Goal: Task Accomplishment & Management: Manage account settings

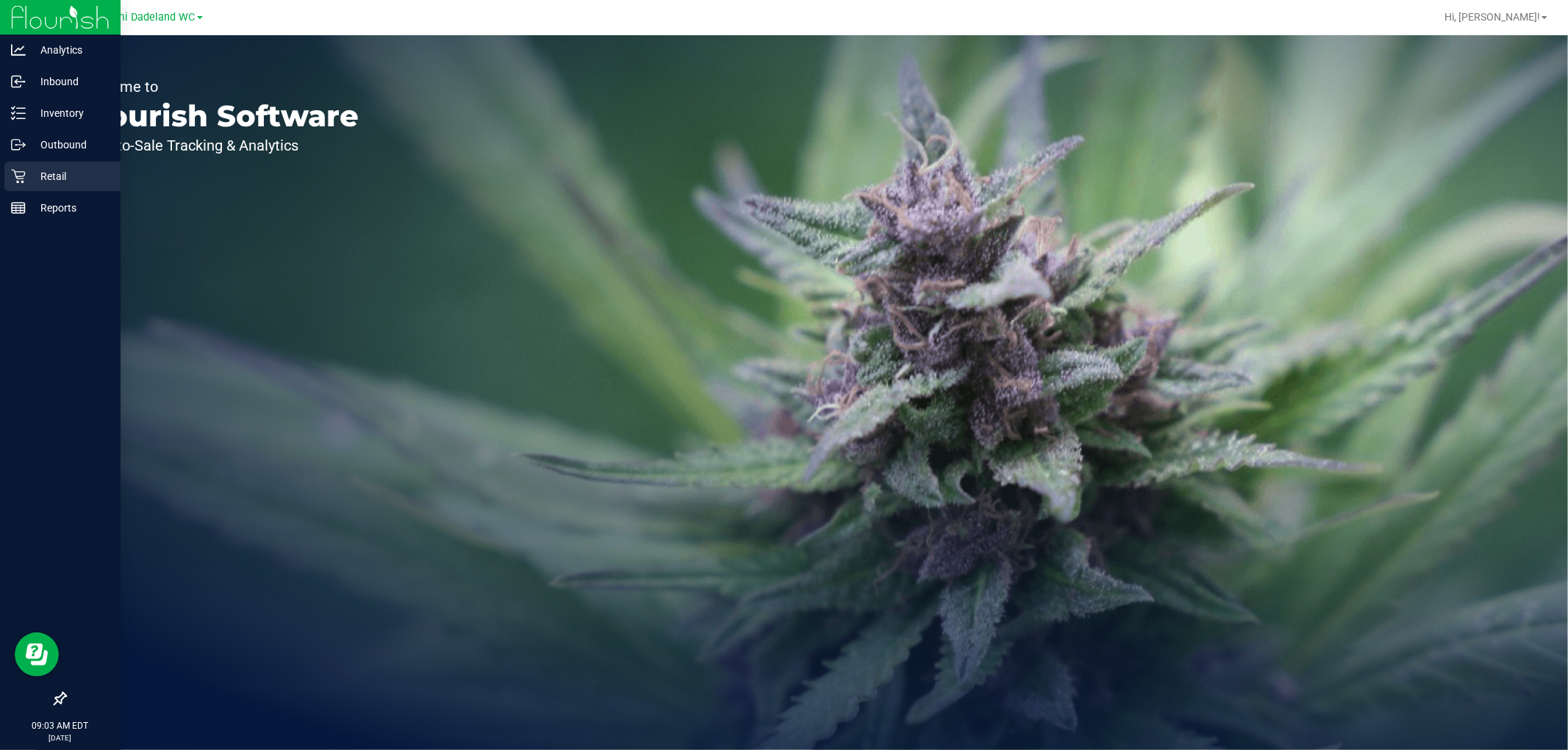
click at [19, 174] on icon at bounding box center [19, 176] width 15 height 15
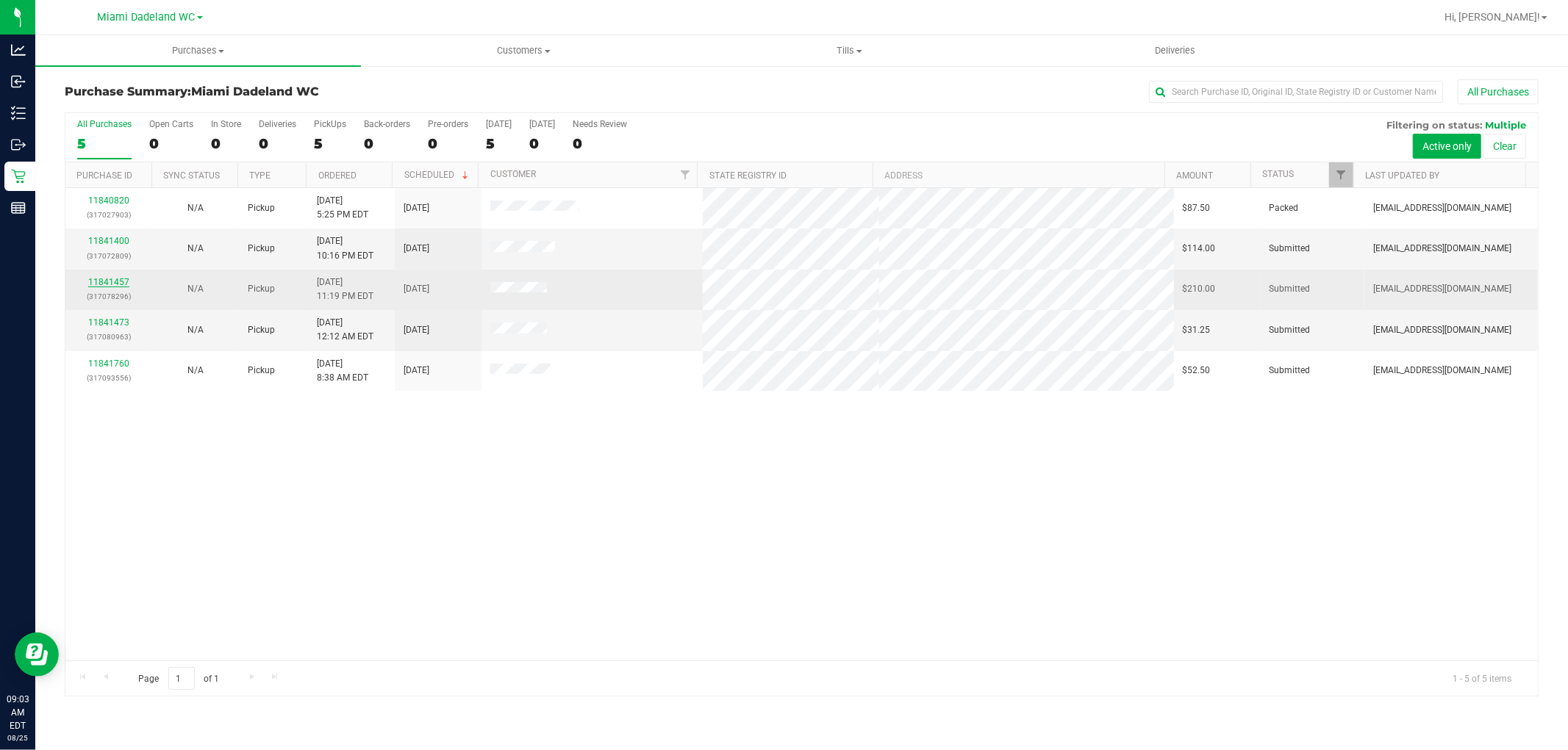
click at [107, 282] on link "11841457" at bounding box center [108, 282] width 41 height 11
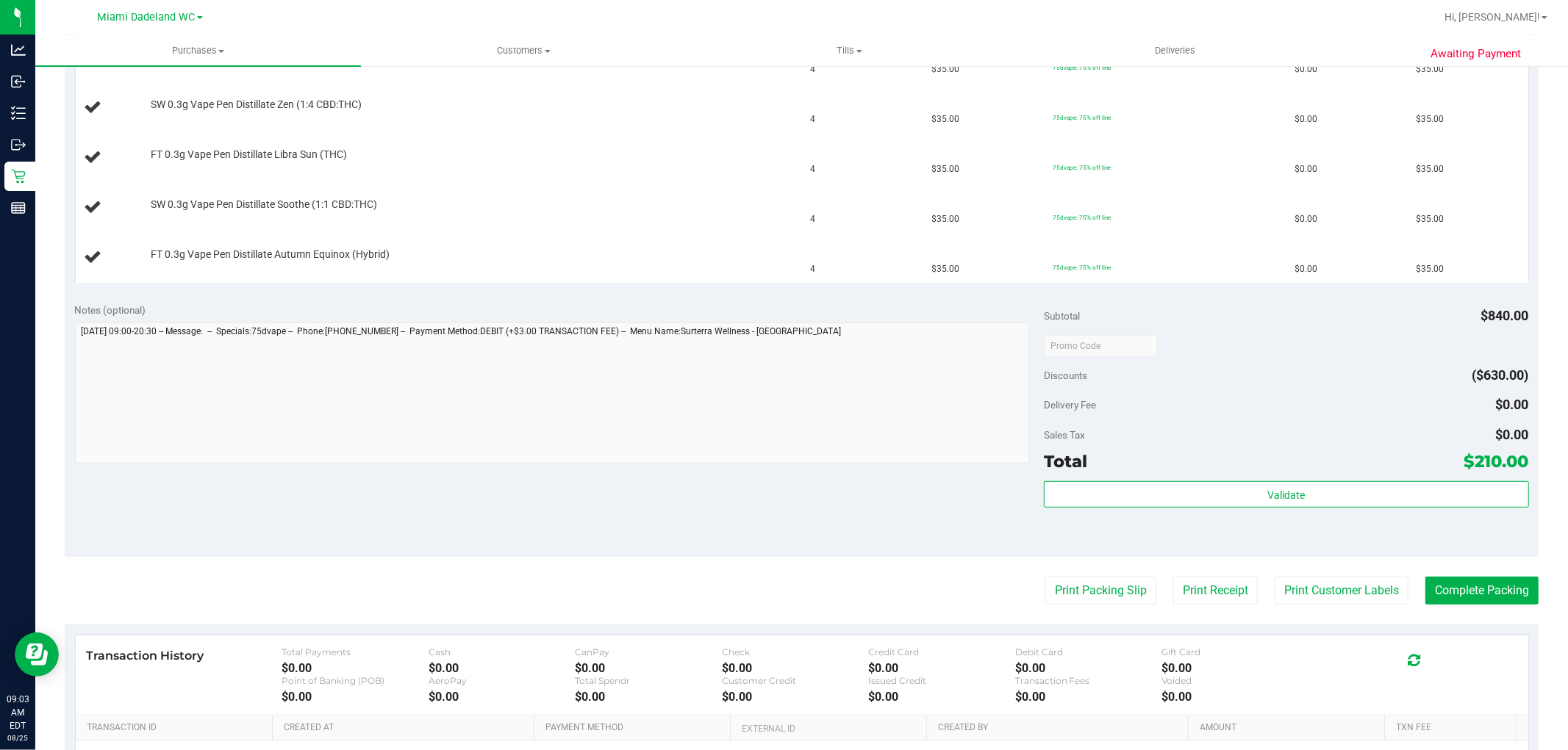
scroll to position [489, 0]
click at [1085, 583] on button "Print Packing Slip" at bounding box center [1100, 590] width 111 height 28
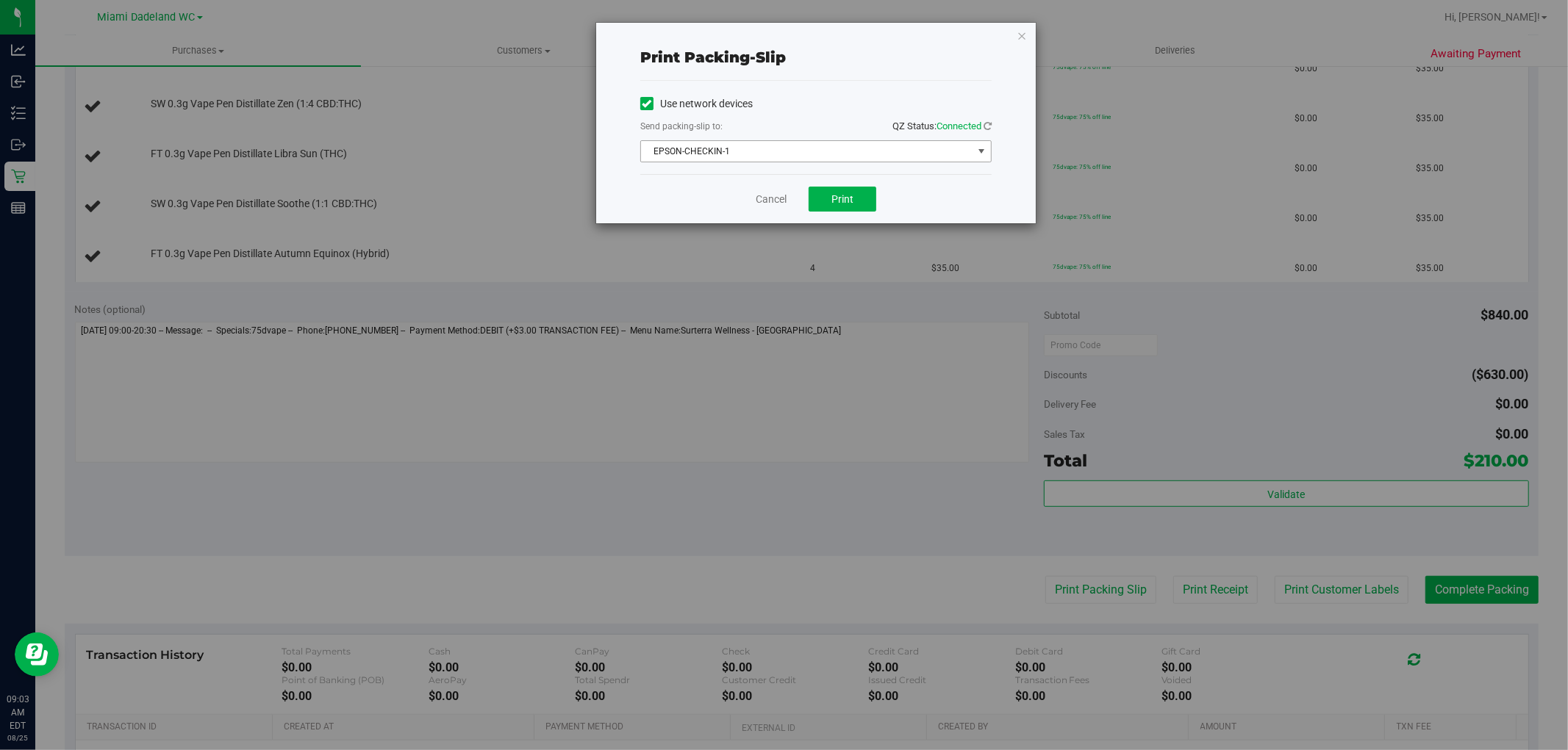
click at [803, 151] on span "EPSON-CHECKIN-1" at bounding box center [807, 150] width 332 height 20
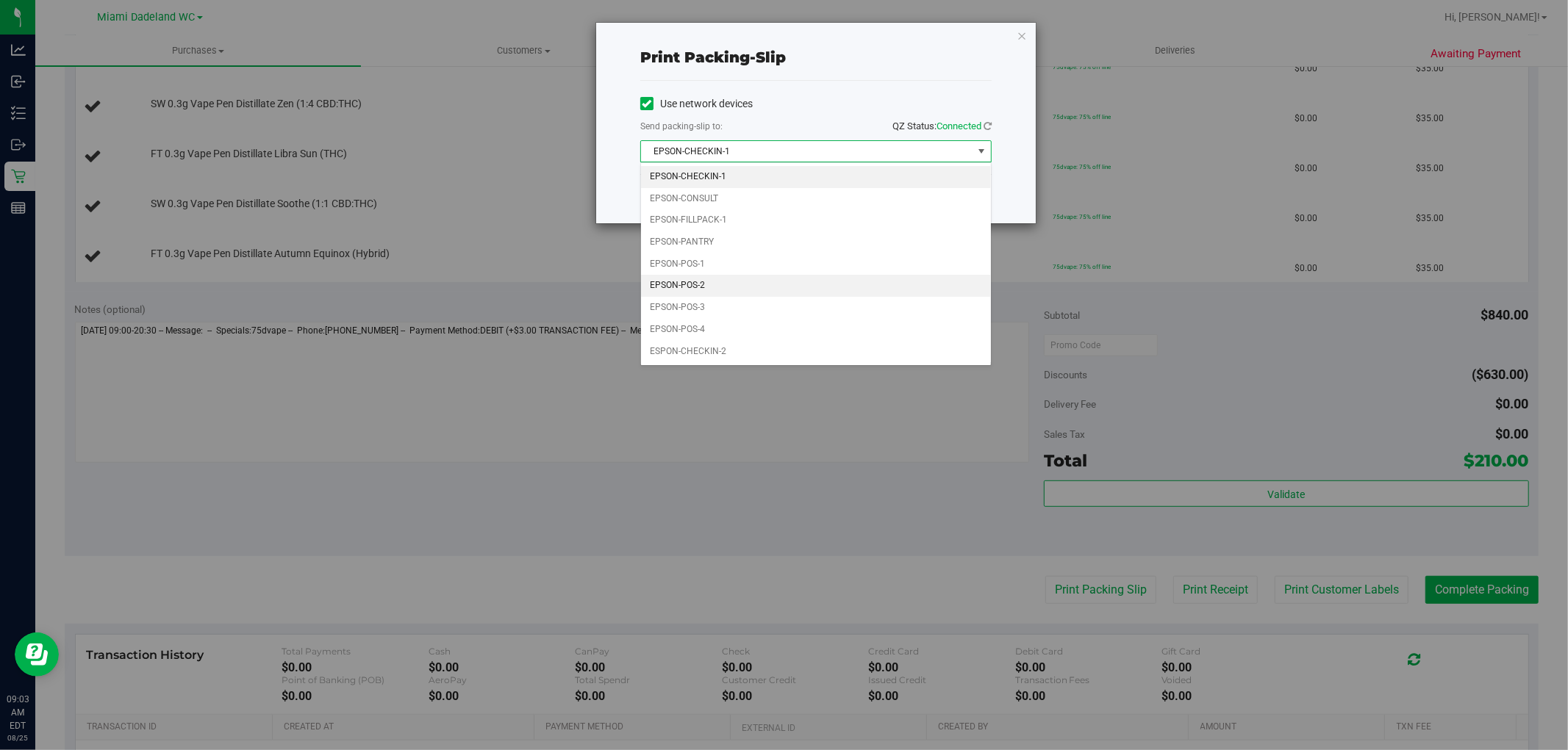
click at [795, 286] on li "EPSON-POS-2" at bounding box center [816, 286] width 350 height 22
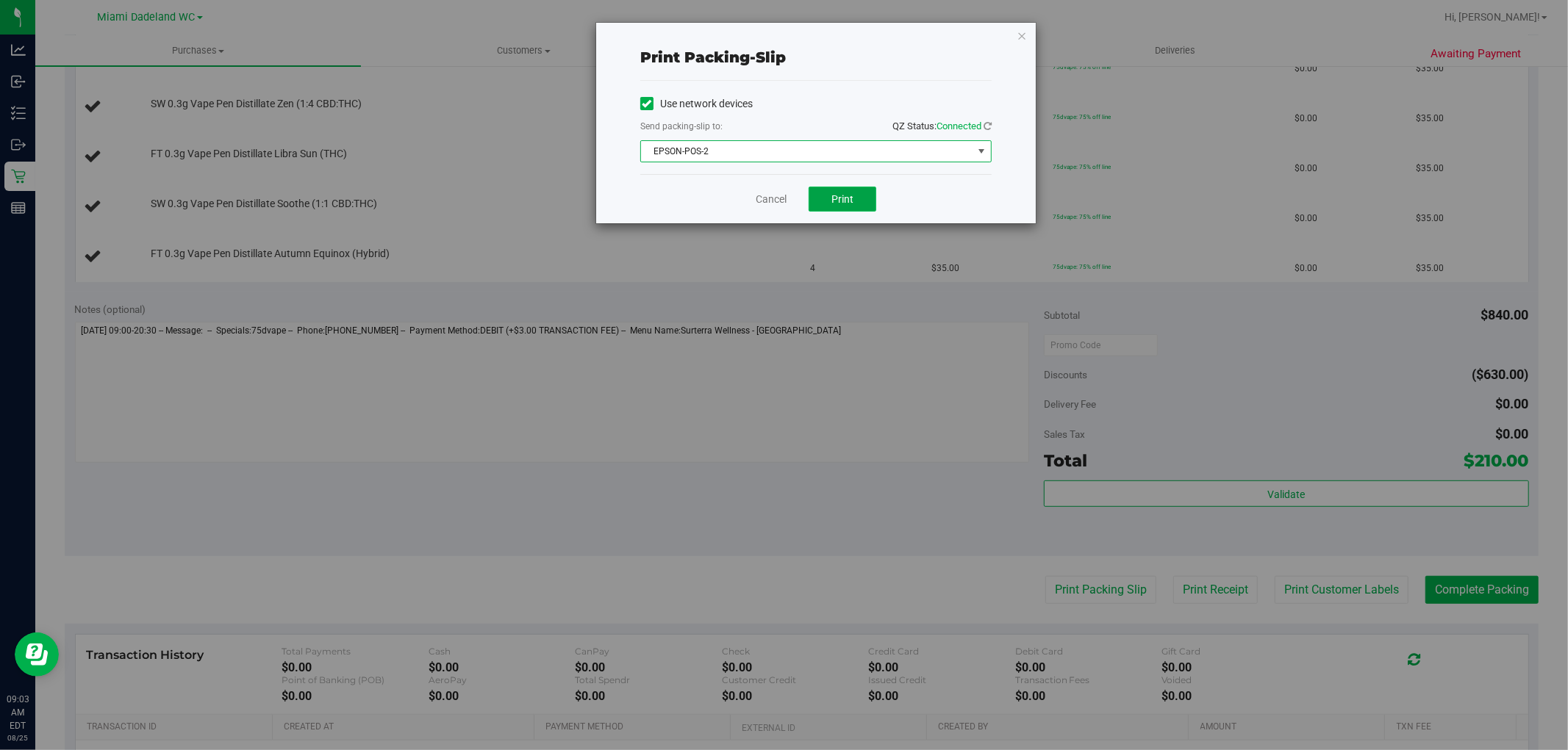
click at [865, 191] on button "Print" at bounding box center [843, 199] width 68 height 25
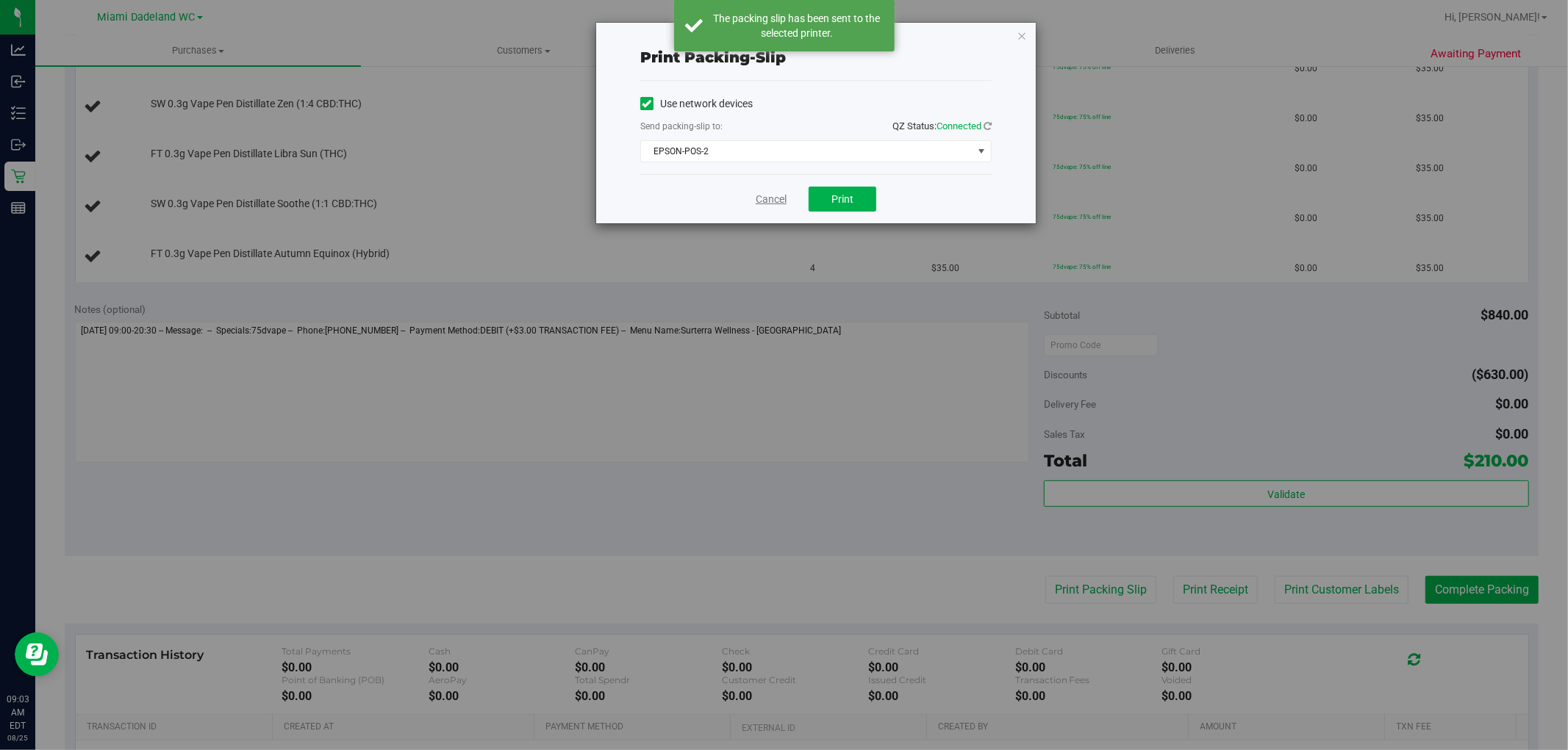
click at [766, 201] on link "Cancel" at bounding box center [771, 199] width 31 height 15
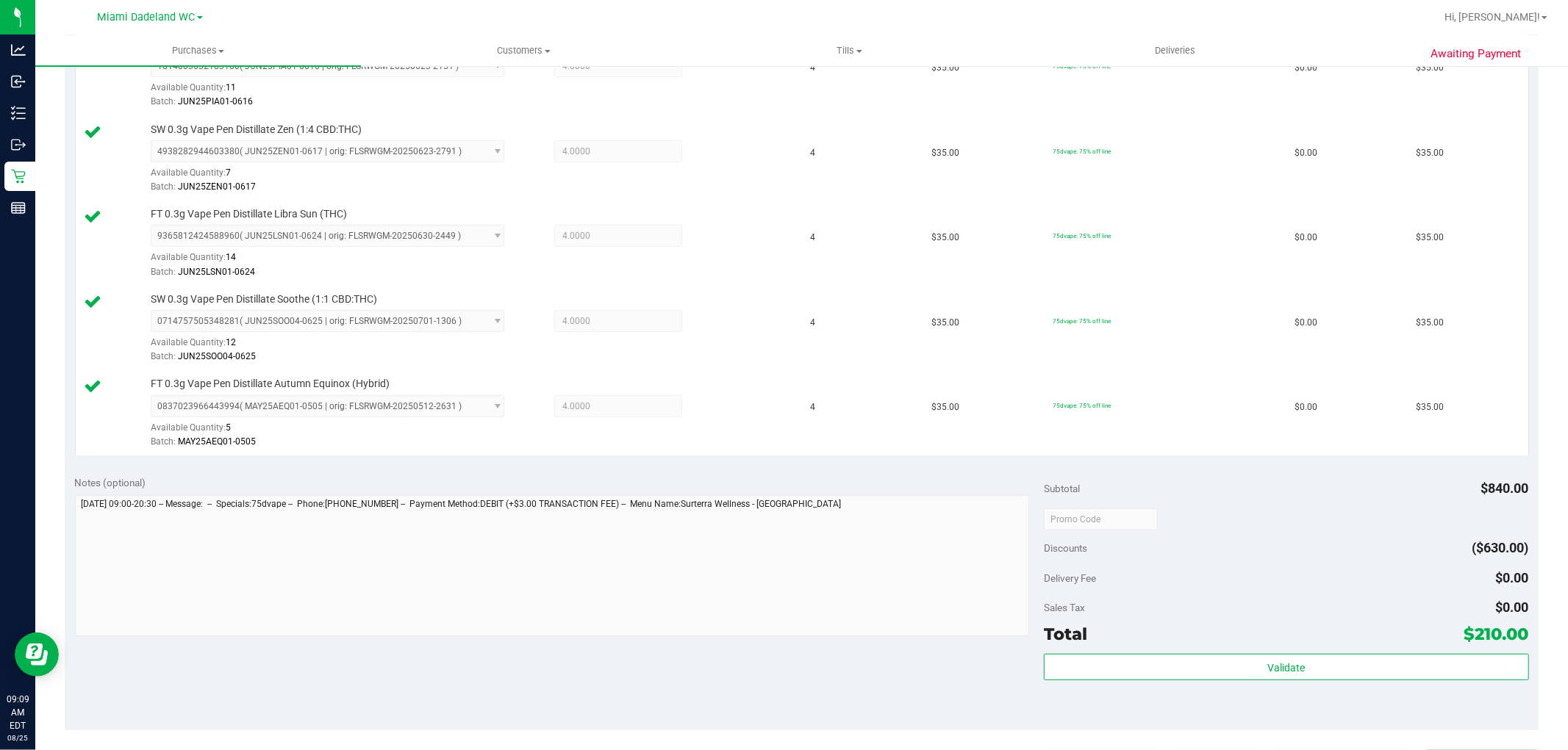
scroll to position [878, 0]
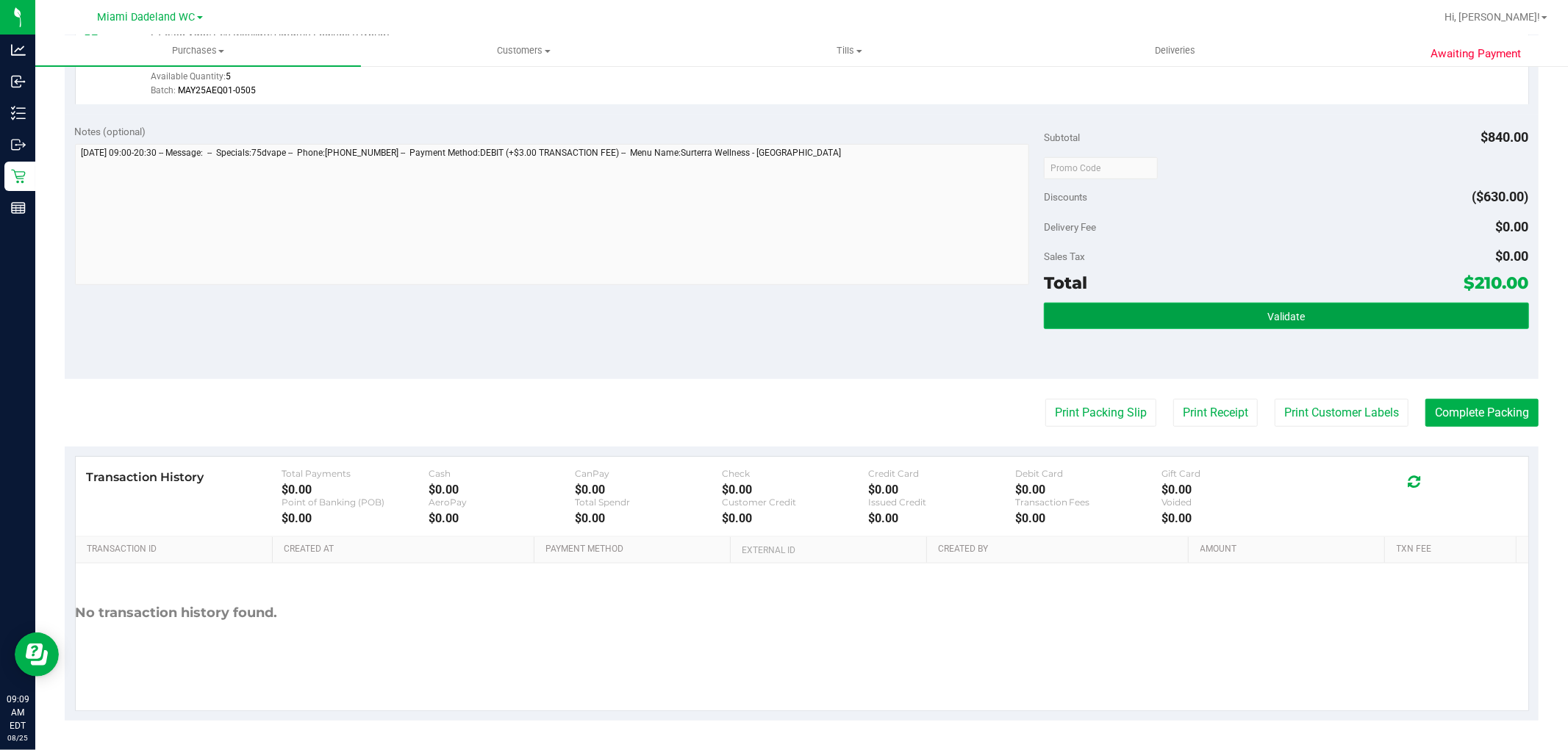
click at [1319, 303] on button "Validate" at bounding box center [1285, 316] width 484 height 27
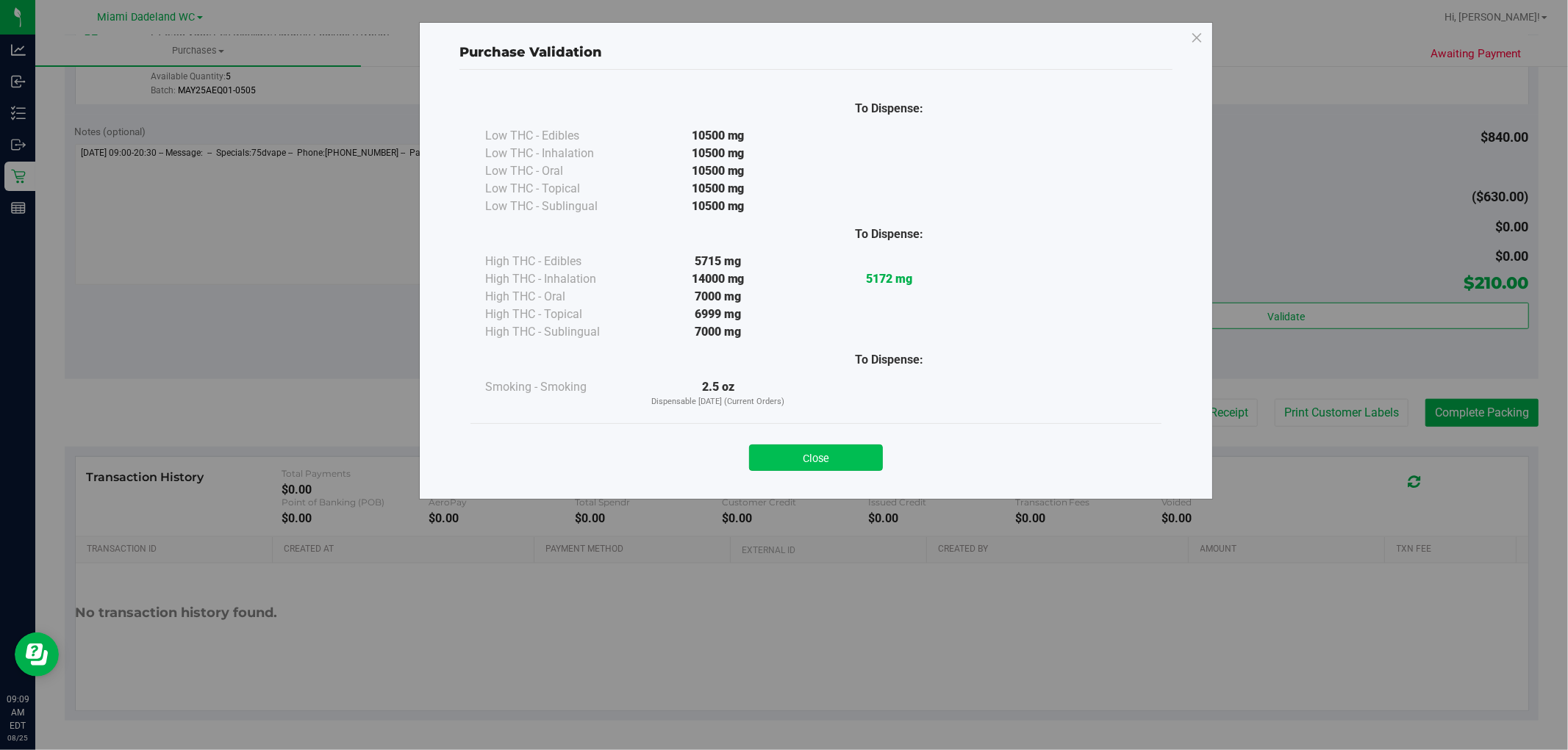
click at [812, 454] on button "Close" at bounding box center [815, 457] width 134 height 27
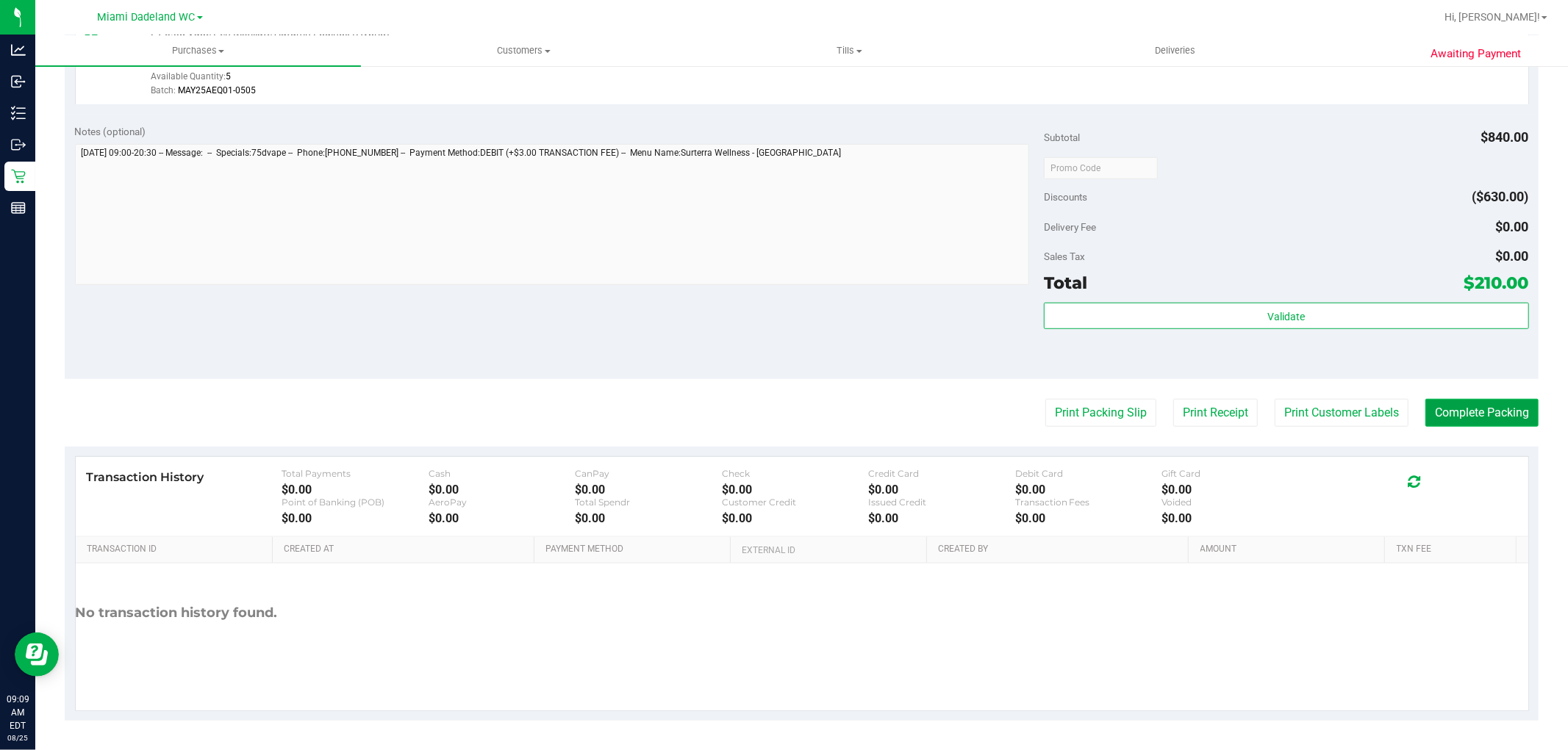
click at [1447, 417] on button "Complete Packing" at bounding box center [1482, 413] width 113 height 28
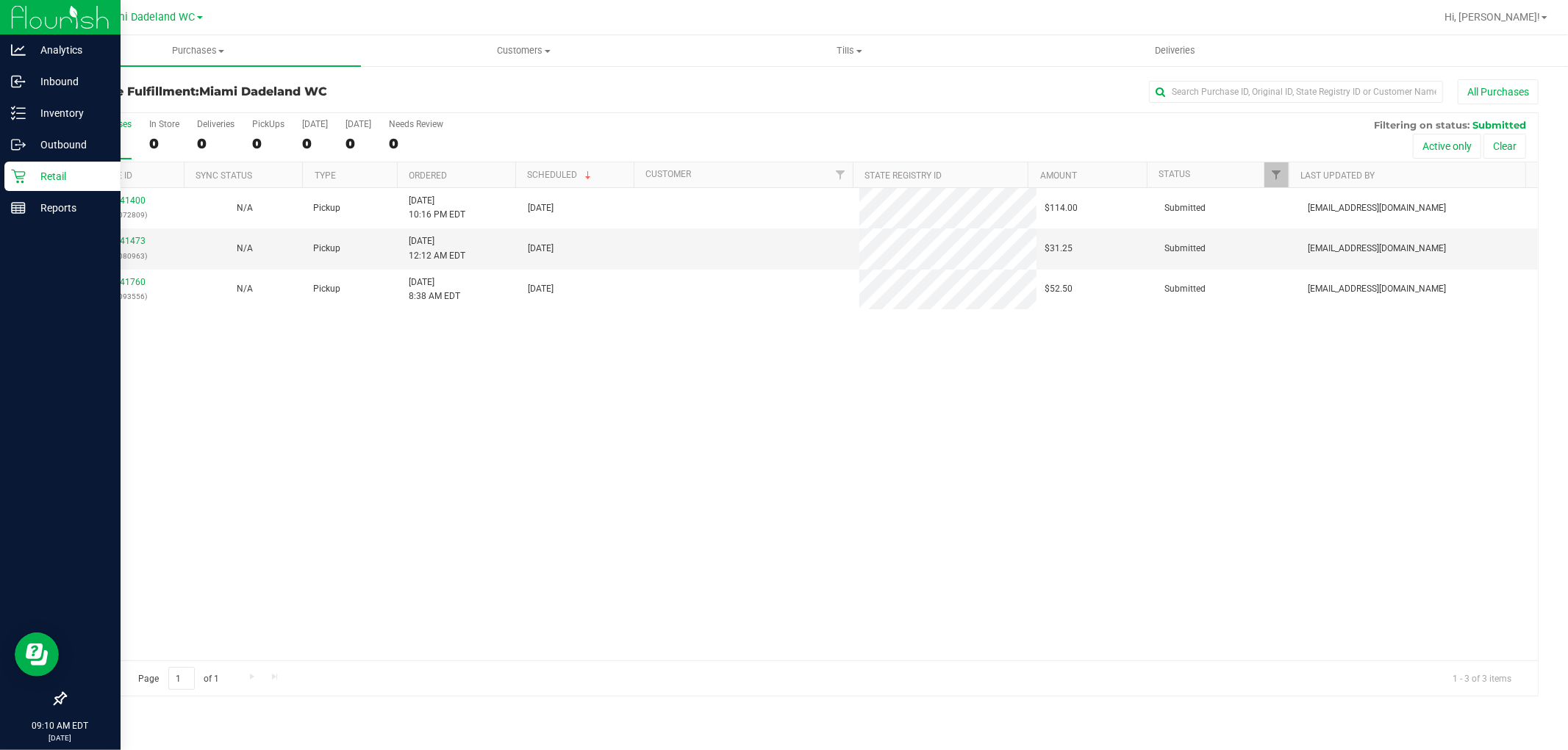
click at [43, 180] on p "Retail" at bounding box center [70, 176] width 88 height 18
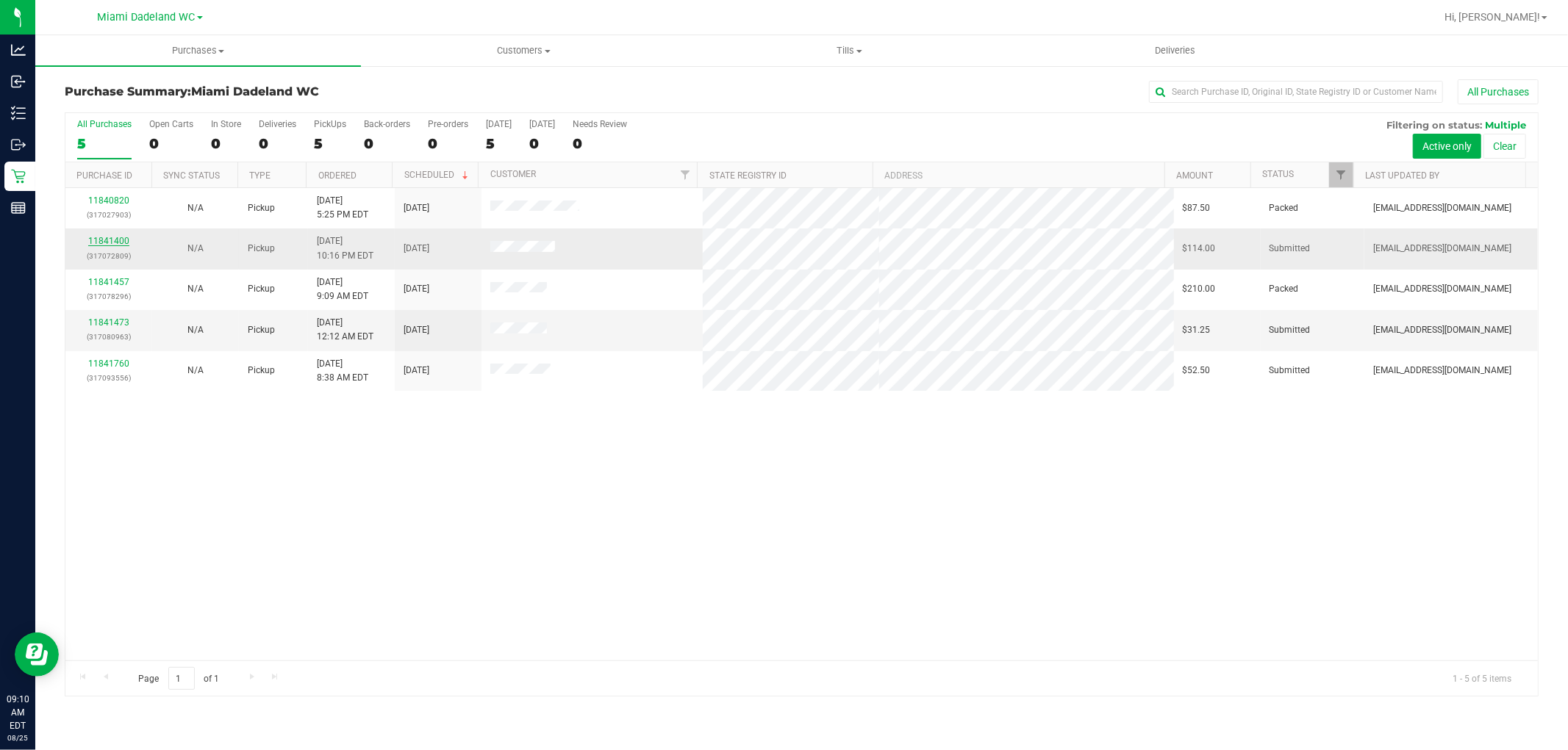
click at [91, 237] on link "11841400" at bounding box center [108, 240] width 41 height 11
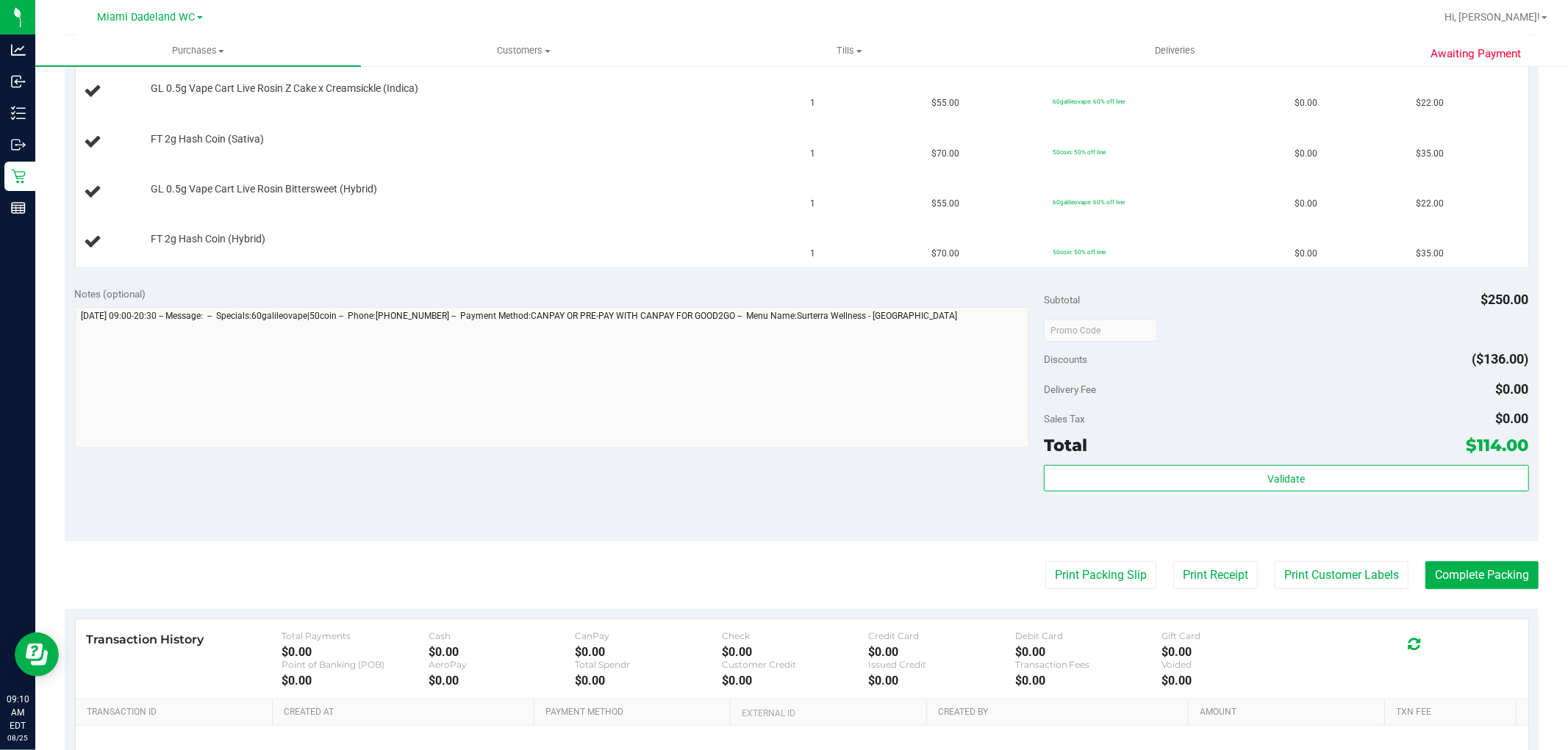
scroll to position [568, 0]
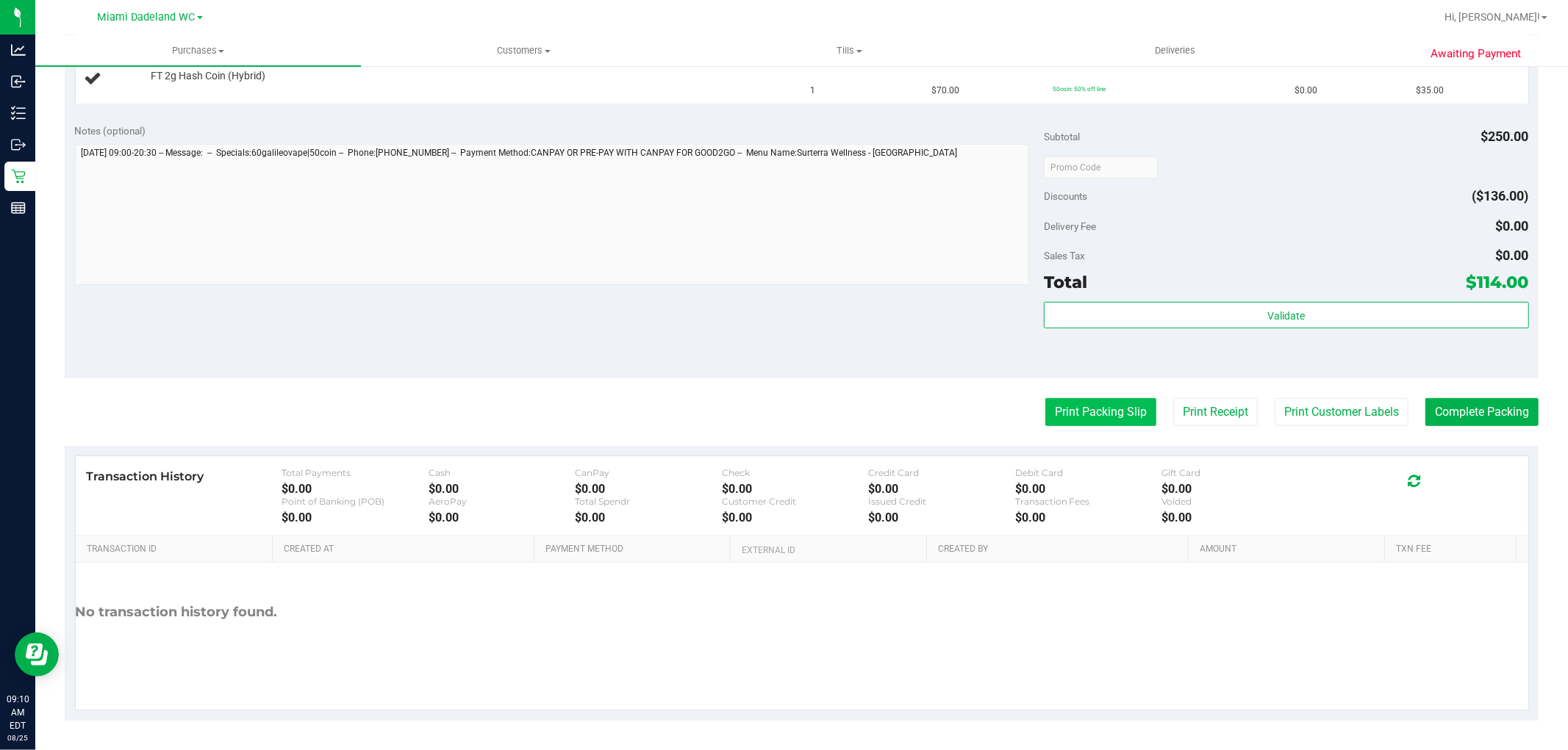
click at [1072, 414] on button "Print Packing Slip" at bounding box center [1100, 412] width 111 height 28
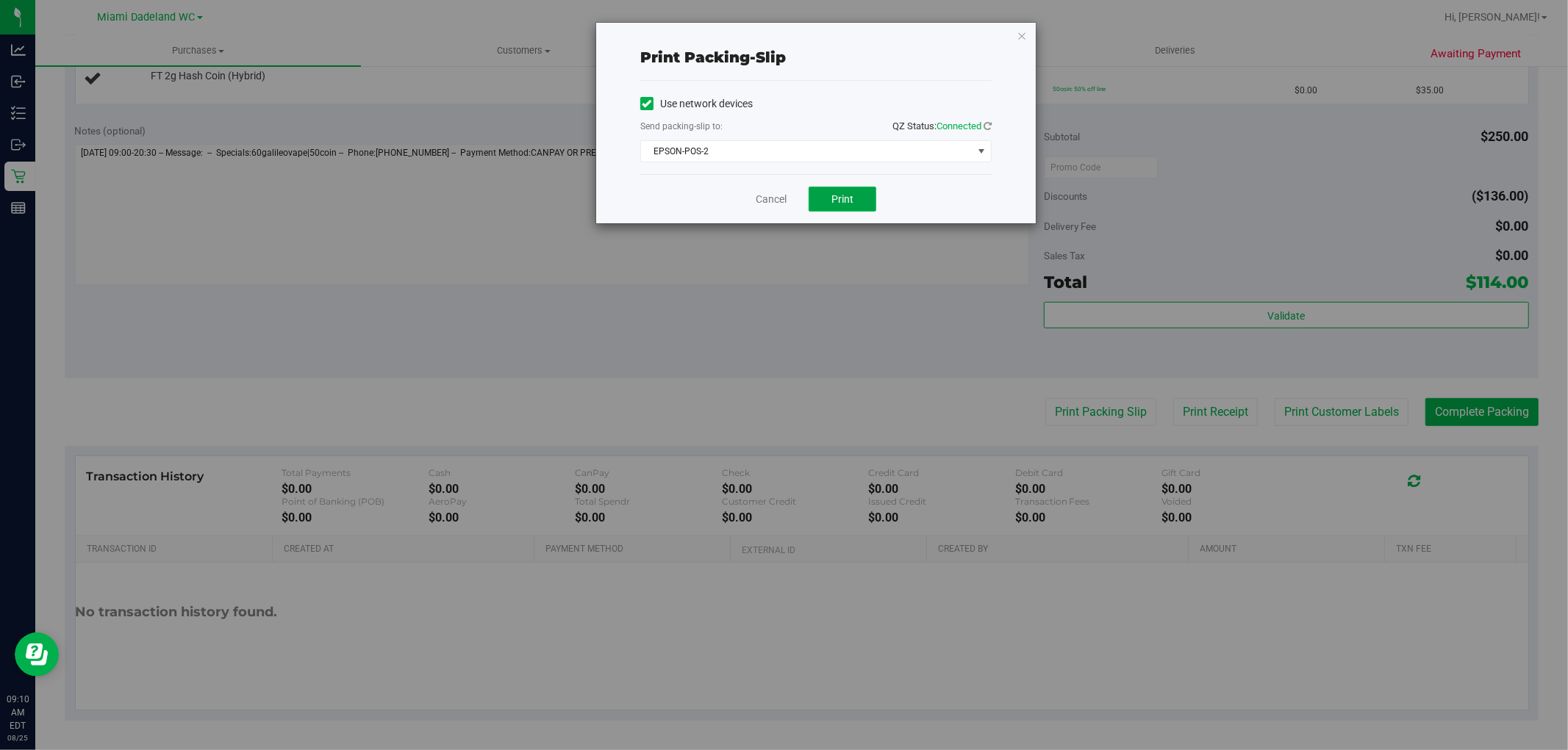
click at [826, 202] on button "Print" at bounding box center [843, 199] width 68 height 25
click at [758, 200] on link "Cancel" at bounding box center [771, 199] width 31 height 15
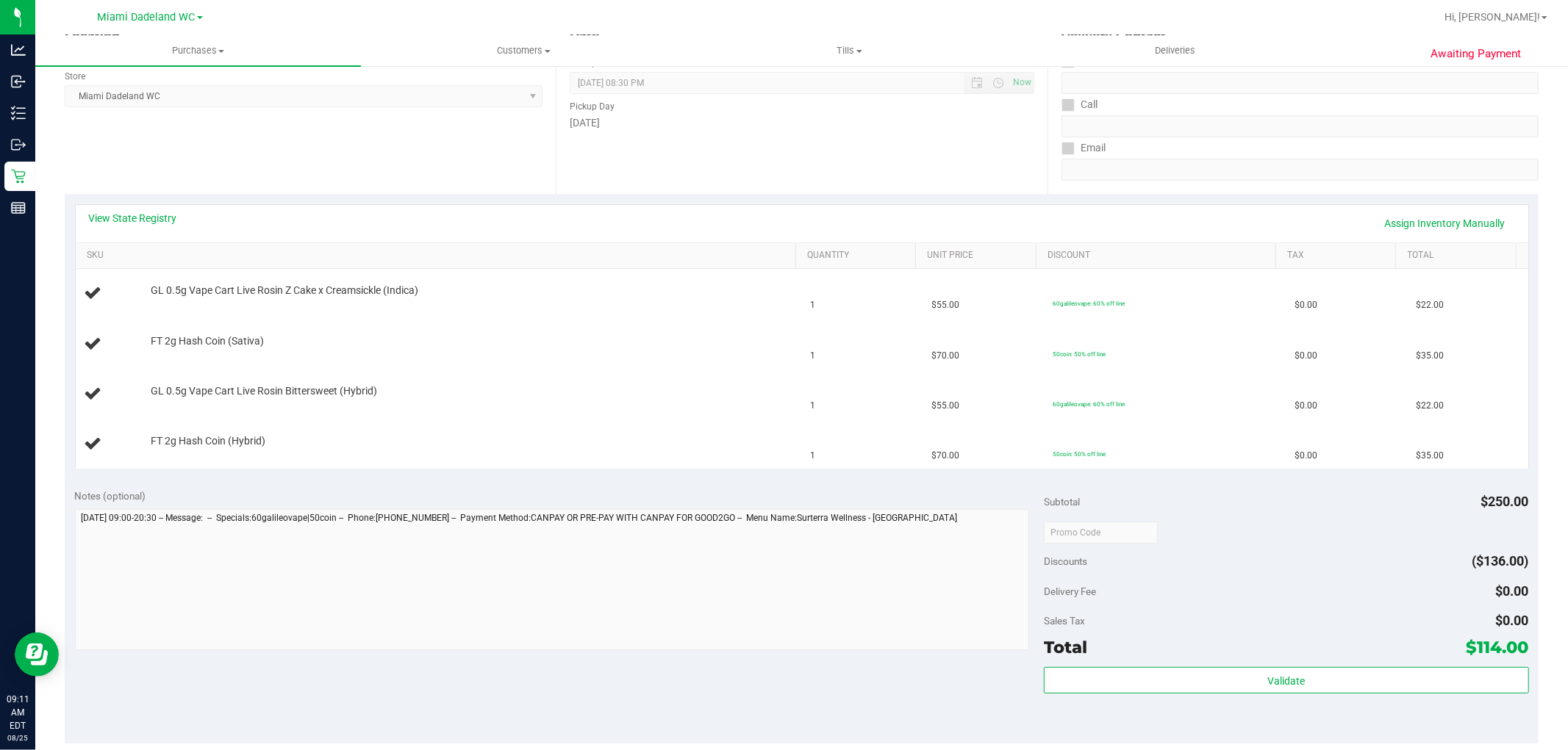
scroll to position [0, 0]
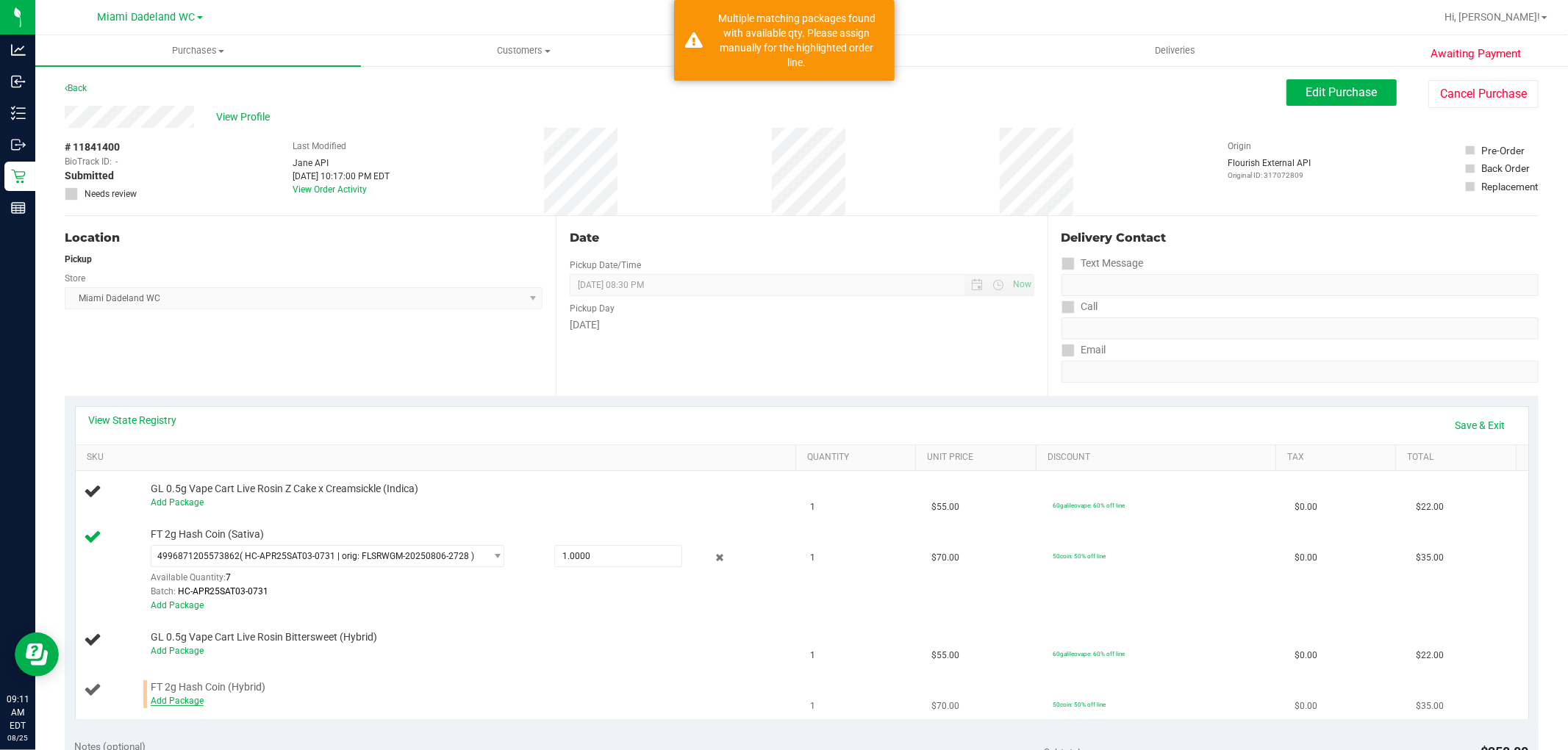
click at [181, 700] on link "Add Package" at bounding box center [176, 701] width 53 height 11
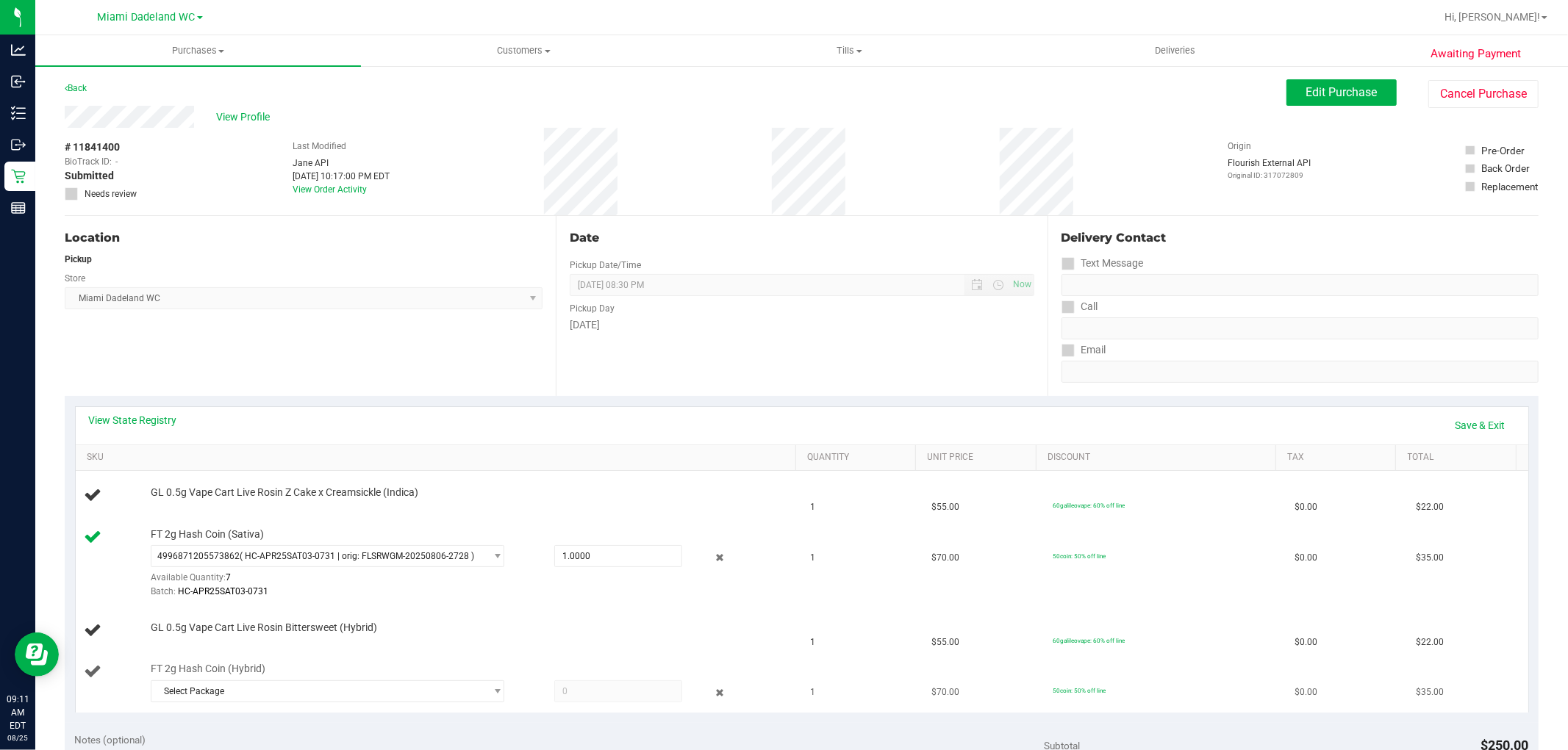
drag, startPoint x: 181, startPoint y: 700, endPoint x: 298, endPoint y: 702, distance: 117.0
click at [298, 702] on div "Select Package 2130534349596955 4421156073791151" at bounding box center [470, 693] width 638 height 27
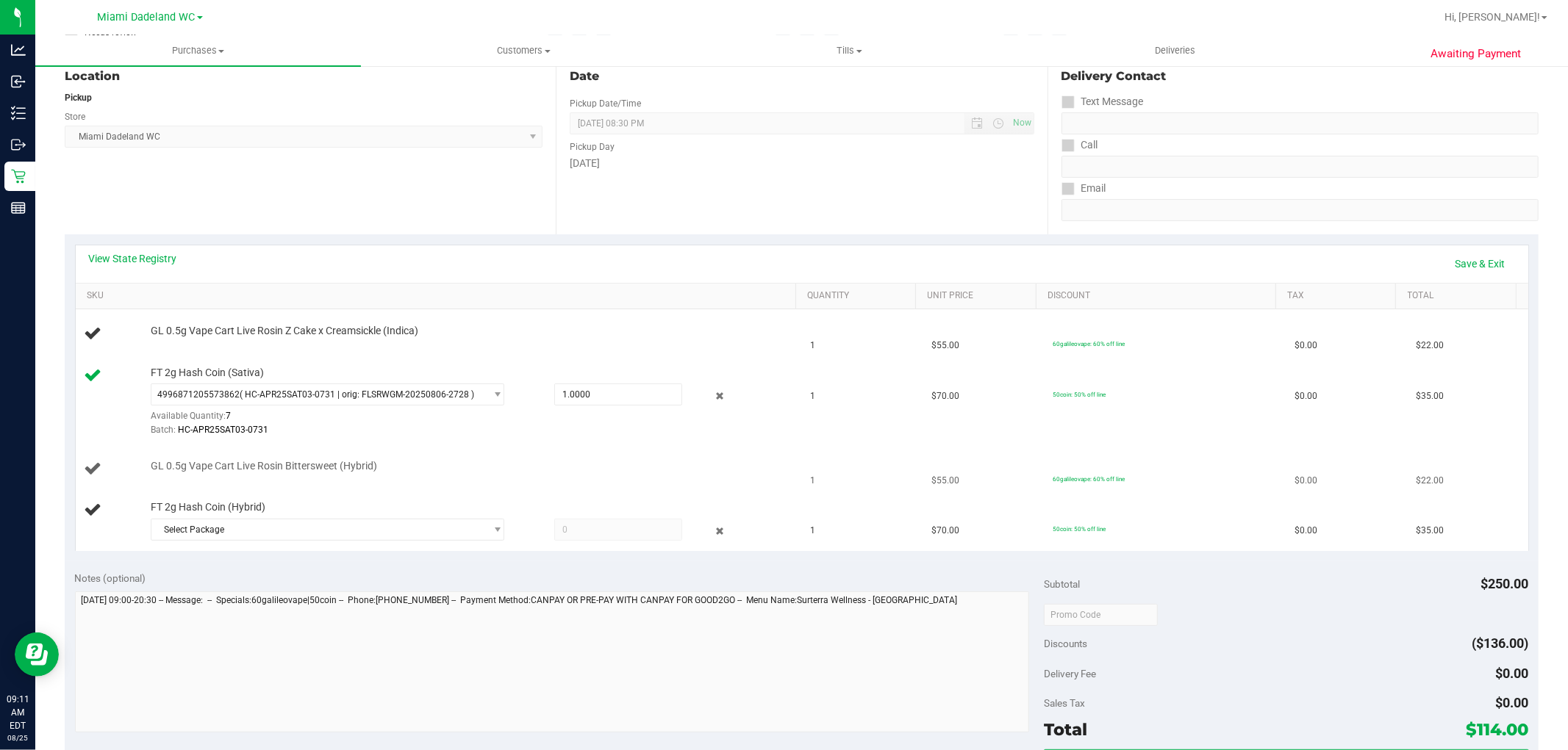
scroll to position [163, 0]
click at [436, 523] on span "Select Package" at bounding box center [318, 528] width 334 height 20
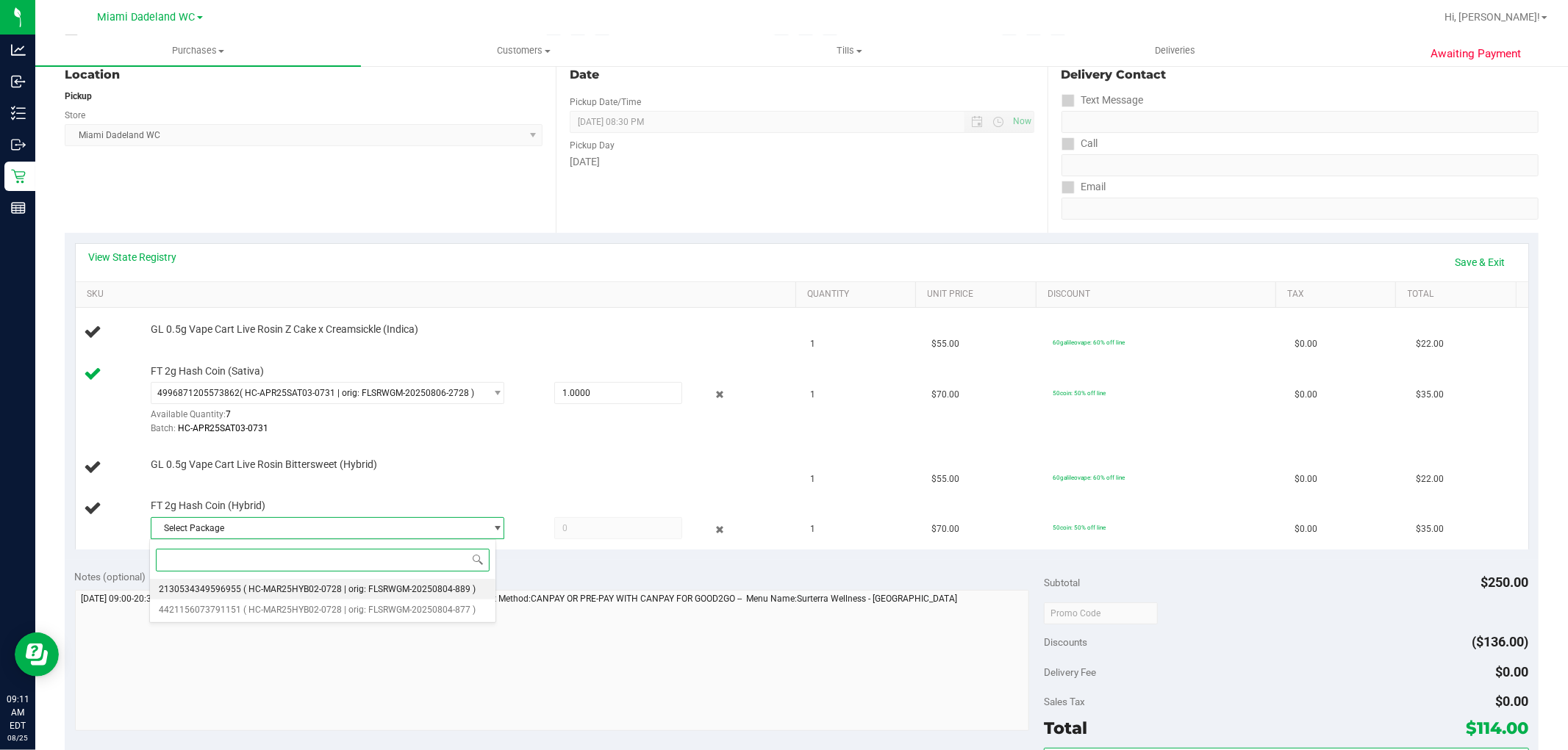
click at [428, 584] on span "( HC-MAR25HYB02-0728 | orig: FLSRWGM-20250804-889 )" at bounding box center [359, 589] width 232 height 11
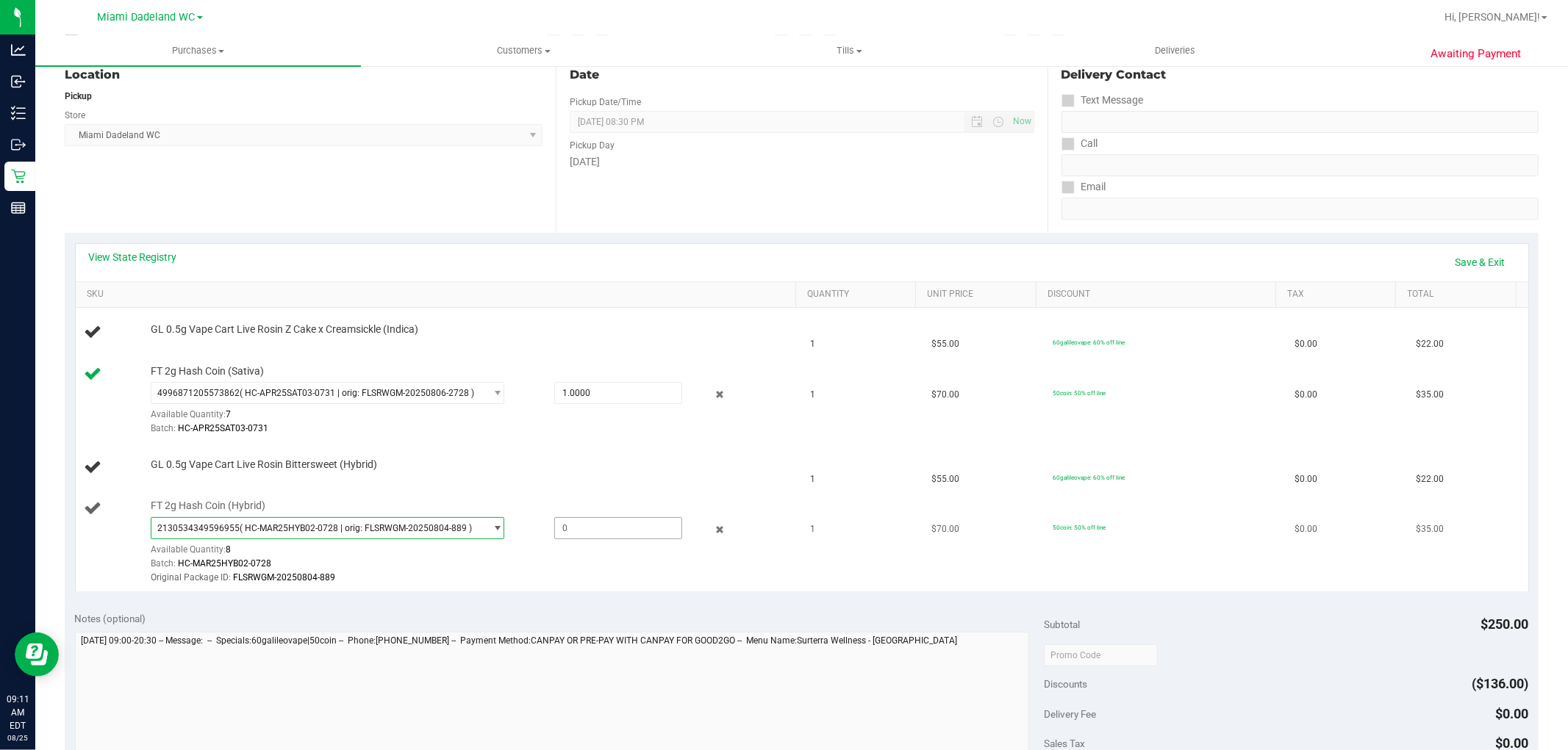
click at [606, 522] on span at bounding box center [618, 528] width 128 height 22
type input "1"
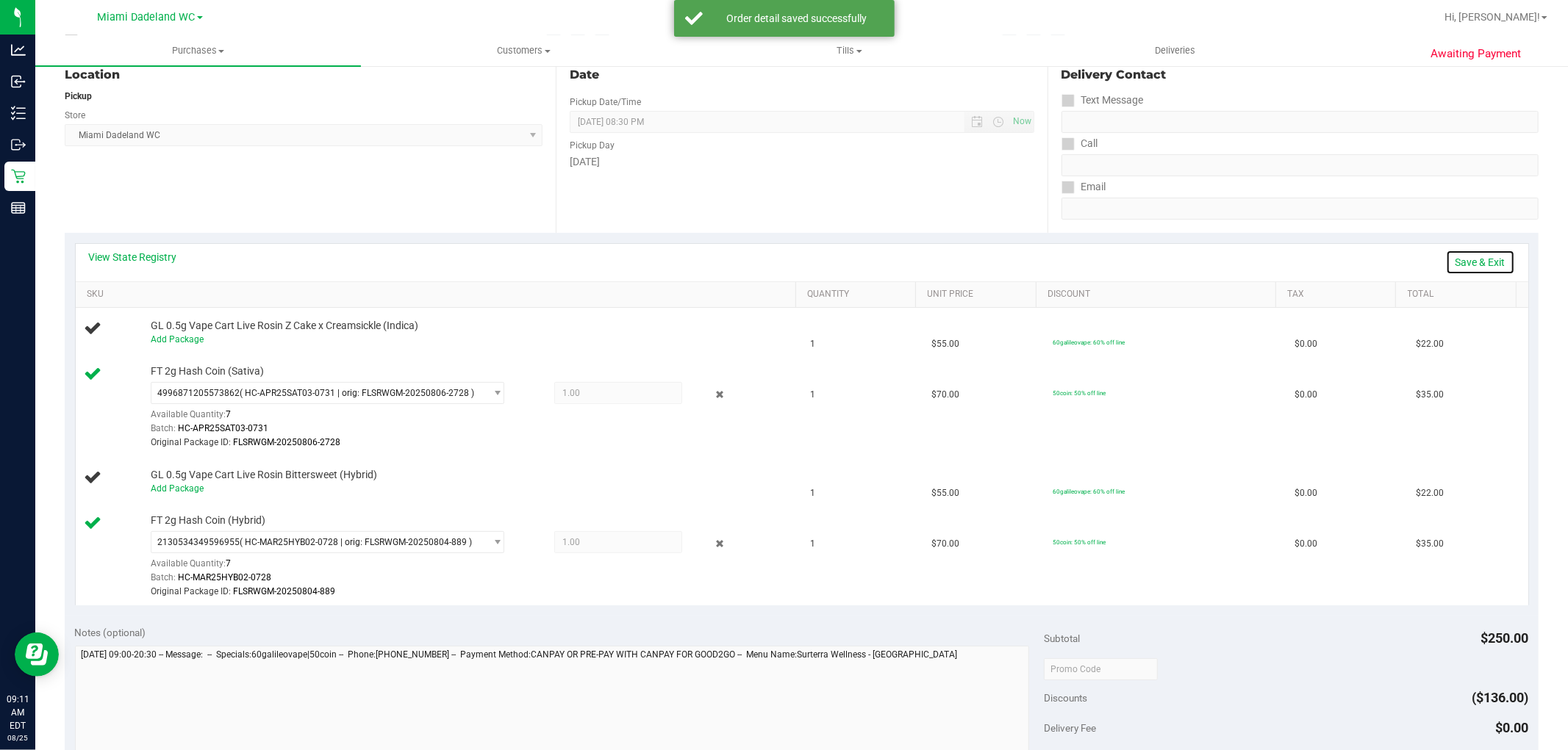
click at [1468, 261] on link "Save & Exit" at bounding box center [1480, 262] width 69 height 25
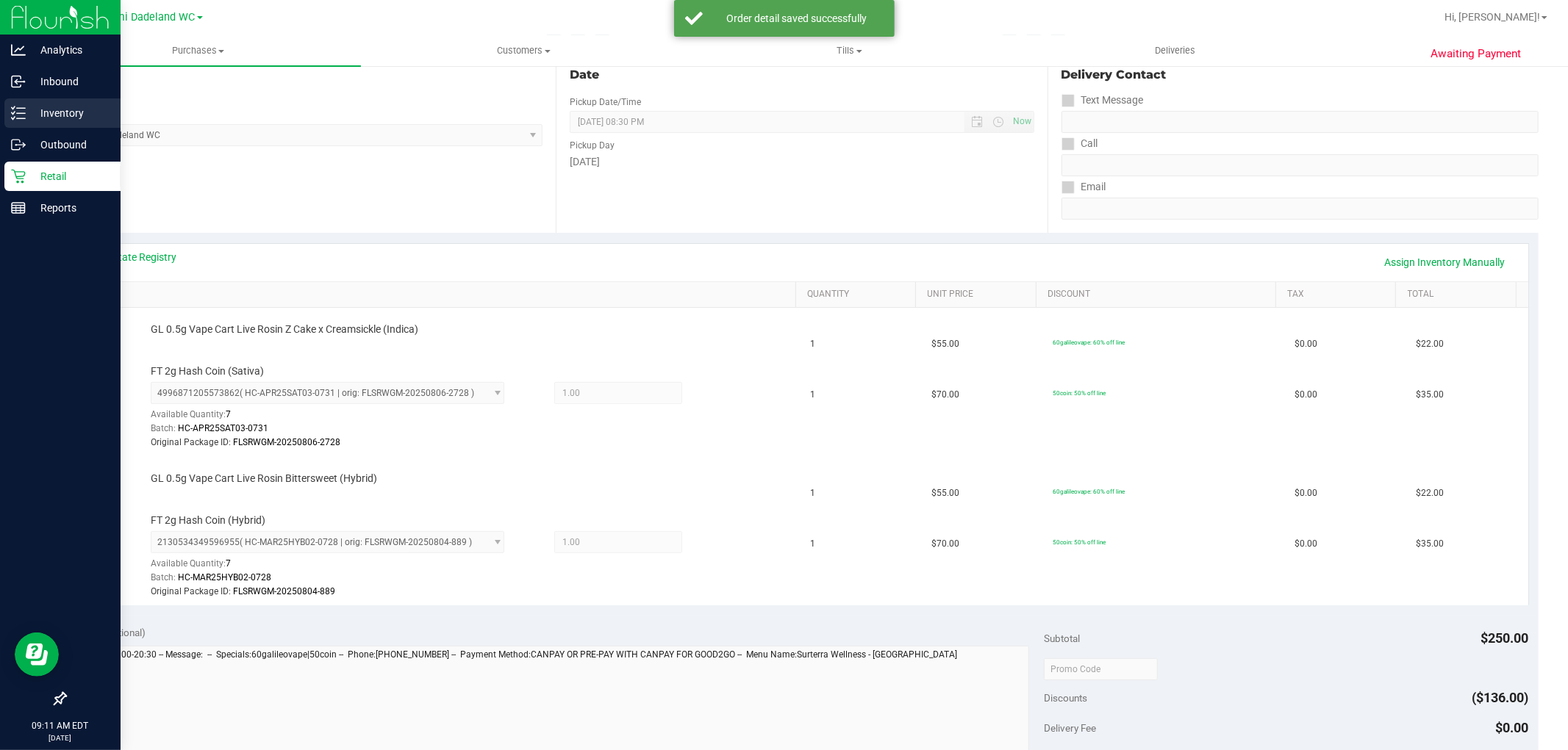
click at [27, 108] on p "Inventory" at bounding box center [70, 113] width 88 height 18
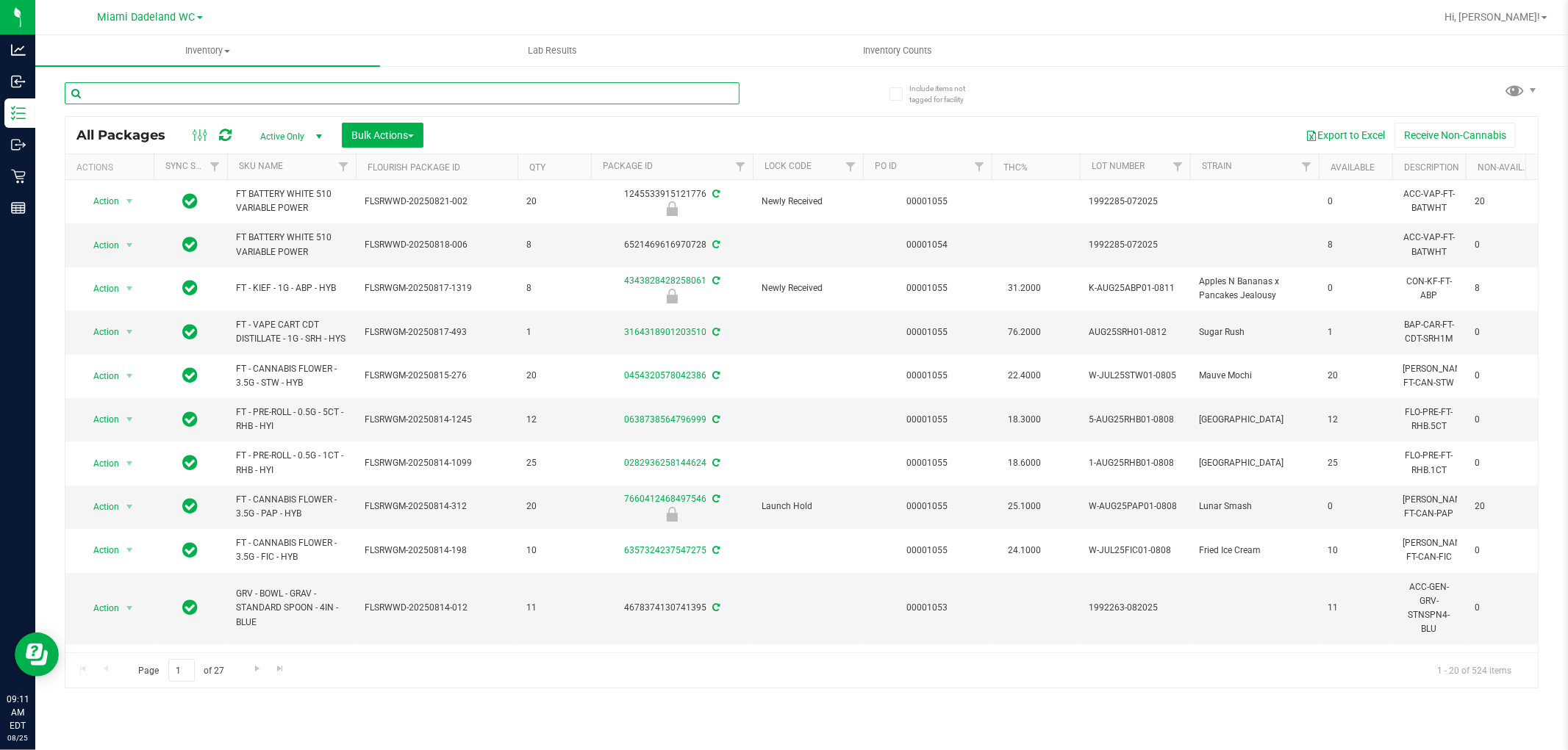
click at [301, 86] on input "text" at bounding box center [402, 93] width 675 height 22
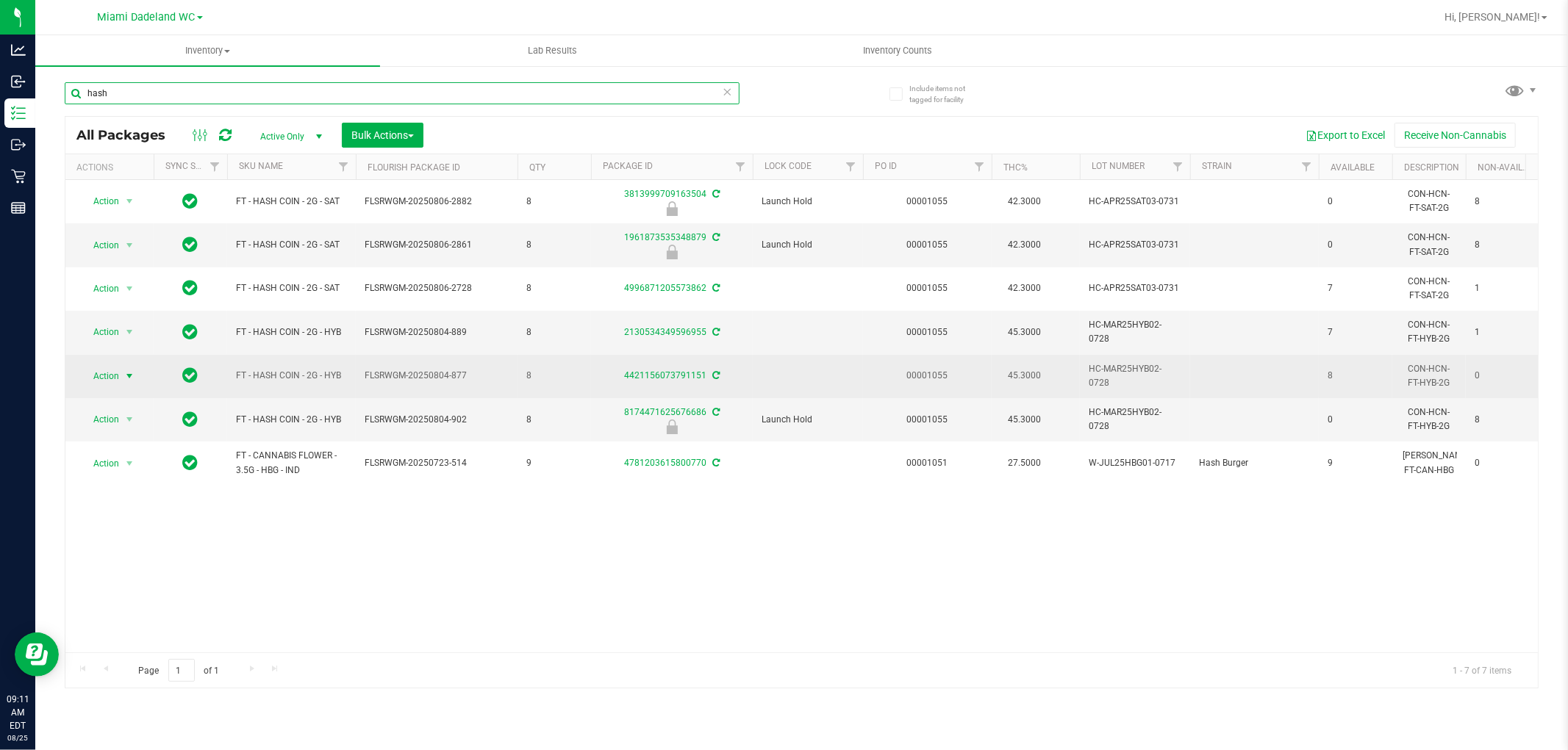
type input "hash"
click at [113, 375] on span "Action" at bounding box center [100, 375] width 40 height 20
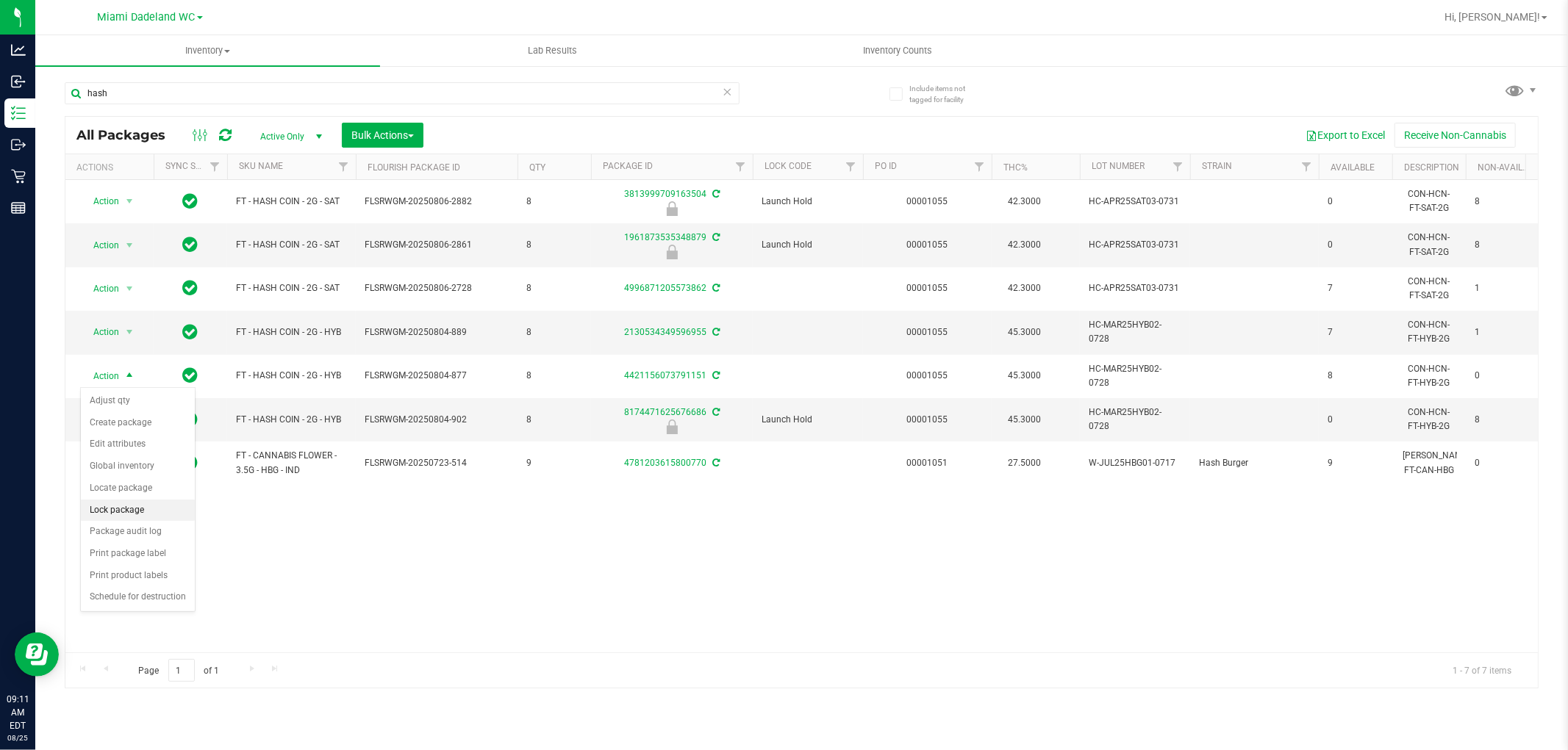
click at [136, 508] on li "Lock package" at bounding box center [138, 511] width 114 height 22
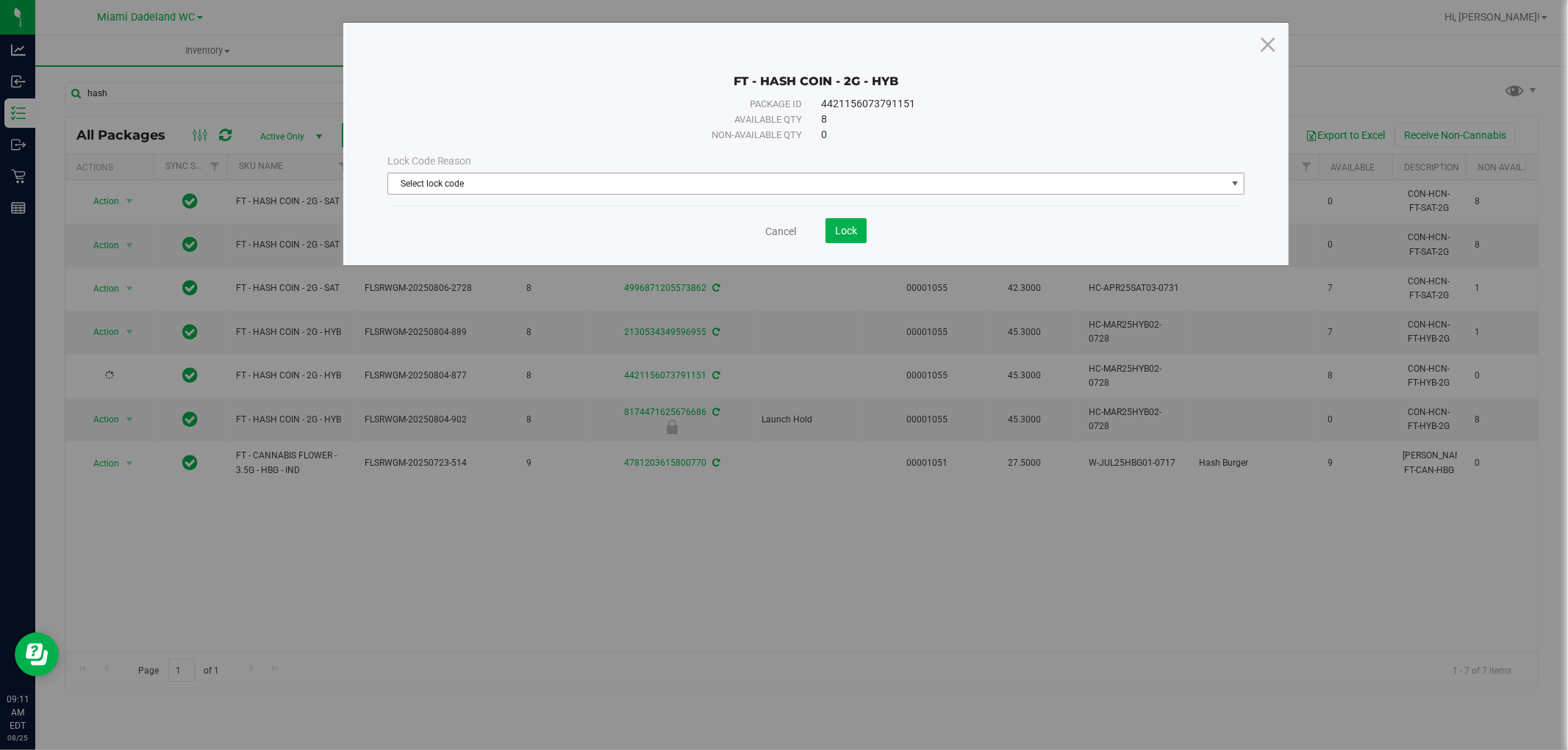
click at [740, 177] on span "Select lock code" at bounding box center [806, 183] width 838 height 20
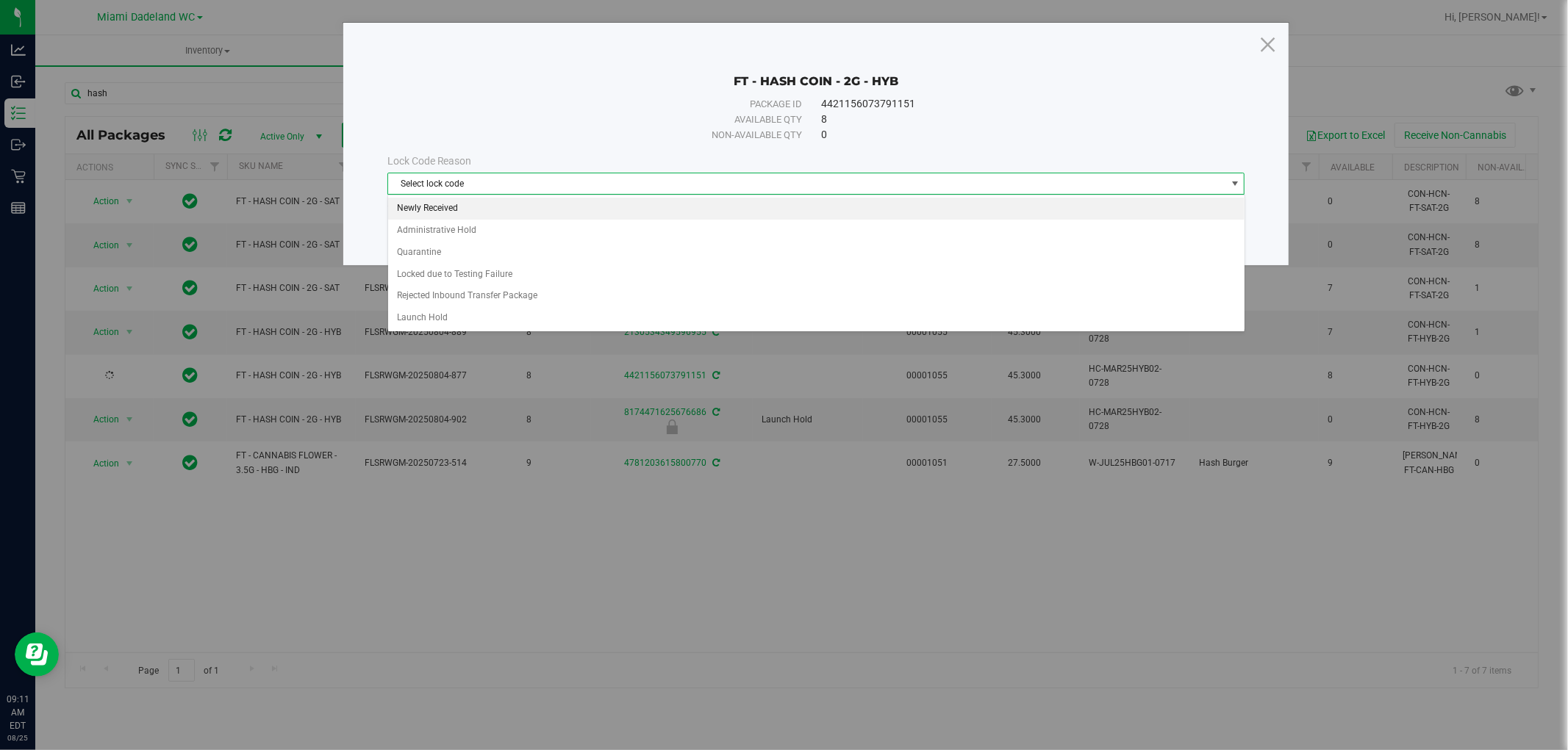
click at [576, 204] on li "Newly Received" at bounding box center [816, 208] width 856 height 22
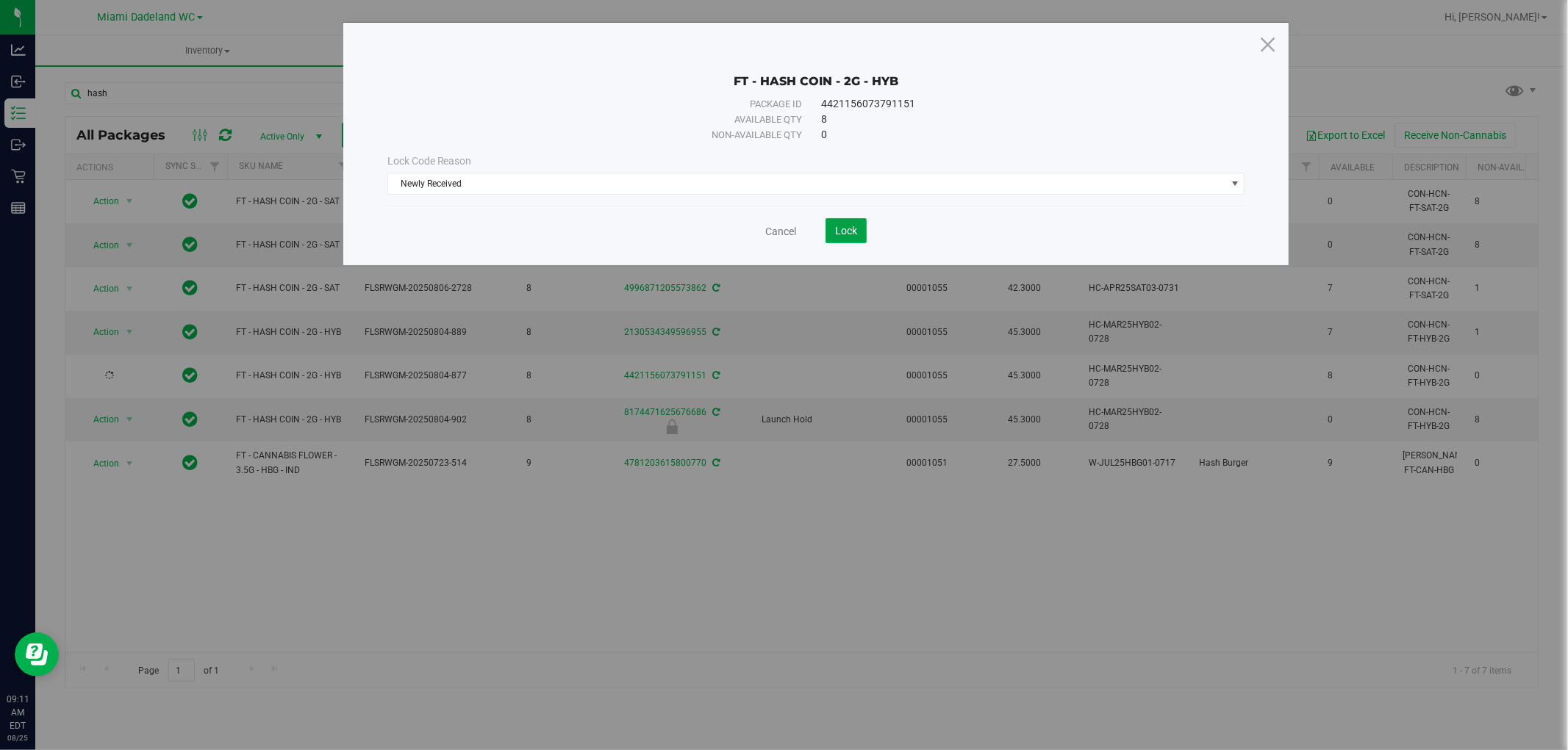
click at [848, 228] on span "Lock" at bounding box center [846, 231] width 22 height 12
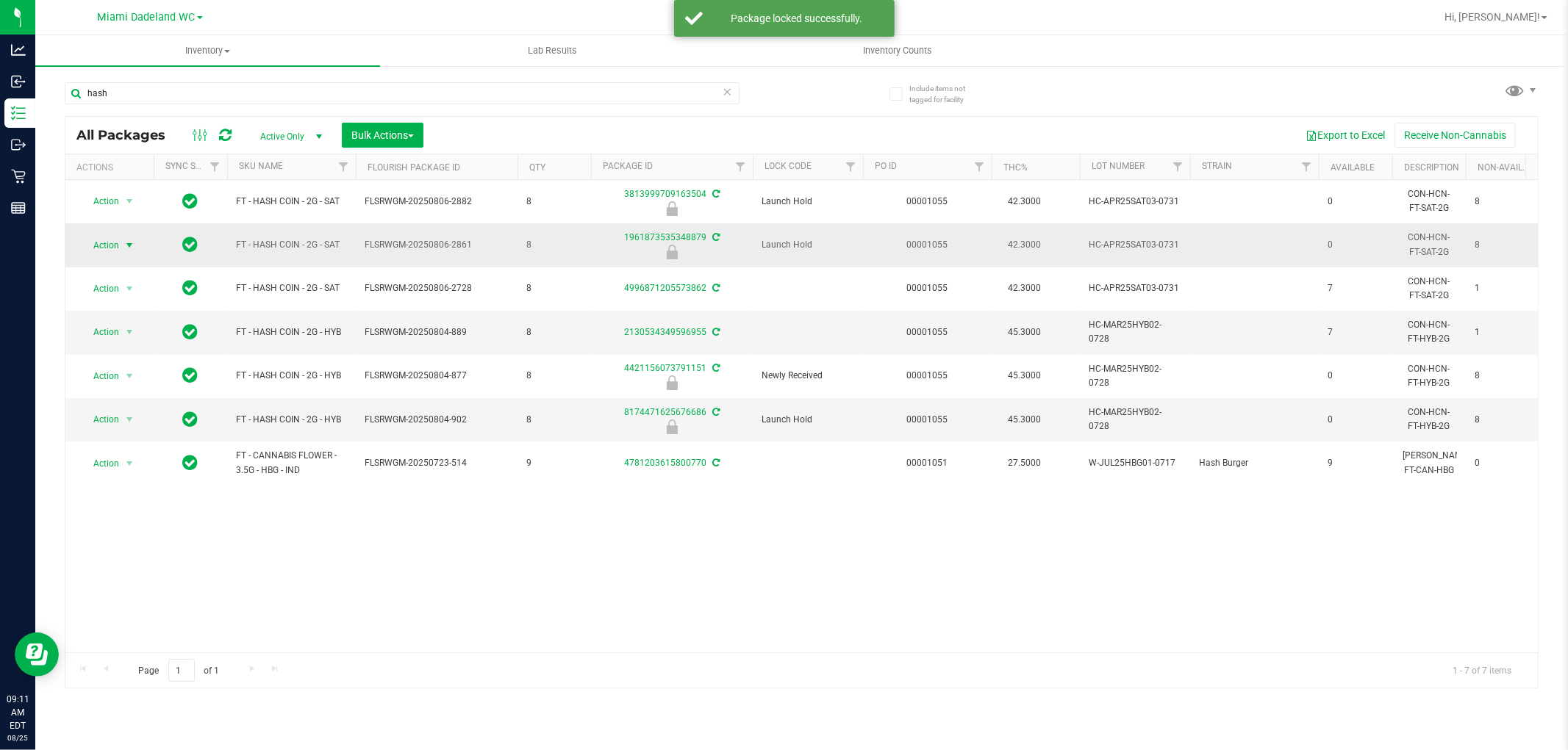
click at [113, 243] on span "Action" at bounding box center [100, 245] width 40 height 20
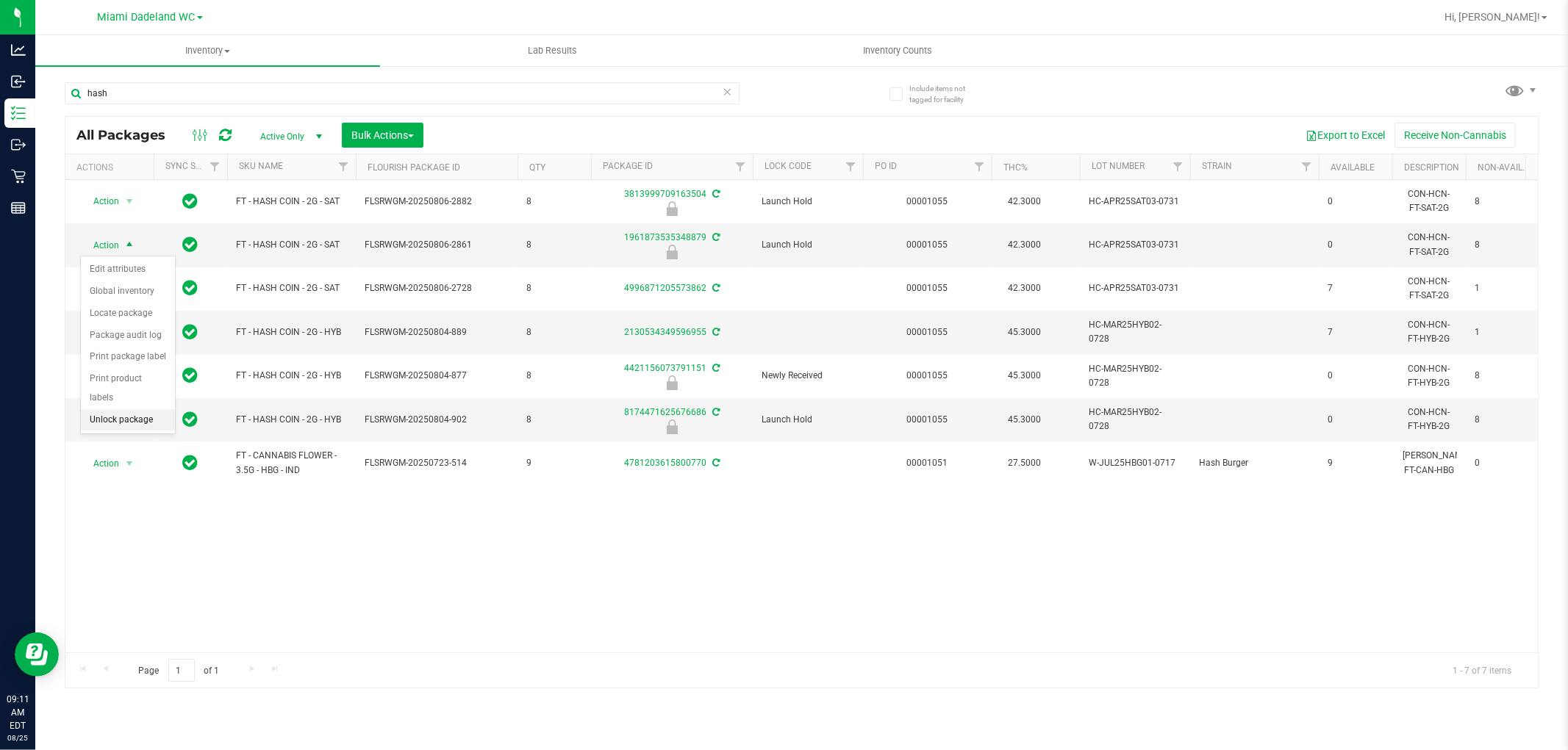
click at [124, 417] on li "Unlock package" at bounding box center [128, 420] width 94 height 22
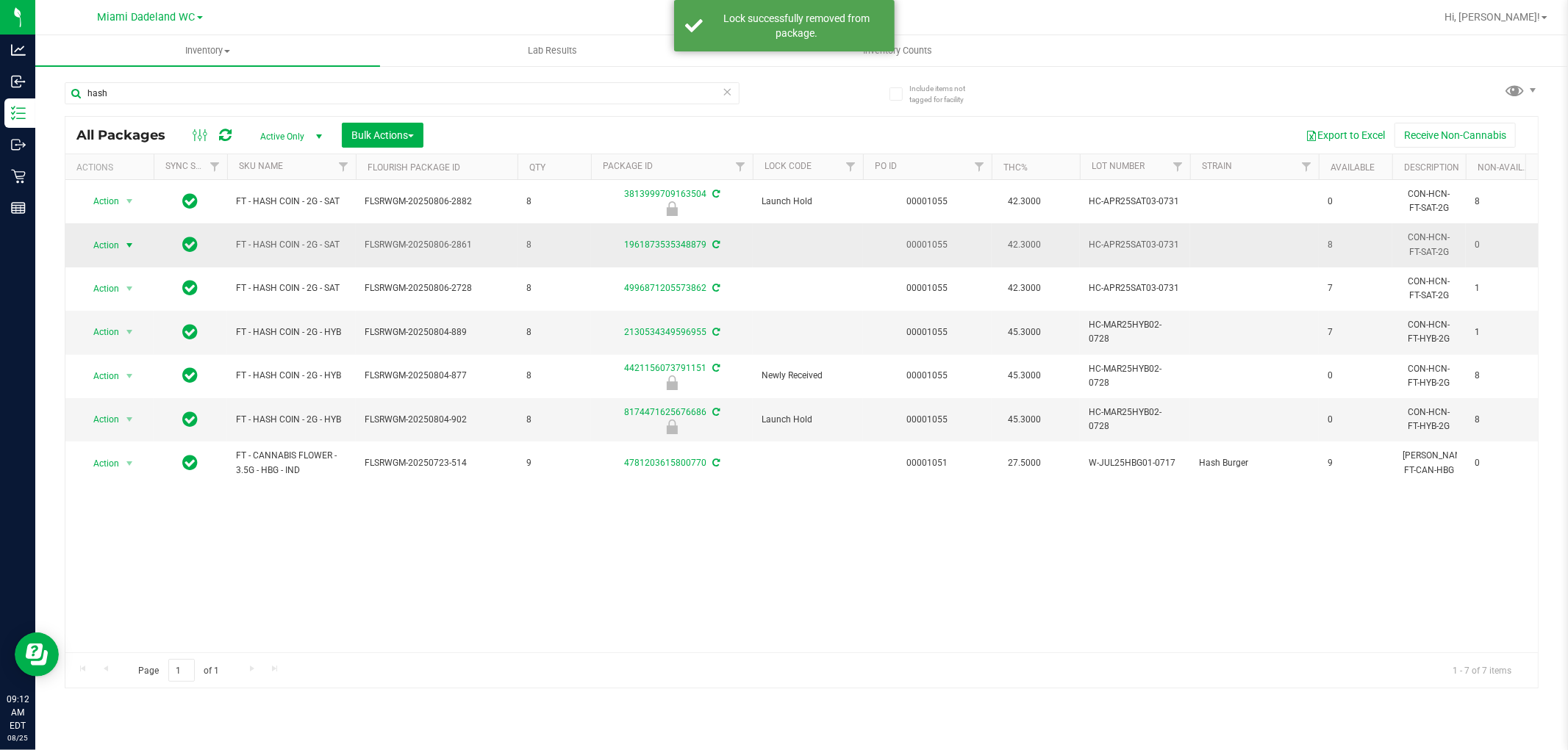
click at [111, 243] on span "Action" at bounding box center [100, 245] width 40 height 20
click at [132, 379] on li "Lock package" at bounding box center [138, 379] width 114 height 22
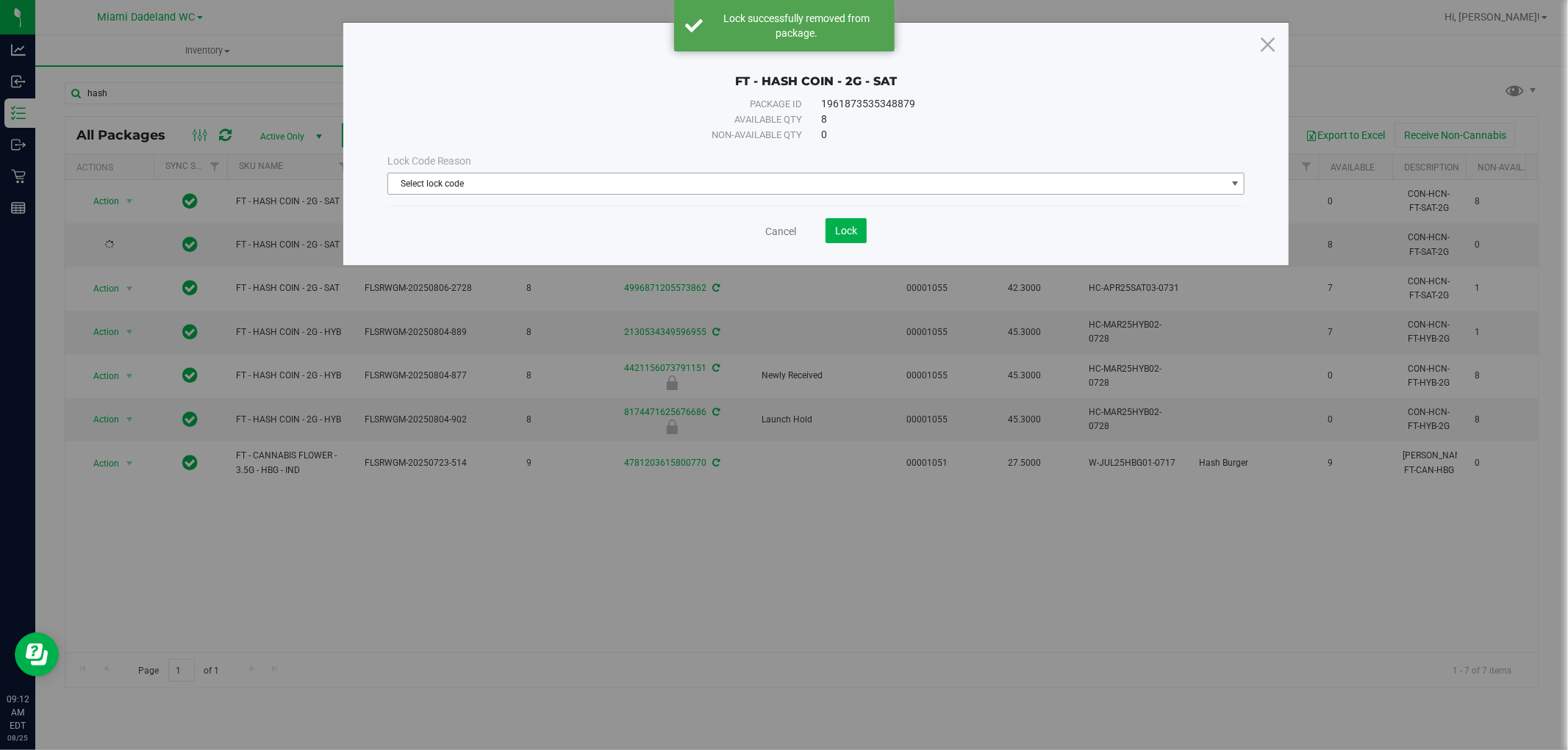
click at [443, 189] on span "Select lock code" at bounding box center [806, 183] width 838 height 20
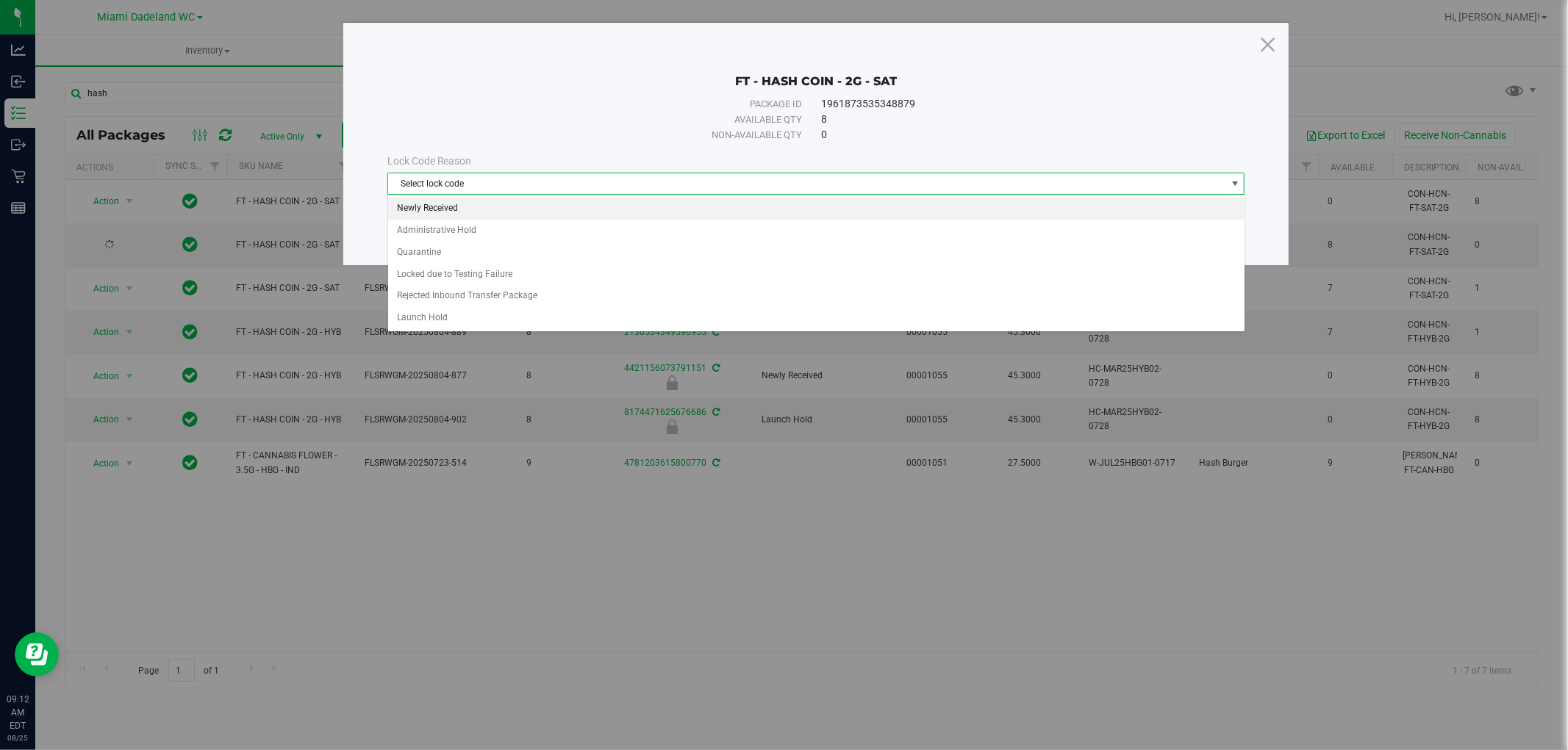
click at [508, 208] on li "Newly Received" at bounding box center [816, 208] width 856 height 22
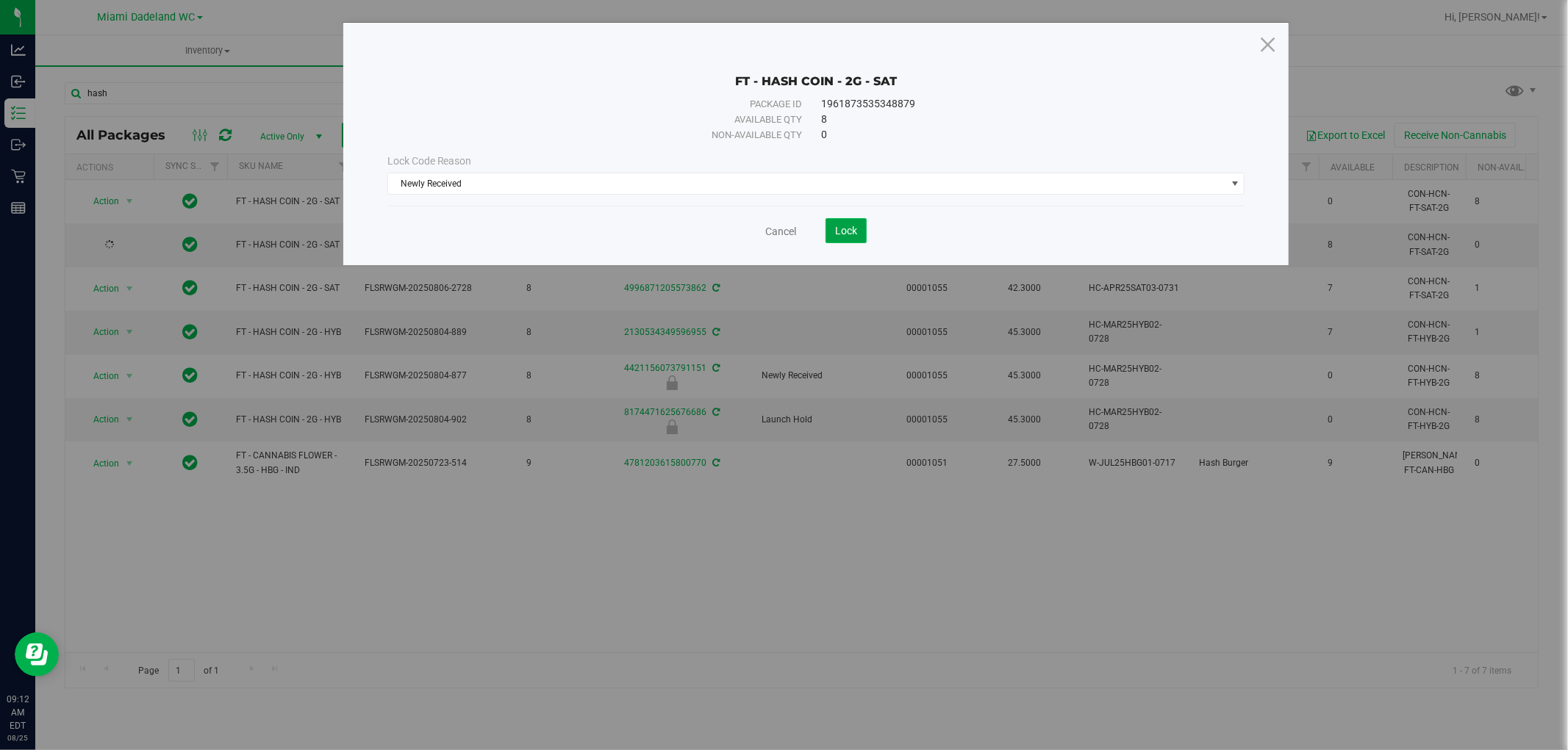
click at [850, 231] on span "Lock" at bounding box center [846, 231] width 22 height 12
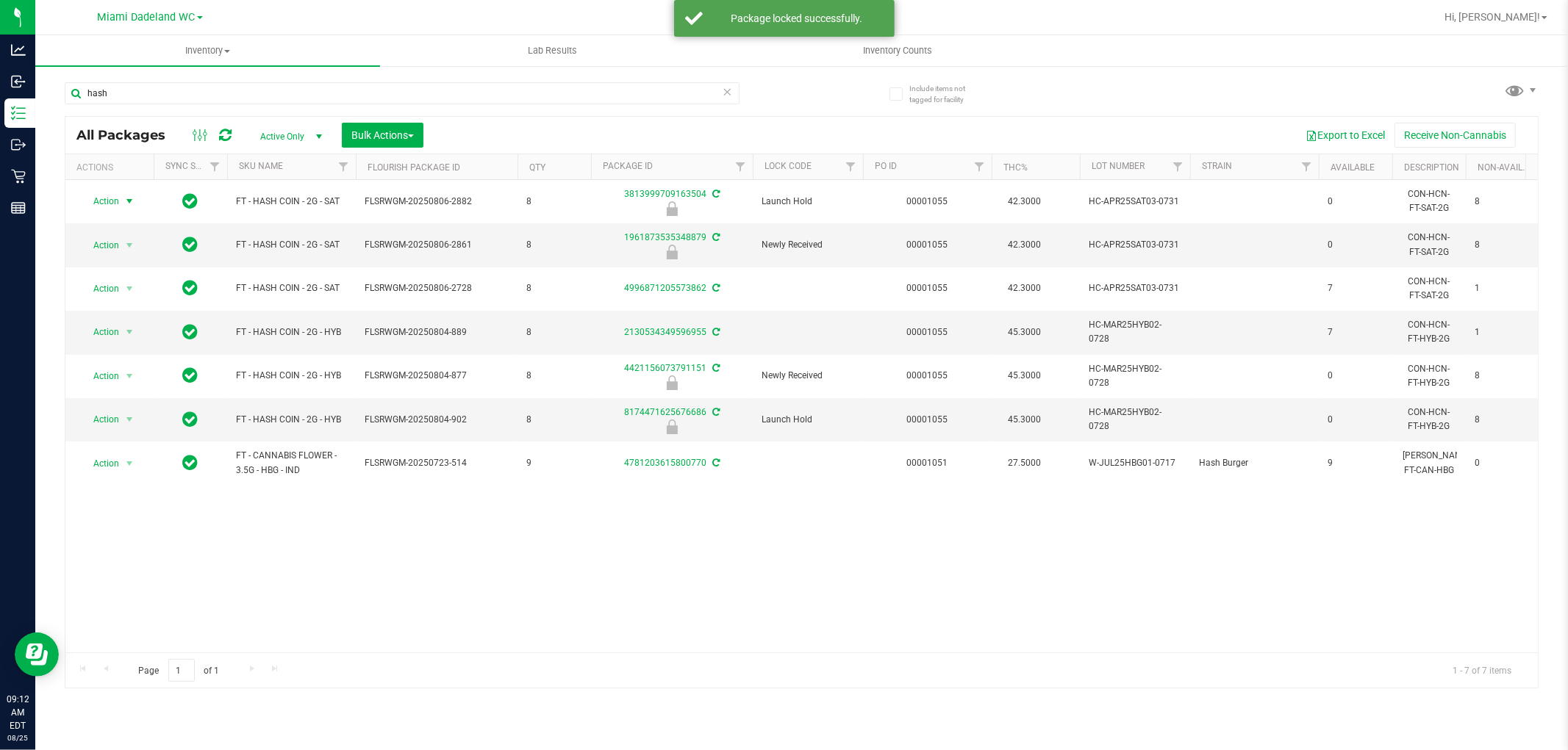
click at [114, 200] on span "Action" at bounding box center [100, 201] width 40 height 20
click at [143, 377] on li "Unlock package" at bounding box center [128, 375] width 94 height 22
click at [96, 200] on span "Action" at bounding box center [100, 201] width 40 height 20
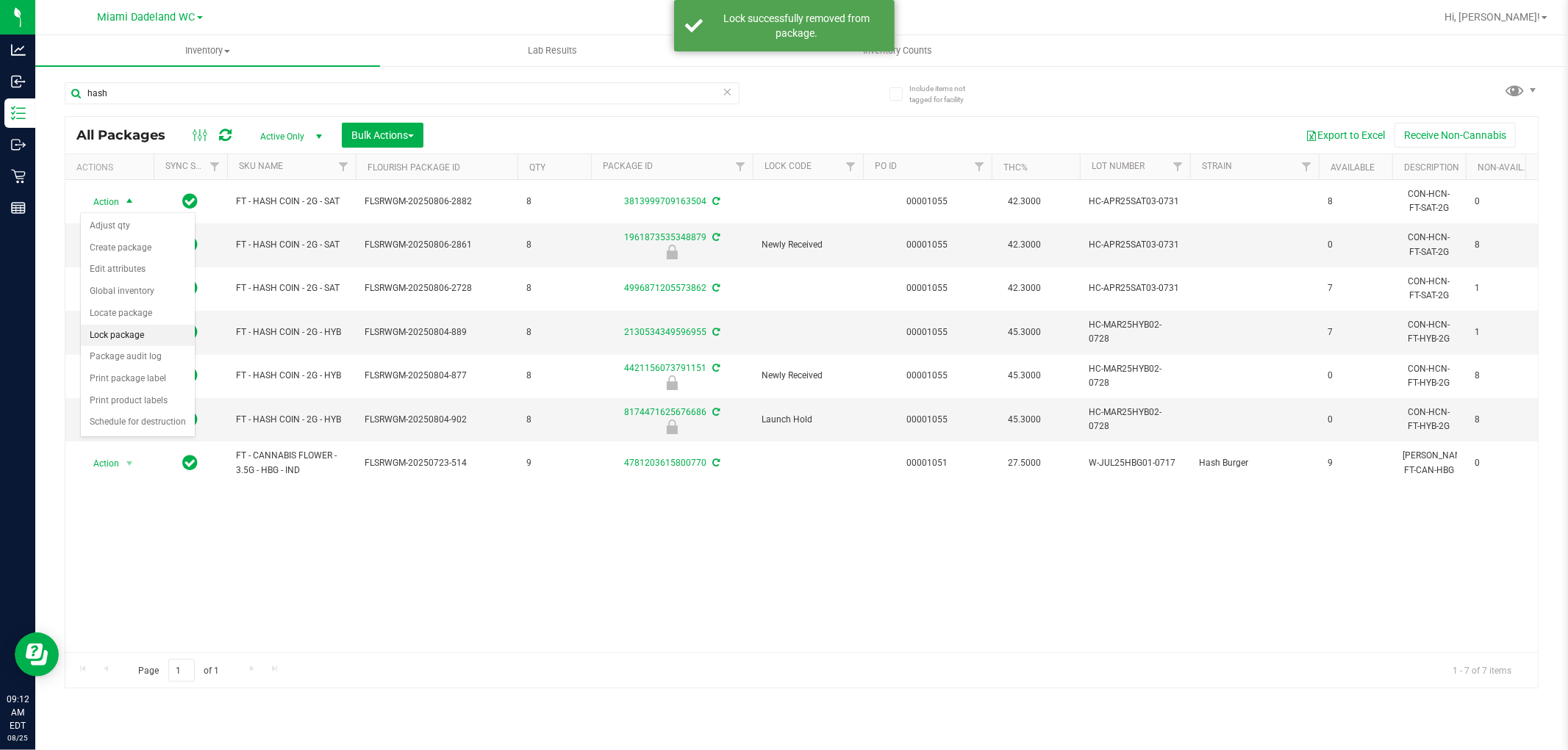
click at [146, 326] on li "Lock package" at bounding box center [138, 335] width 114 height 22
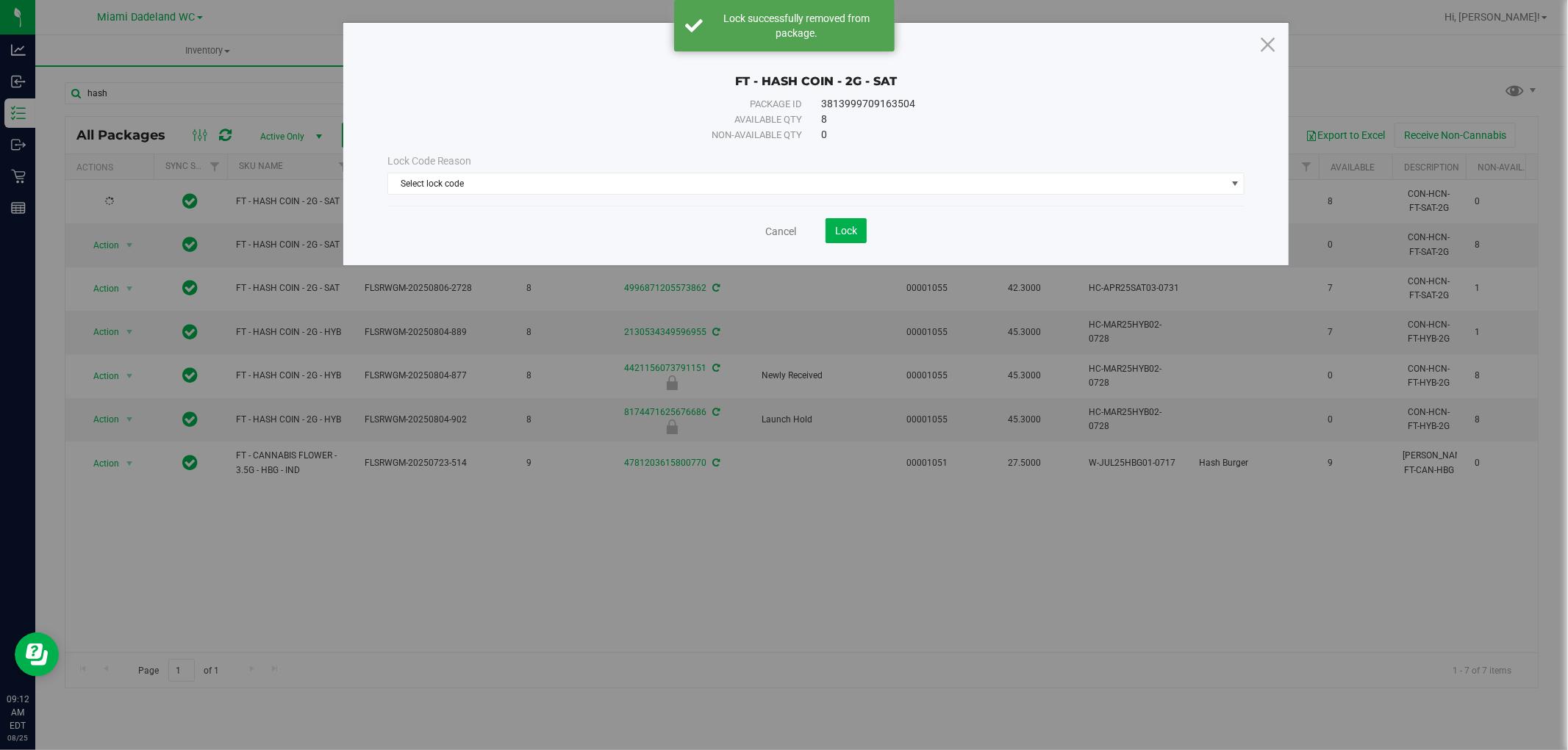
click at [776, 163] on div "Lock Code Reason" at bounding box center [817, 161] width 858 height 15
click at [767, 180] on span "Select lock code" at bounding box center [806, 183] width 838 height 20
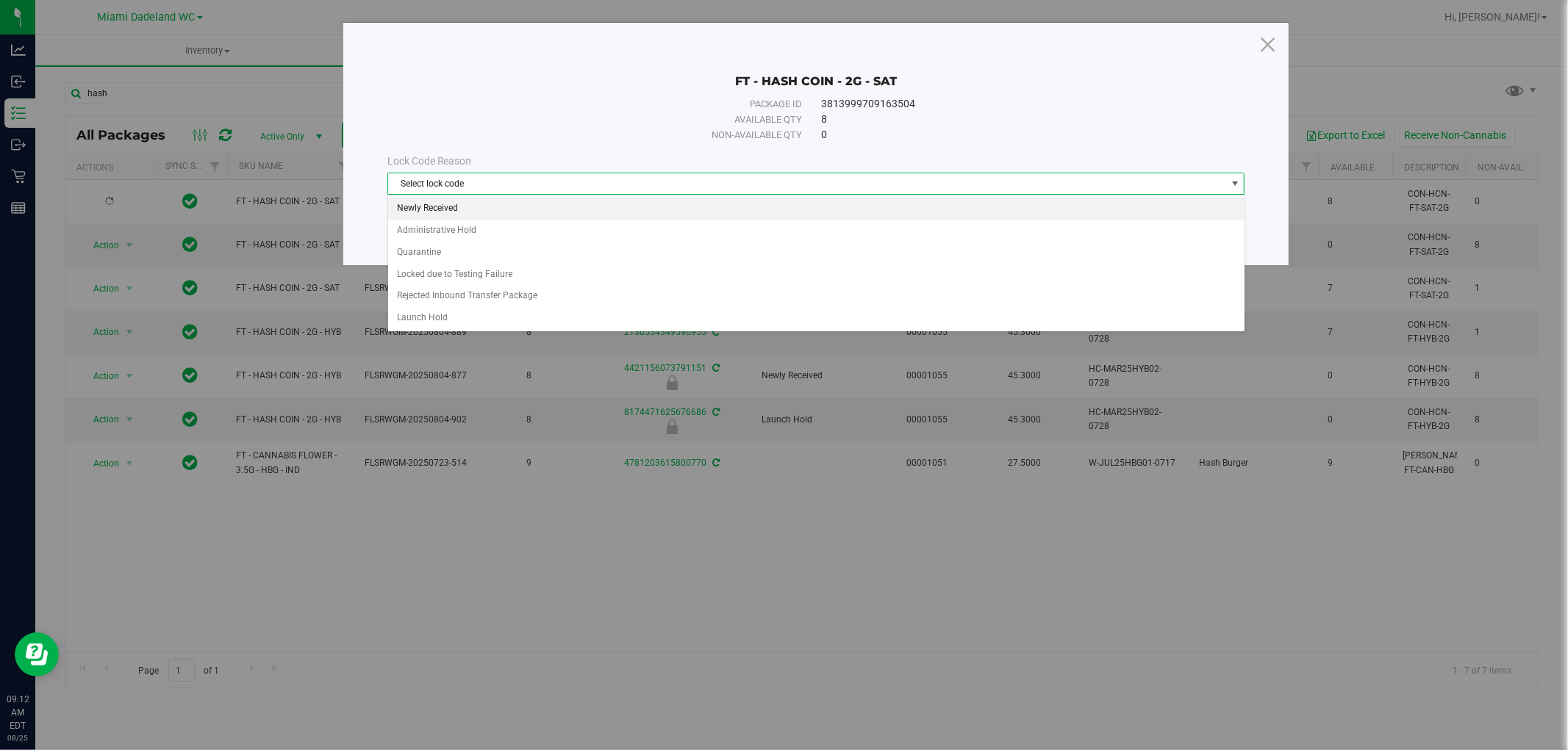
click at [564, 211] on li "Newly Received" at bounding box center [816, 208] width 856 height 22
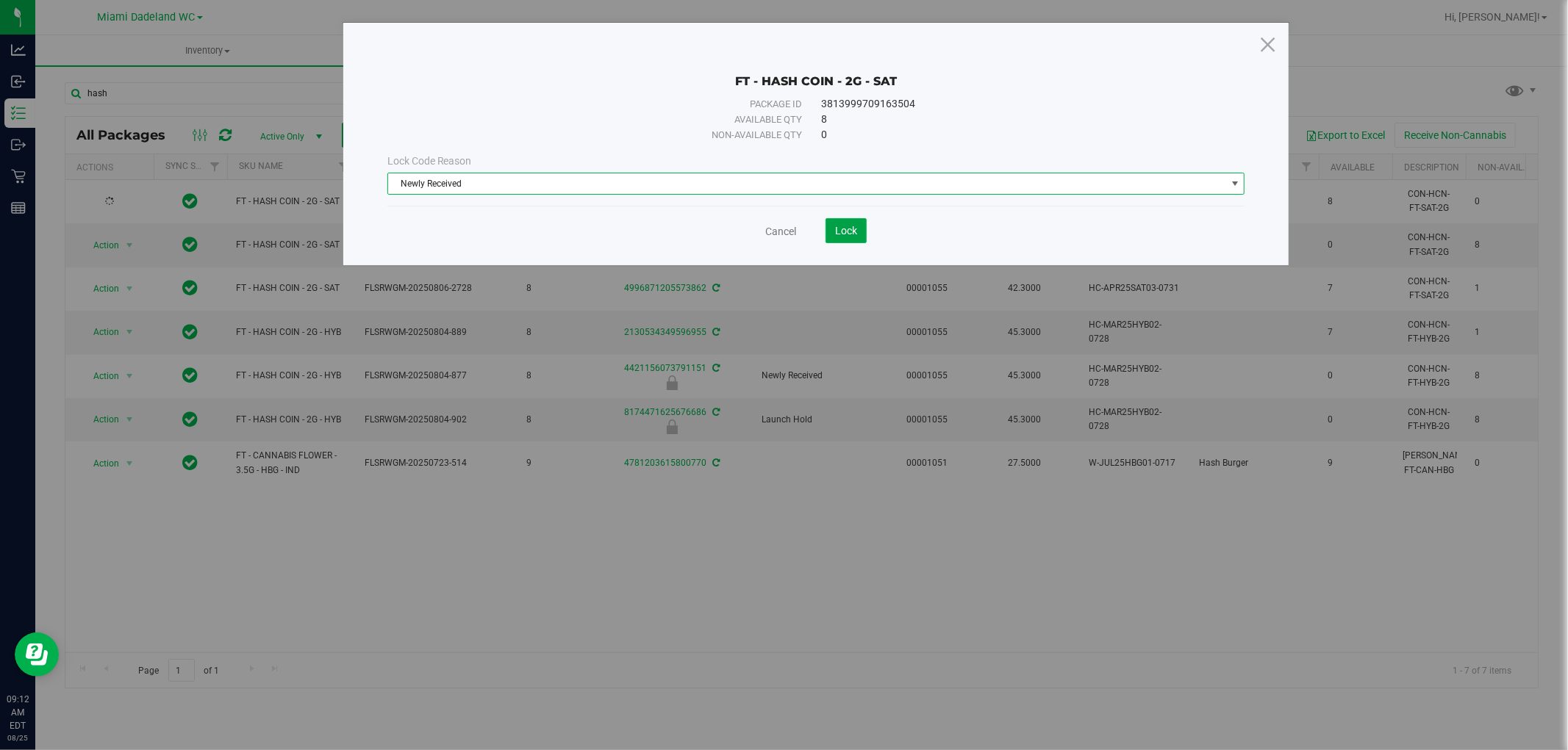
click at [850, 241] on button "Lock" at bounding box center [846, 231] width 41 height 25
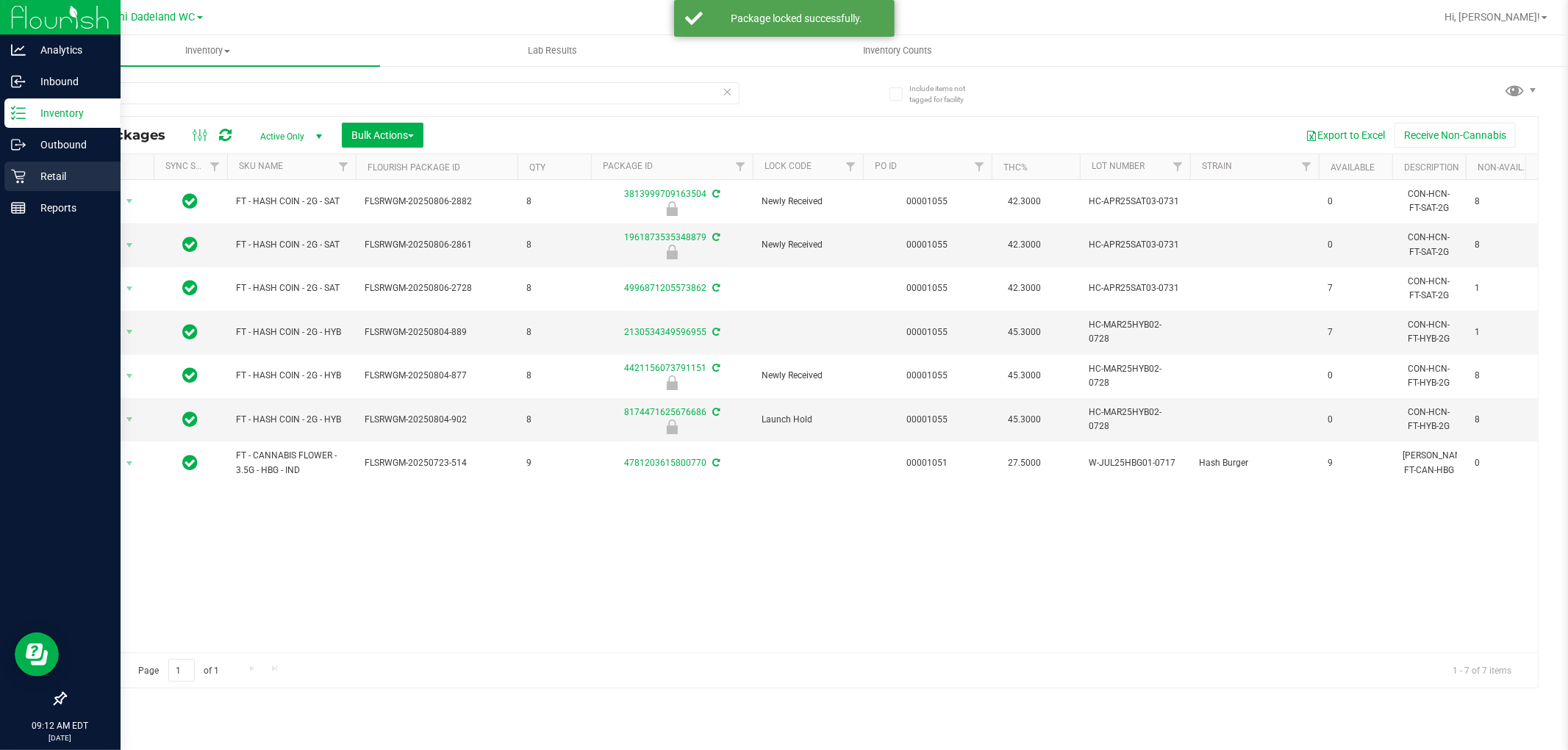
click at [12, 180] on icon at bounding box center [19, 176] width 15 height 15
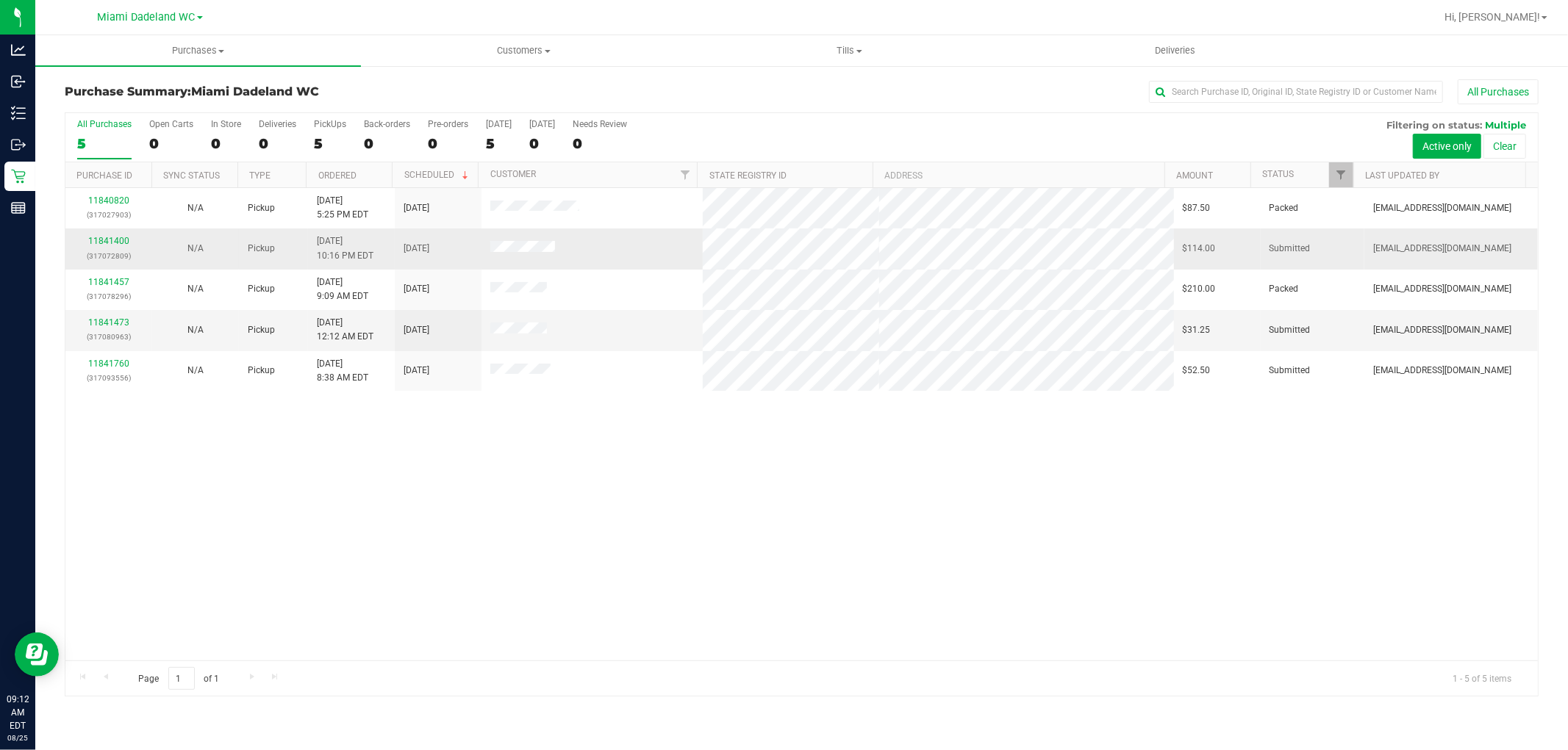
click at [106, 248] on div "11841400 (317072809)" at bounding box center [108, 248] width 69 height 28
click at [100, 238] on link "11841400" at bounding box center [108, 240] width 41 height 11
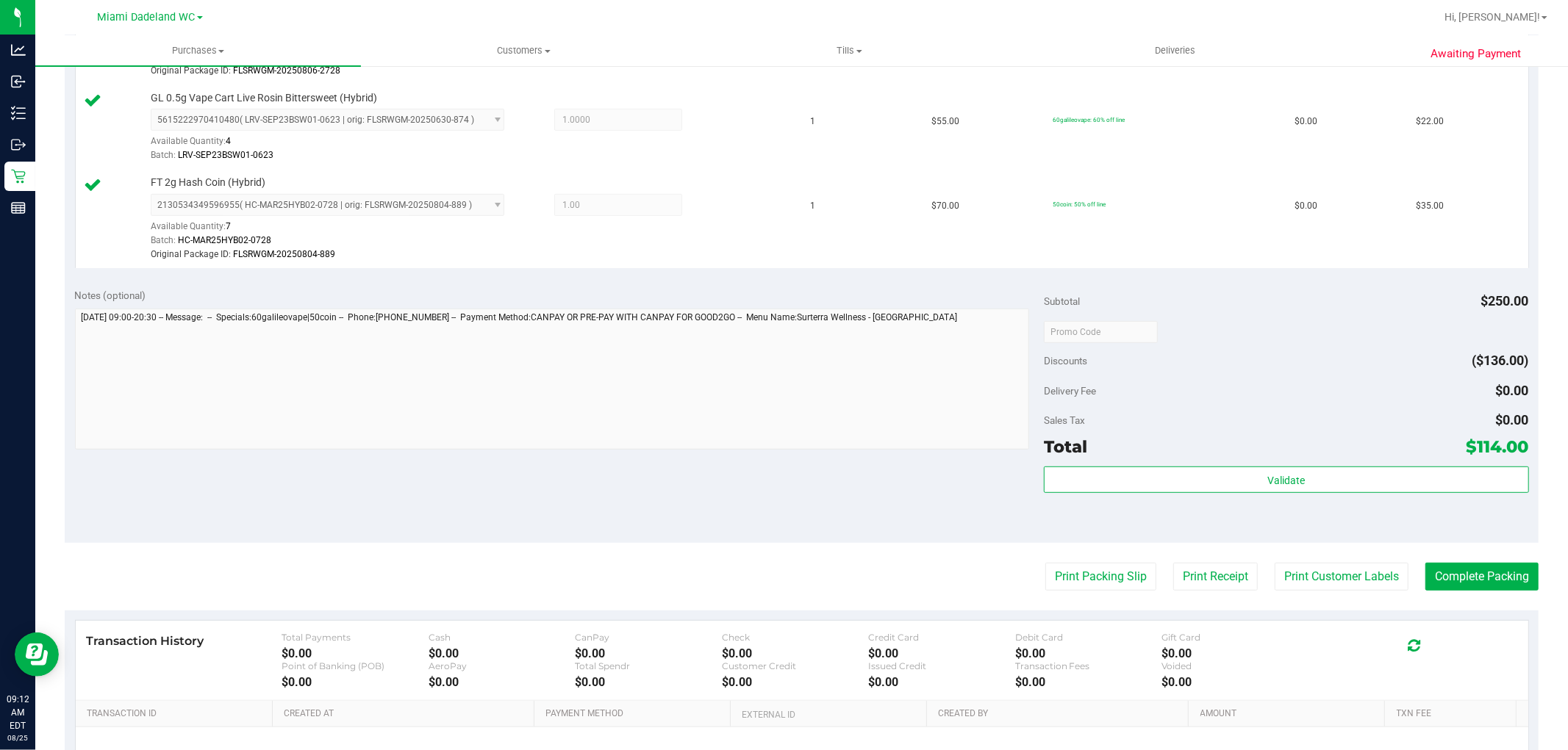
scroll to position [735, 0]
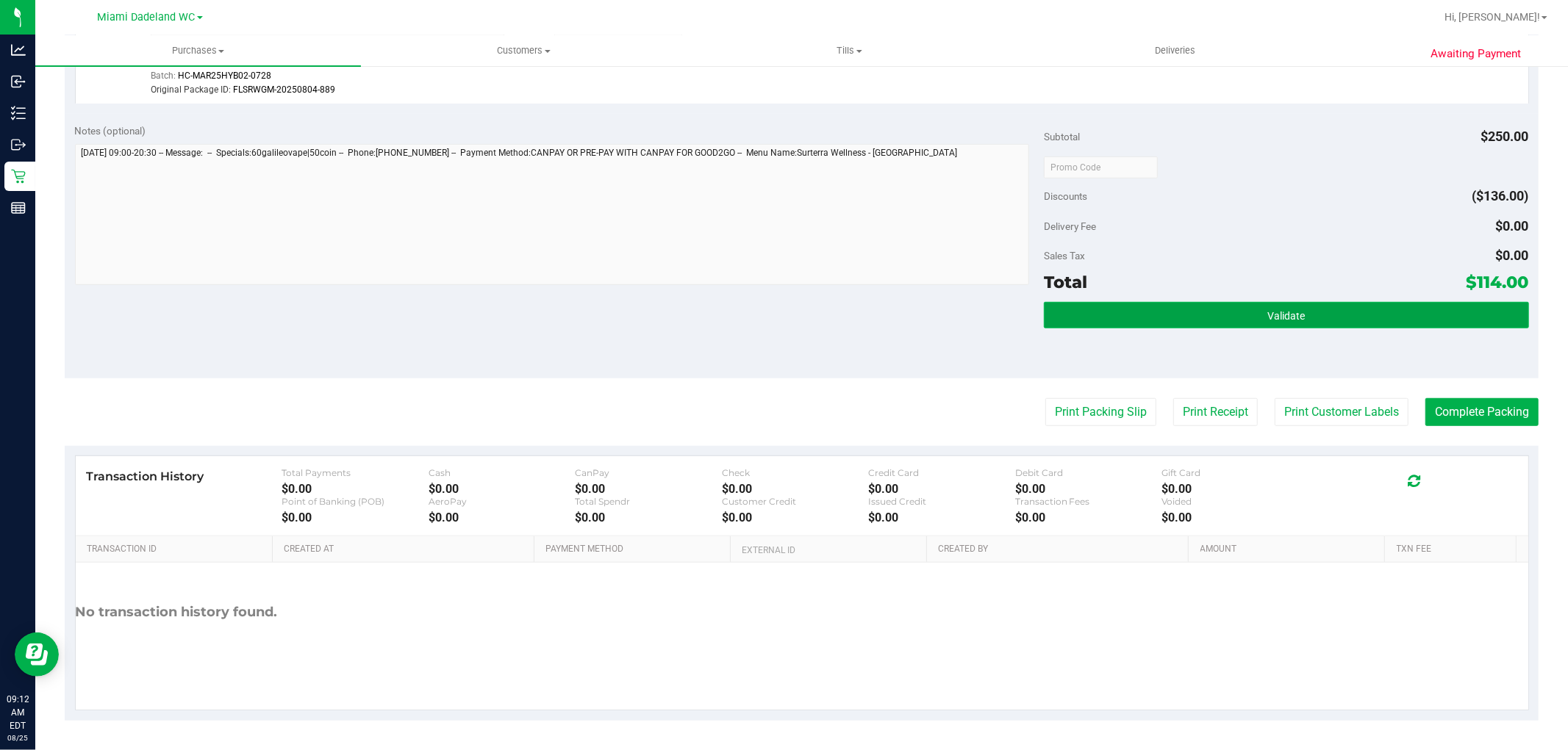
click at [1332, 320] on button "Validate" at bounding box center [1285, 315] width 484 height 27
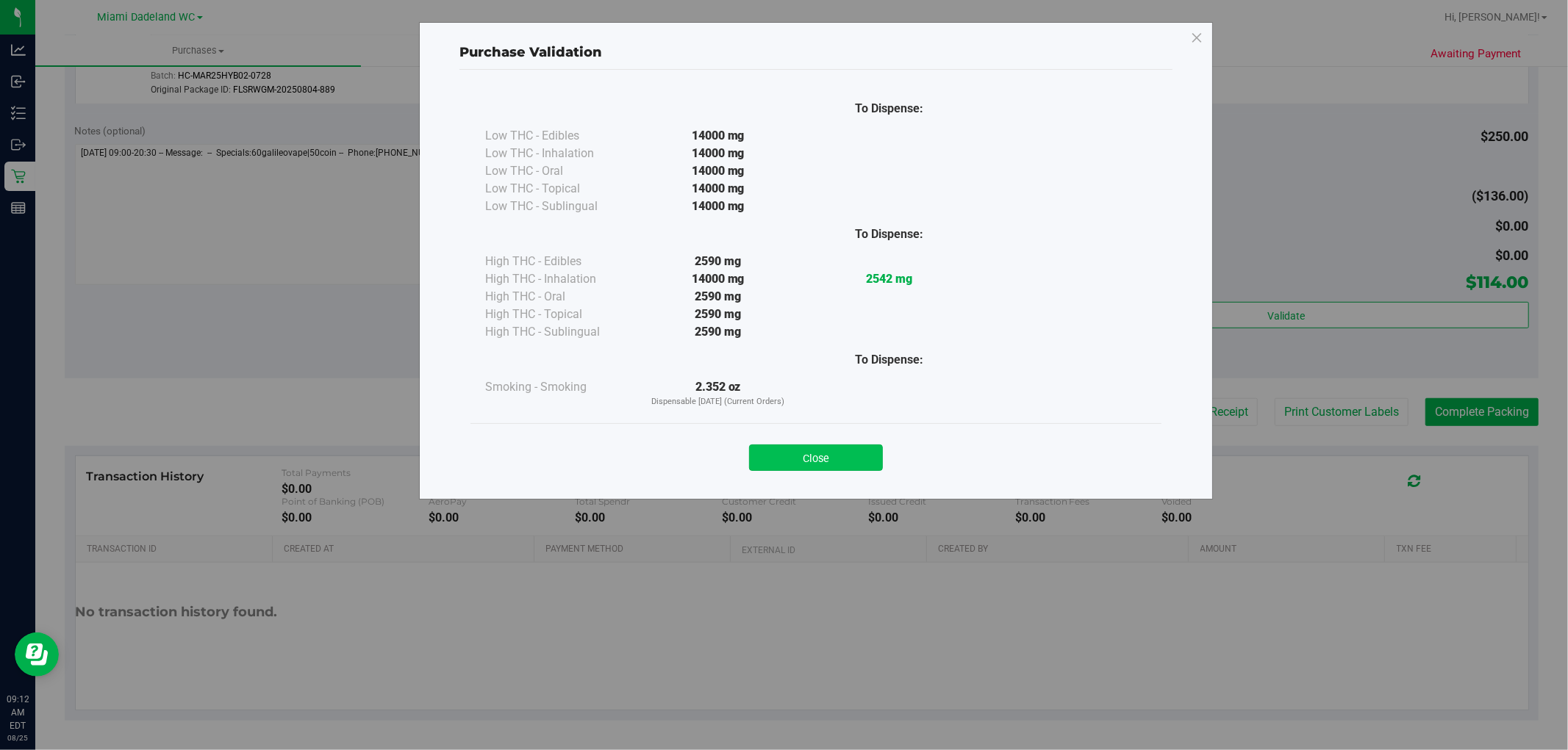
click at [843, 456] on button "Close" at bounding box center [815, 457] width 134 height 27
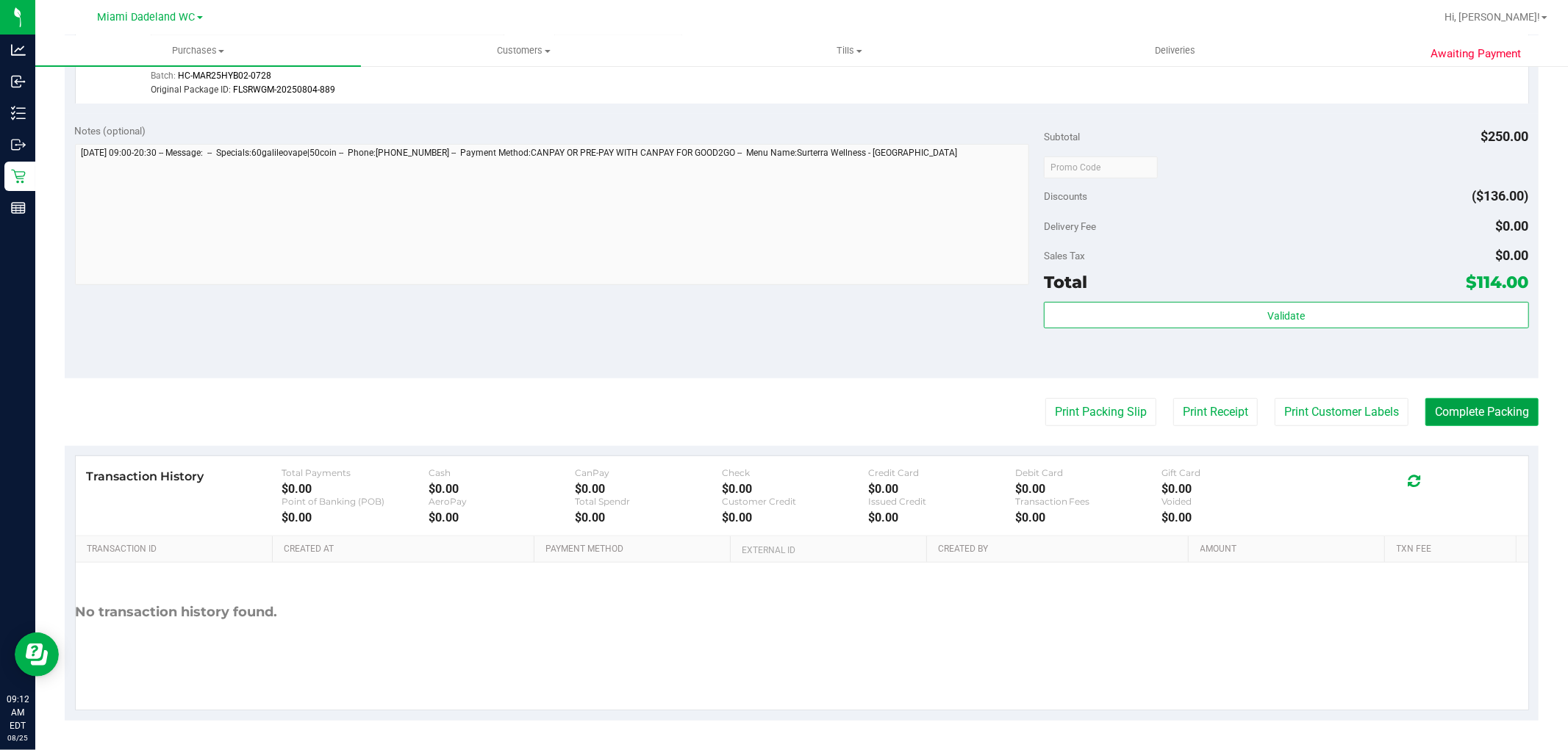
click at [1488, 412] on button "Complete Packing" at bounding box center [1482, 412] width 113 height 28
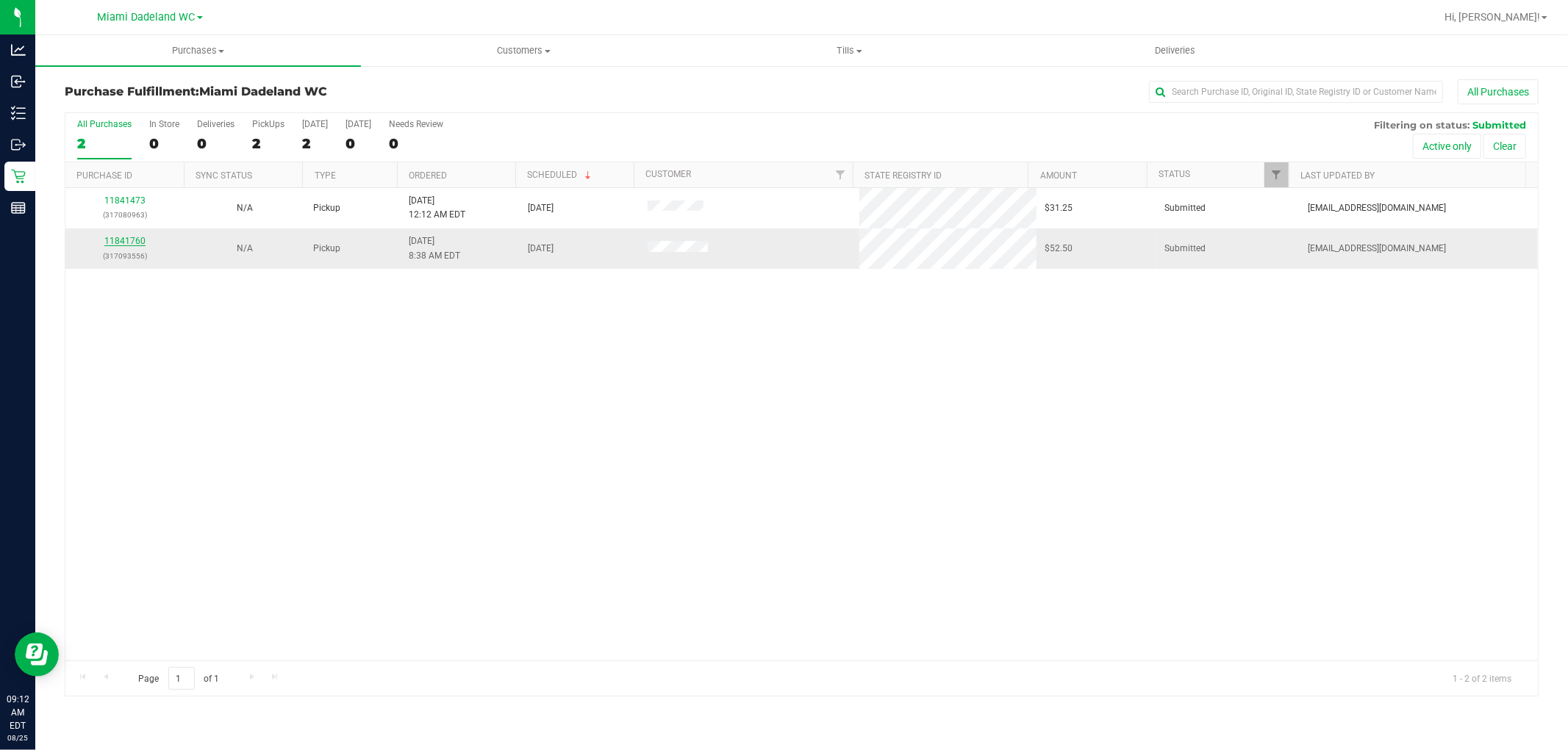
click at [125, 244] on link "11841760" at bounding box center [125, 240] width 41 height 11
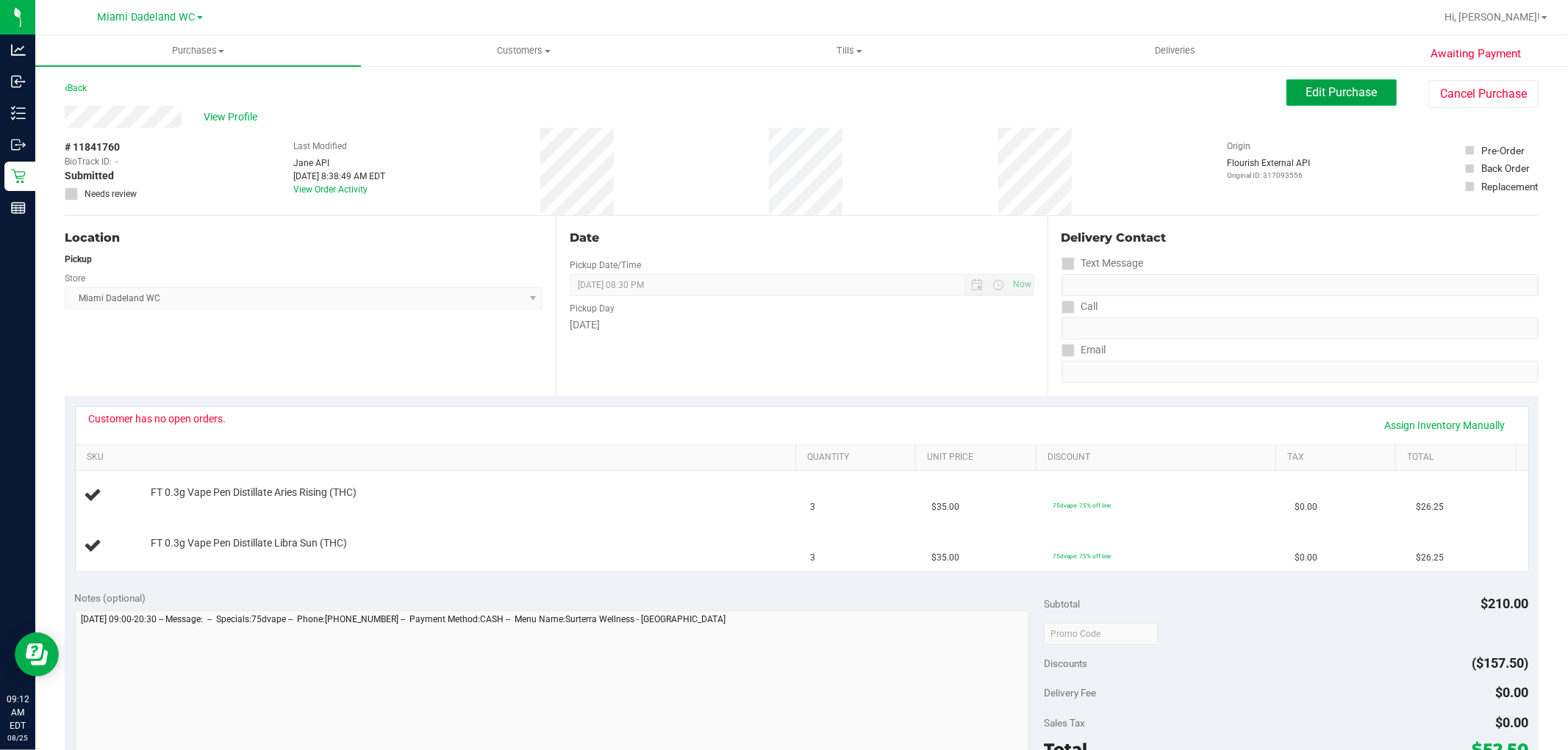
click at [1286, 92] on button "Edit Purchase" at bounding box center [1341, 92] width 110 height 27
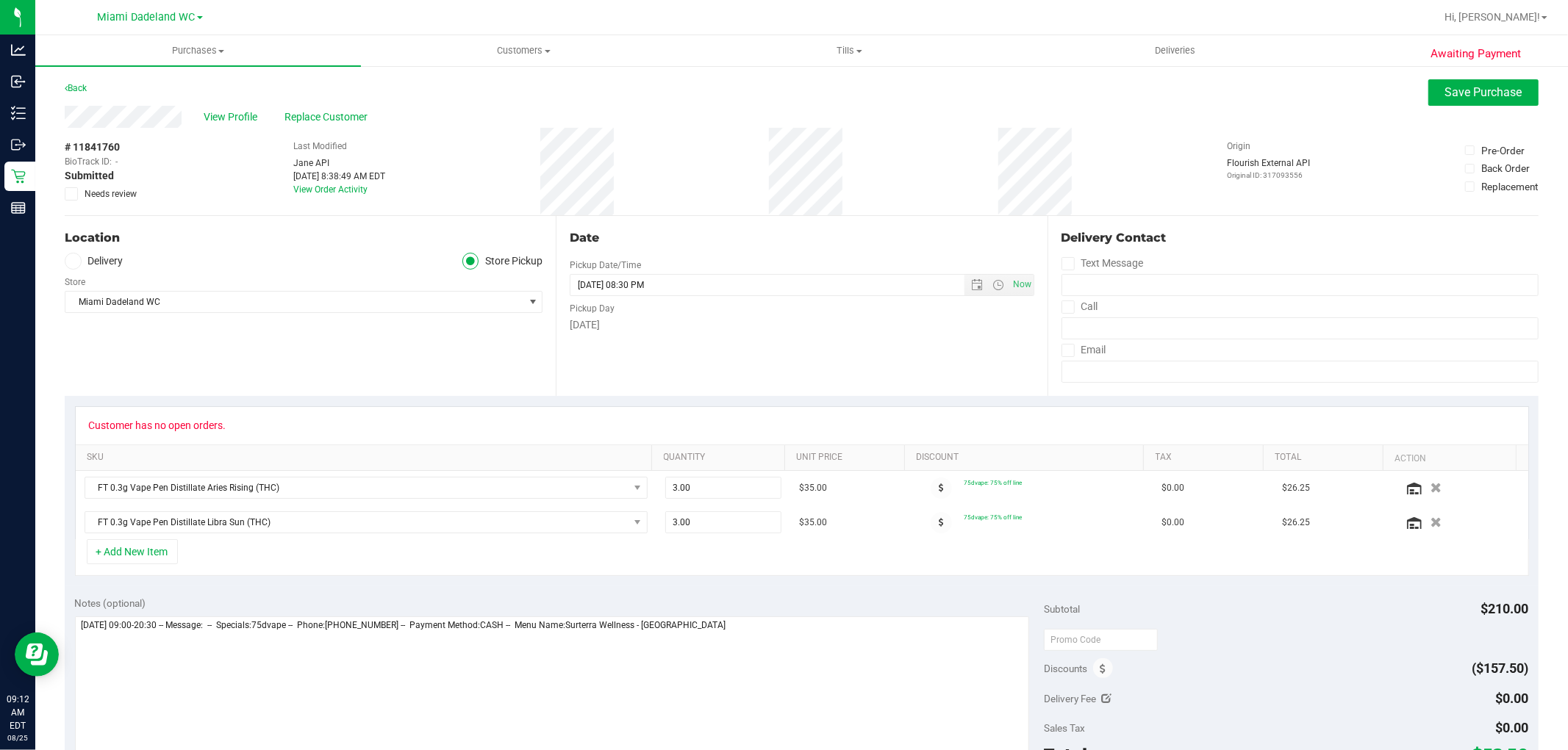
drag, startPoint x: 74, startPoint y: 189, endPoint x: 138, endPoint y: 270, distance: 103.2
click at [74, 194] on icon at bounding box center [72, 194] width 10 height 0
click at [0, 0] on input "Needs review" at bounding box center [0, 0] width 0 height 0
click at [804, 628] on textarea at bounding box center [553, 687] width 955 height 141
type textarea "[DATE] 09:00-20:30 -- Message: -- Specials:75dvape -- Phone:[PHONE_NUMBER] -- P…"
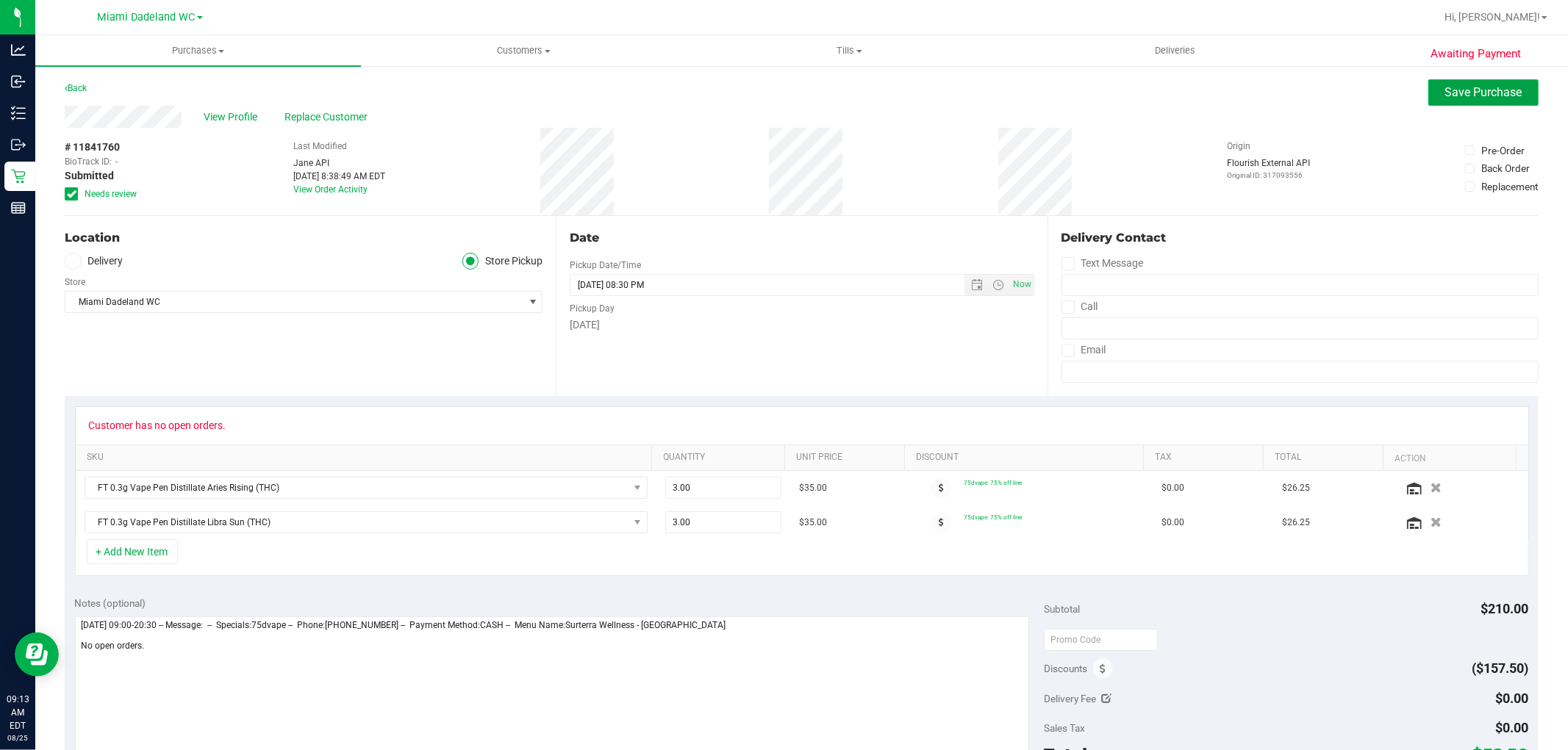
click at [1451, 92] on span "Save Purchase" at bounding box center [1483, 91] width 77 height 14
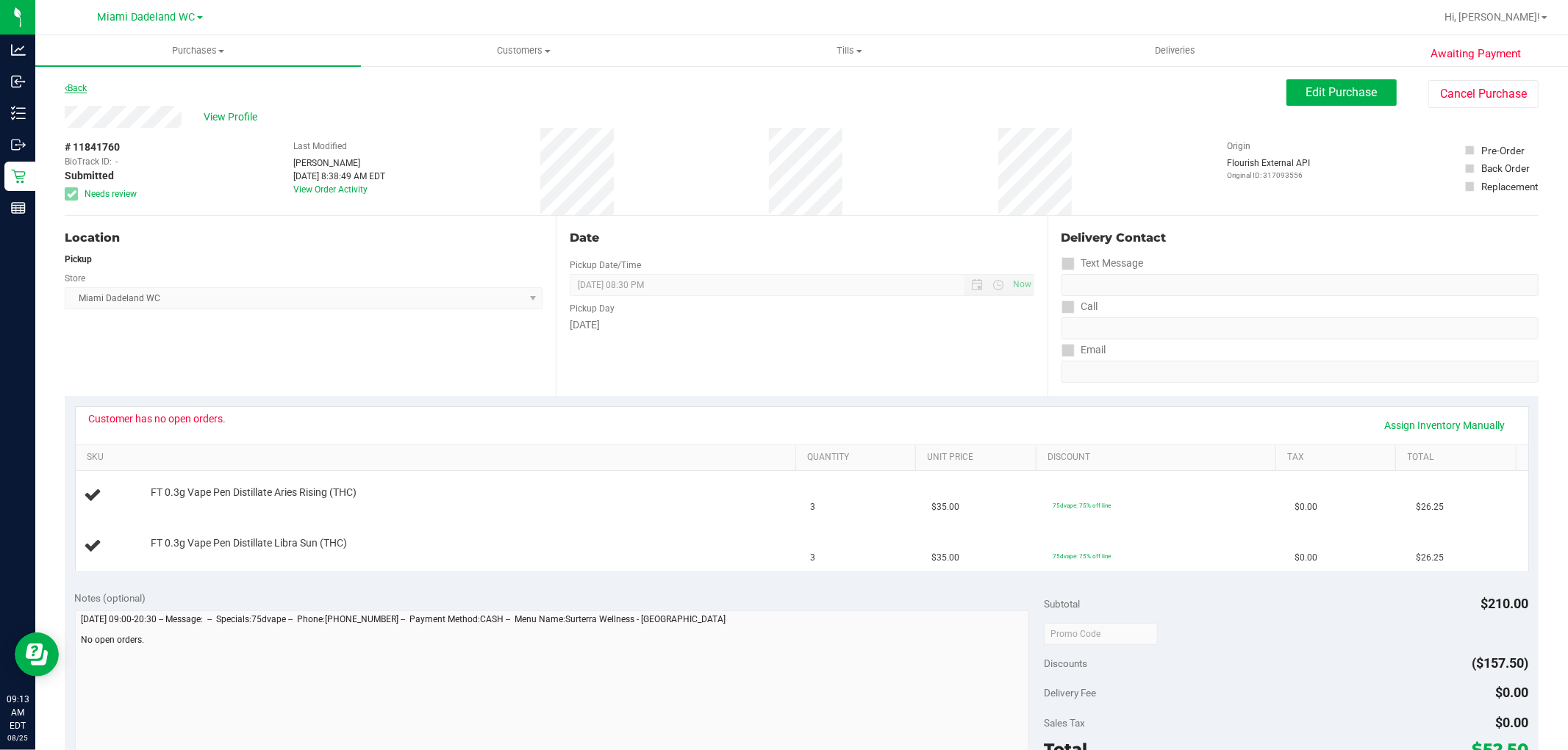
click at [79, 84] on link "Back" at bounding box center [75, 88] width 22 height 11
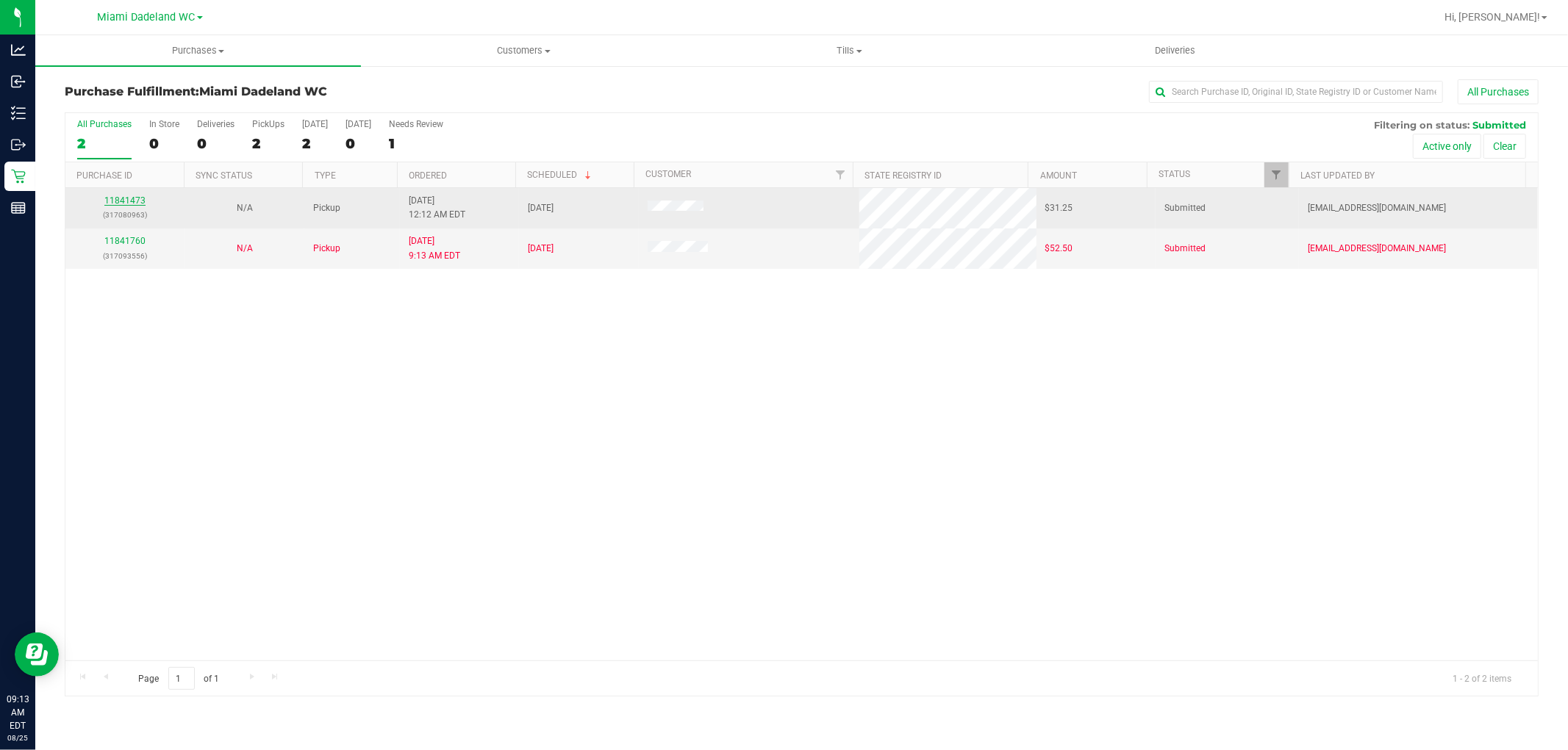
click at [121, 204] on link "11841473" at bounding box center [125, 201] width 41 height 11
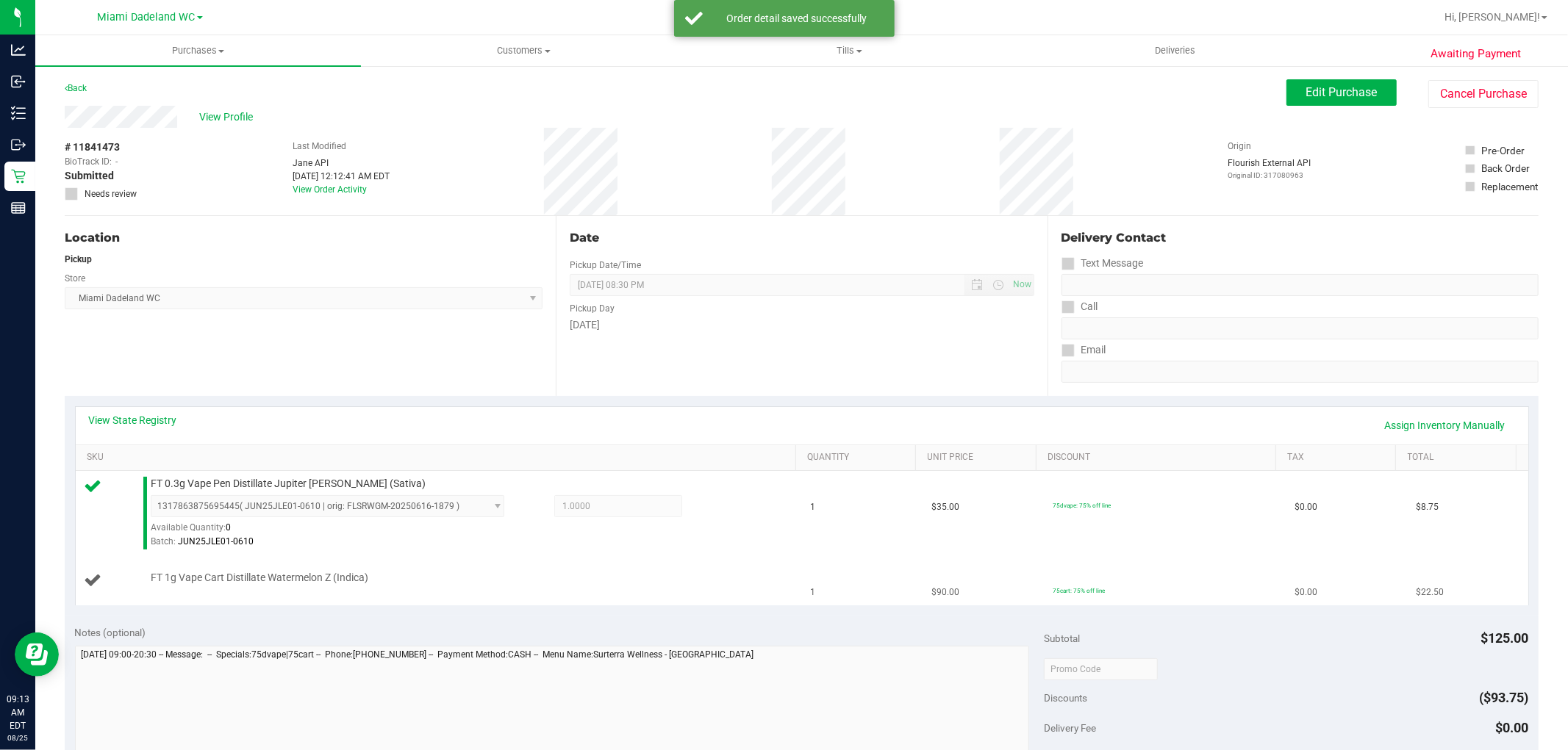
click at [612, 576] on div "FT 1g Vape Cart Distillate Watermelon Z (Indica)" at bounding box center [465, 578] width 645 height 15
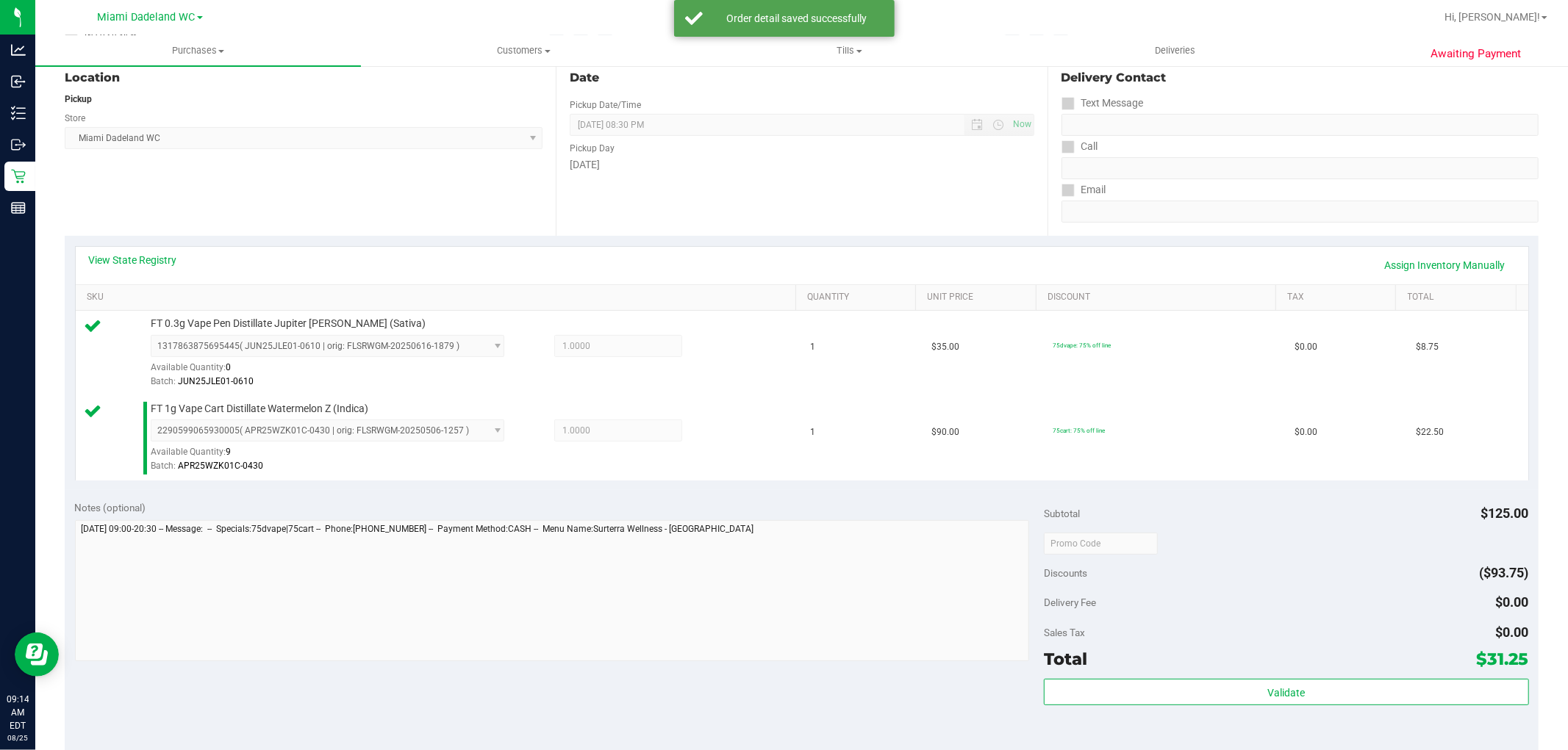
scroll to position [538, 0]
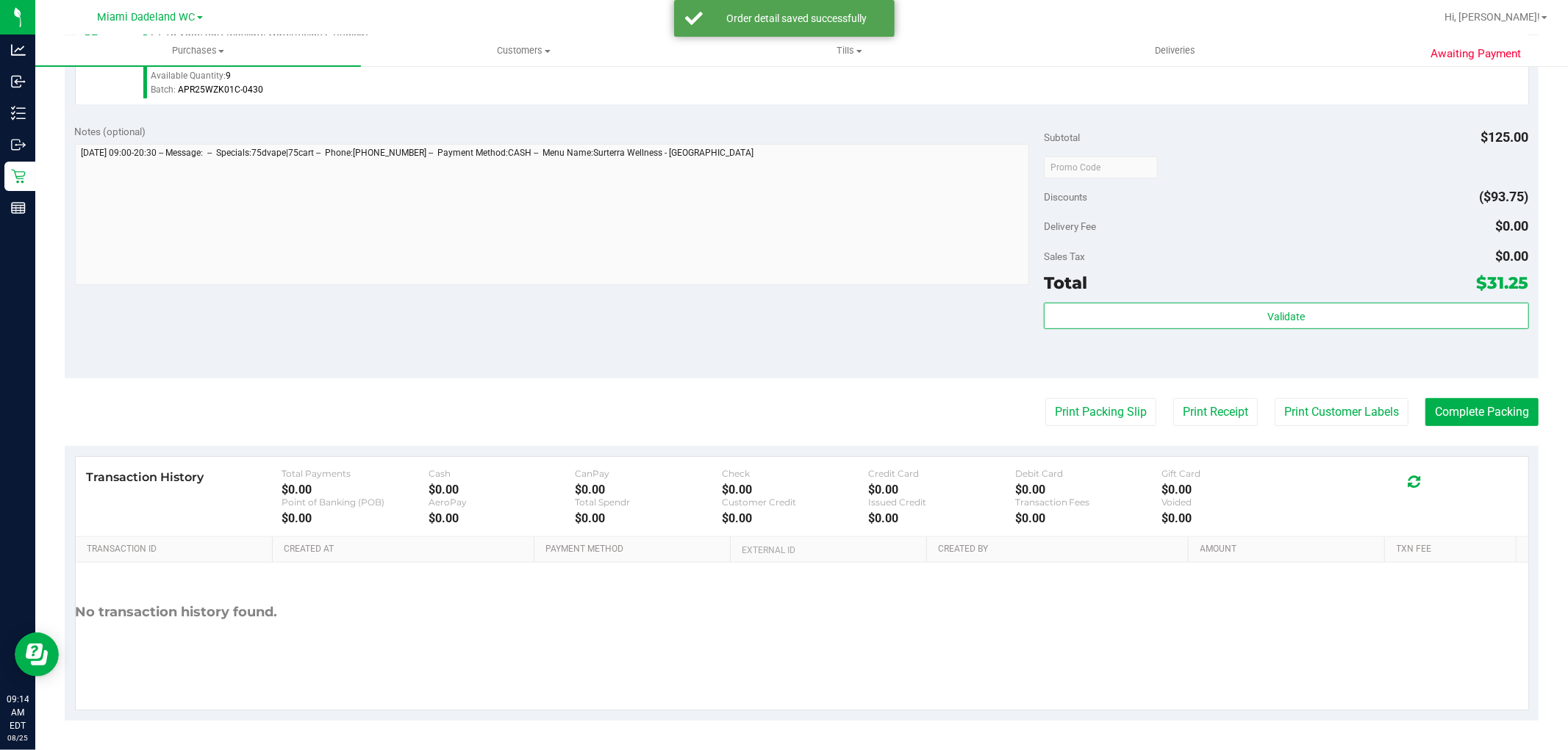
click at [1195, 328] on div "Validate" at bounding box center [1285, 316] width 484 height 28
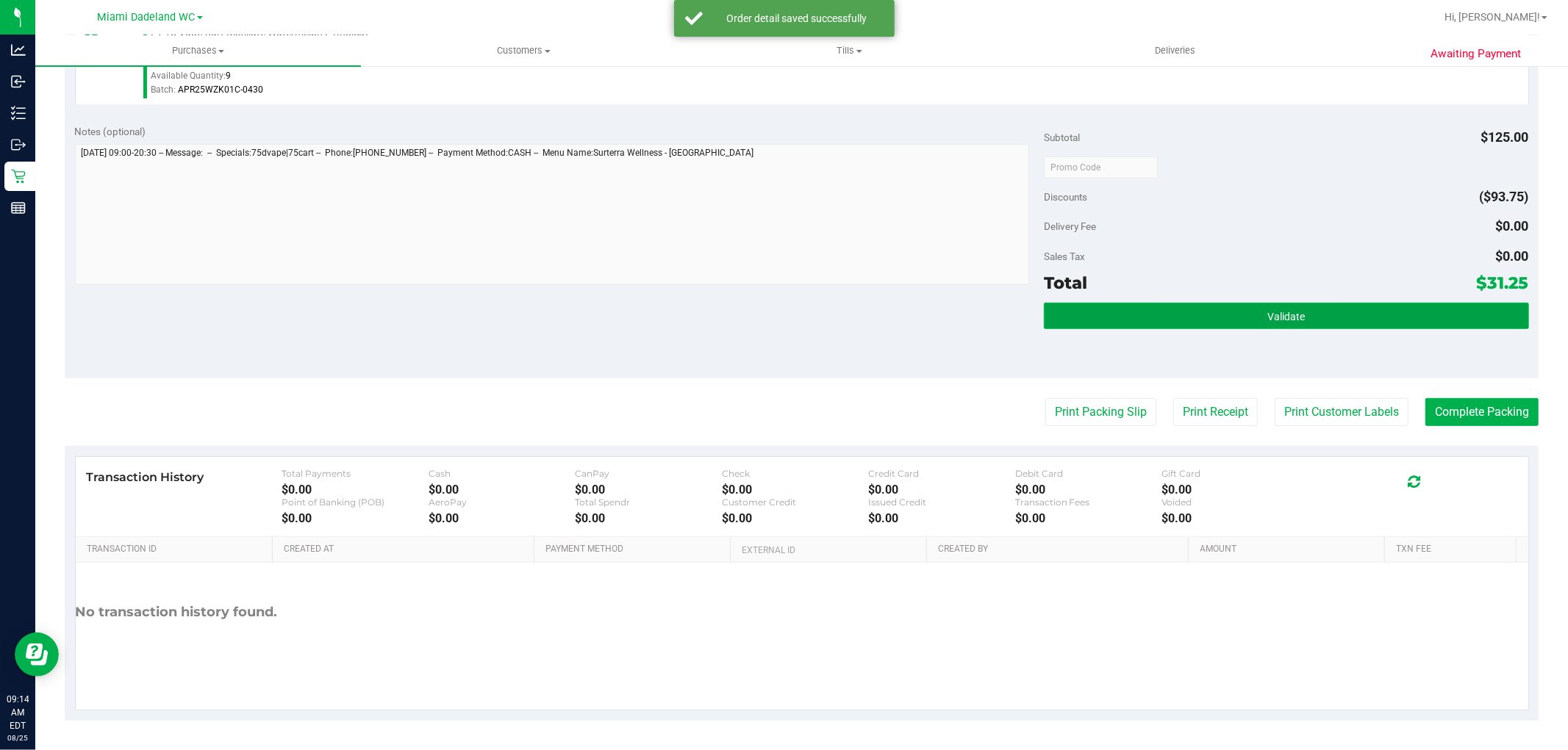
click at [1199, 314] on button "Validate" at bounding box center [1285, 316] width 484 height 27
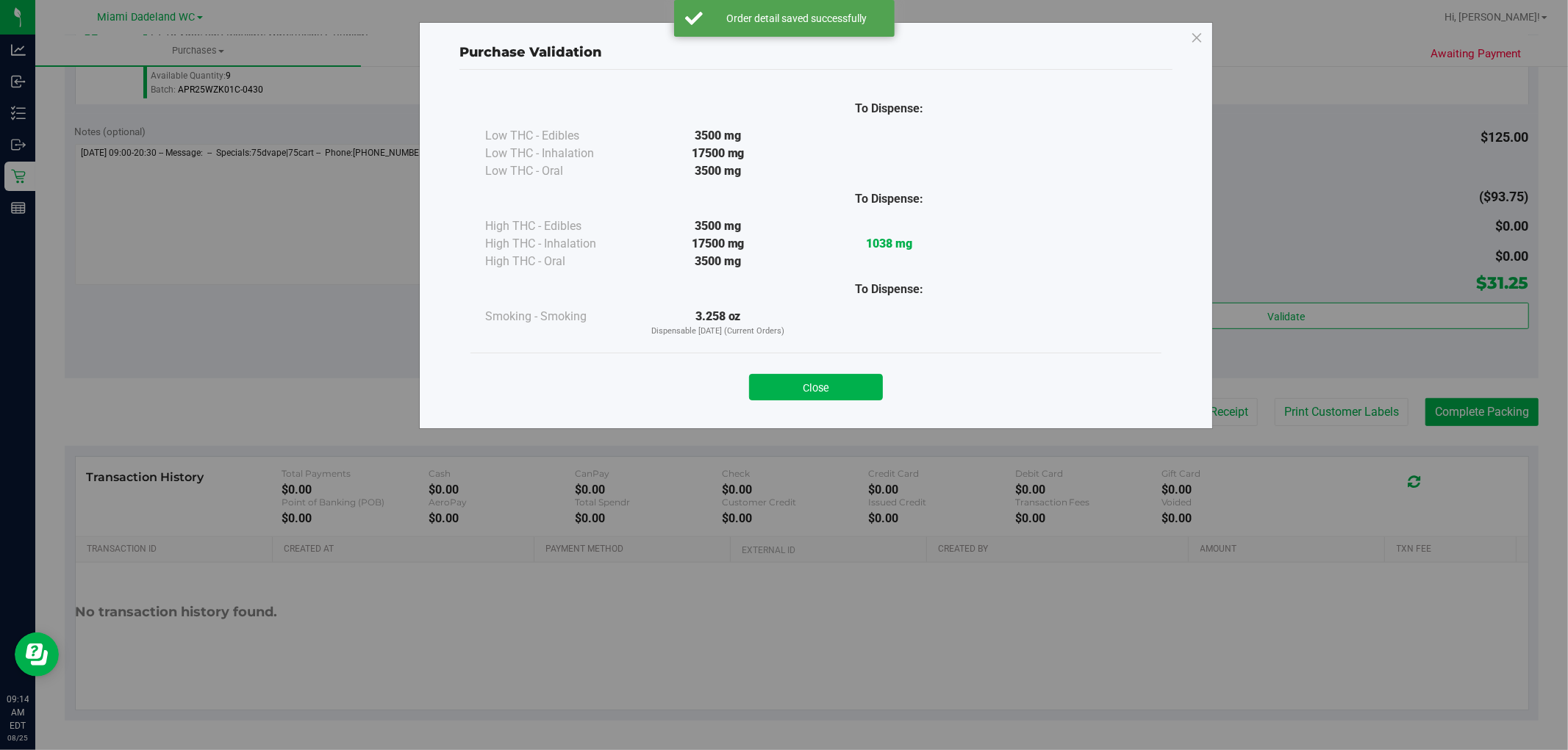
click at [795, 379] on button "Close" at bounding box center [815, 387] width 134 height 27
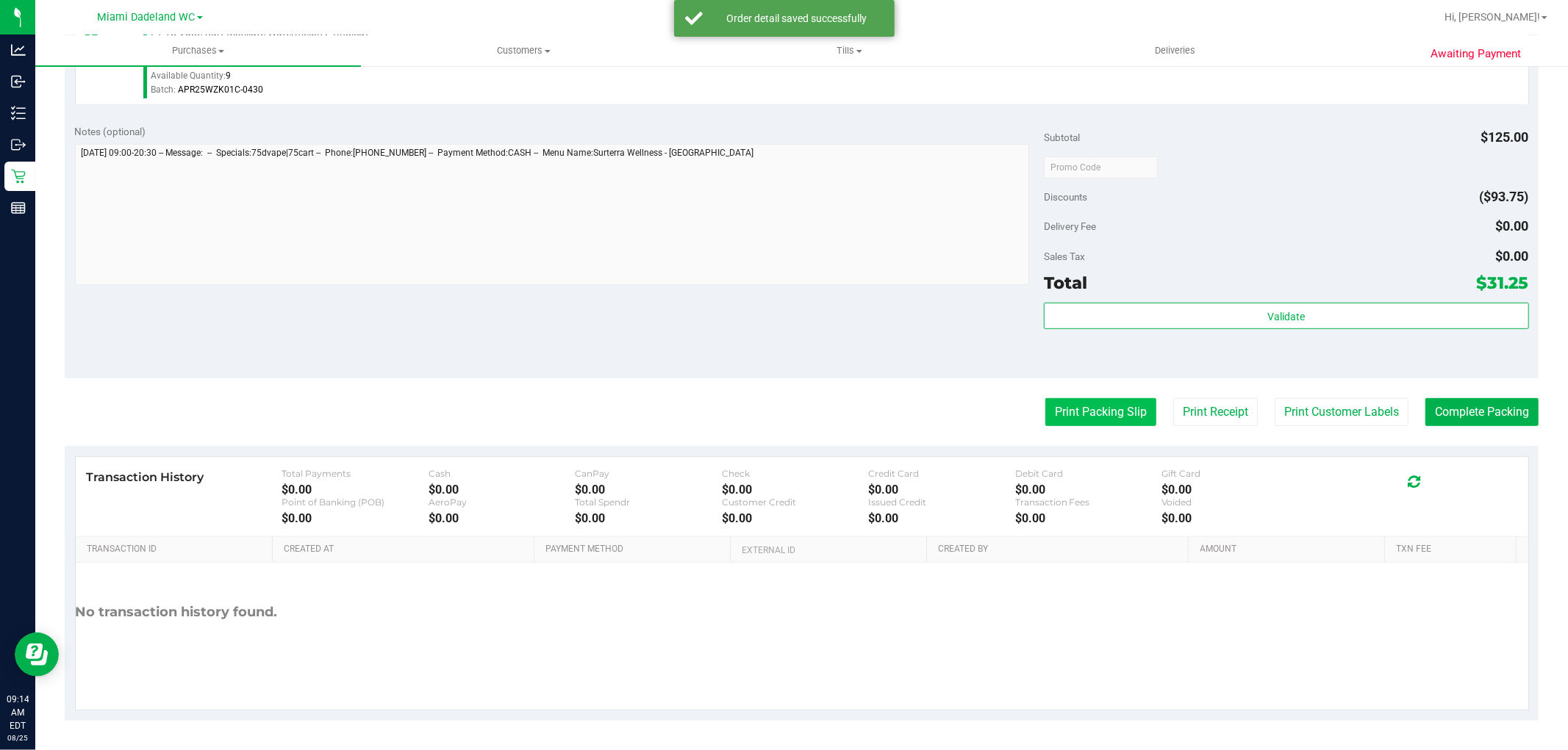
click at [1086, 420] on button "Print Packing Slip" at bounding box center [1100, 412] width 111 height 28
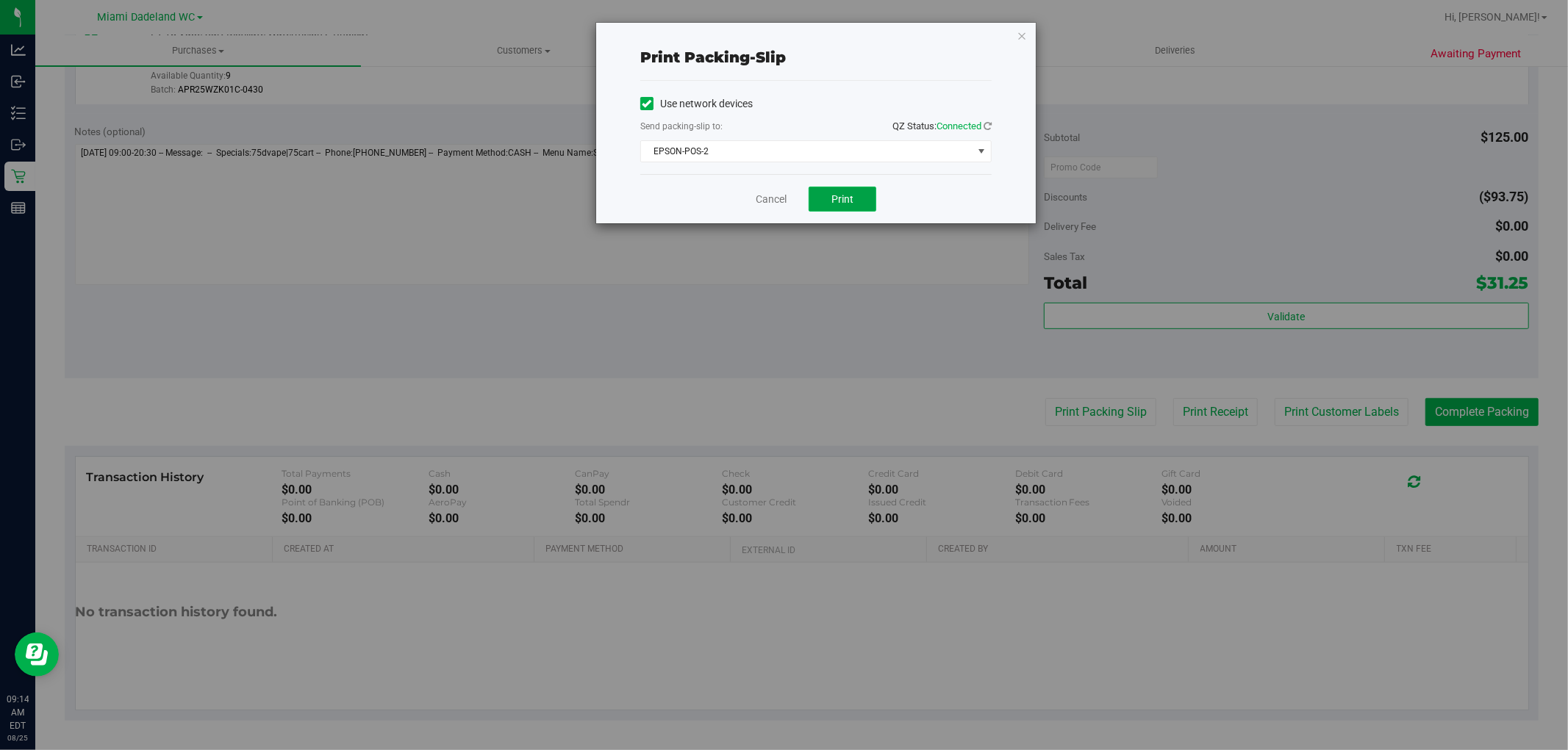
click at [838, 196] on span "Print" at bounding box center [842, 199] width 22 height 12
click at [777, 201] on link "Cancel" at bounding box center [771, 199] width 31 height 15
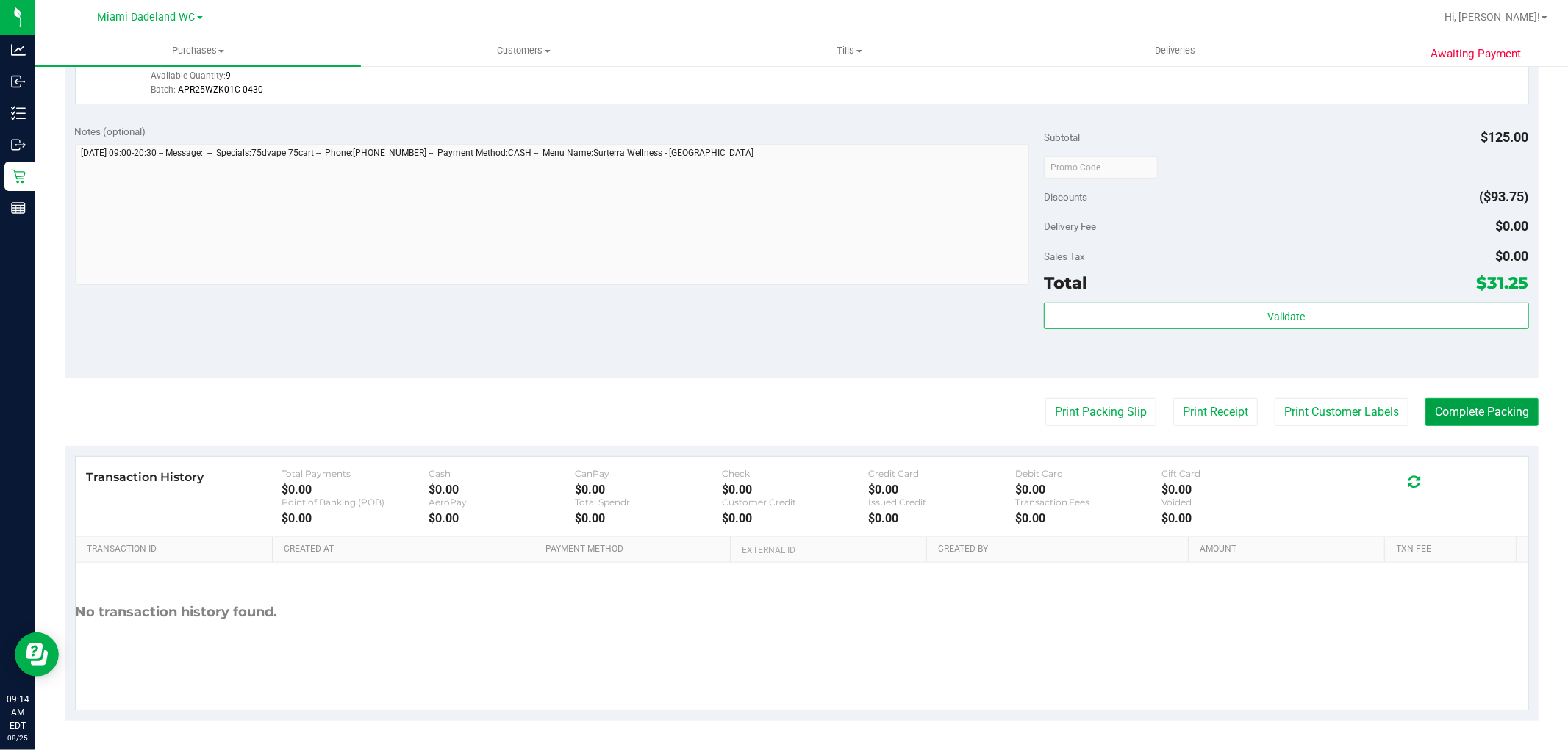
click at [1481, 405] on button "Complete Packing" at bounding box center [1482, 412] width 113 height 28
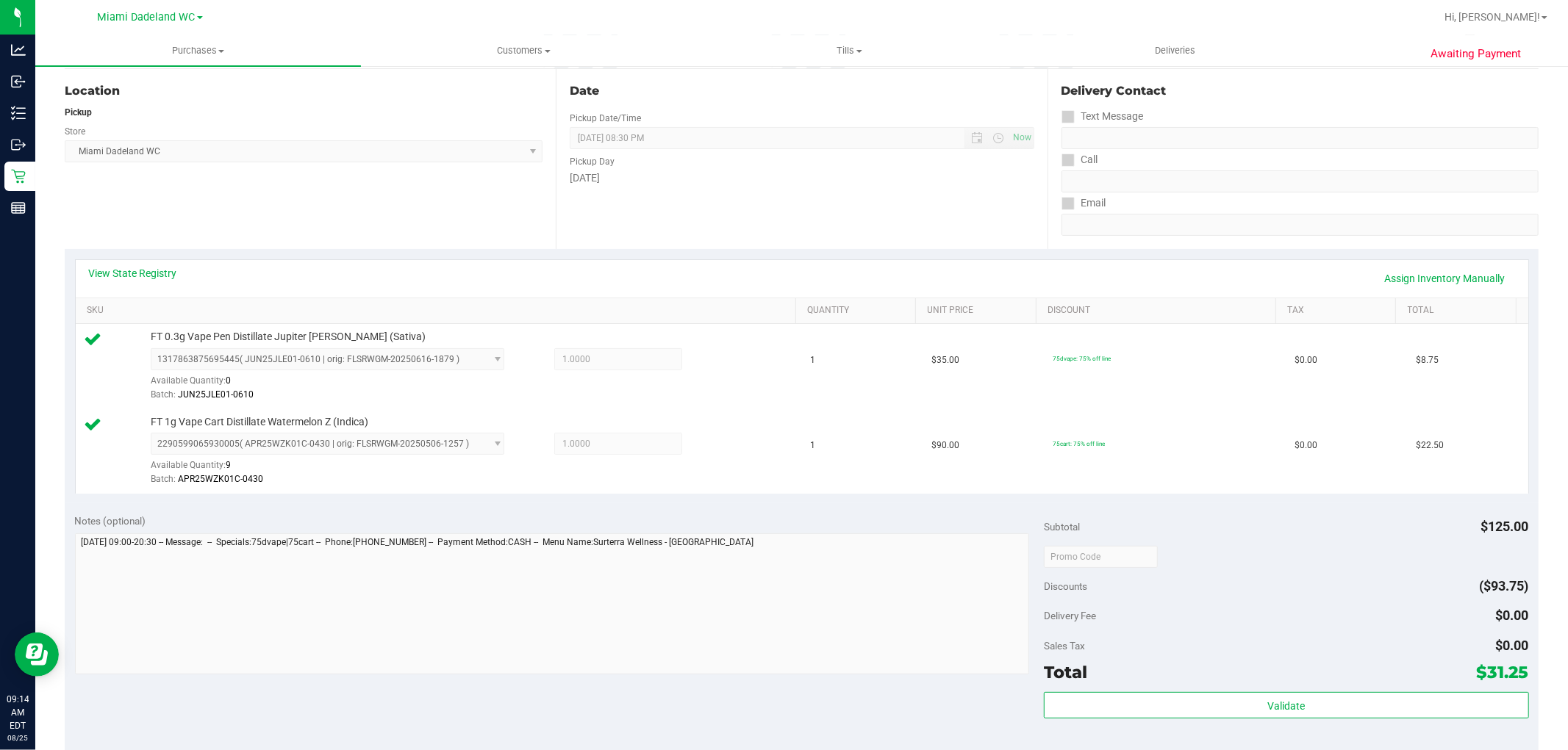
scroll to position [0, 0]
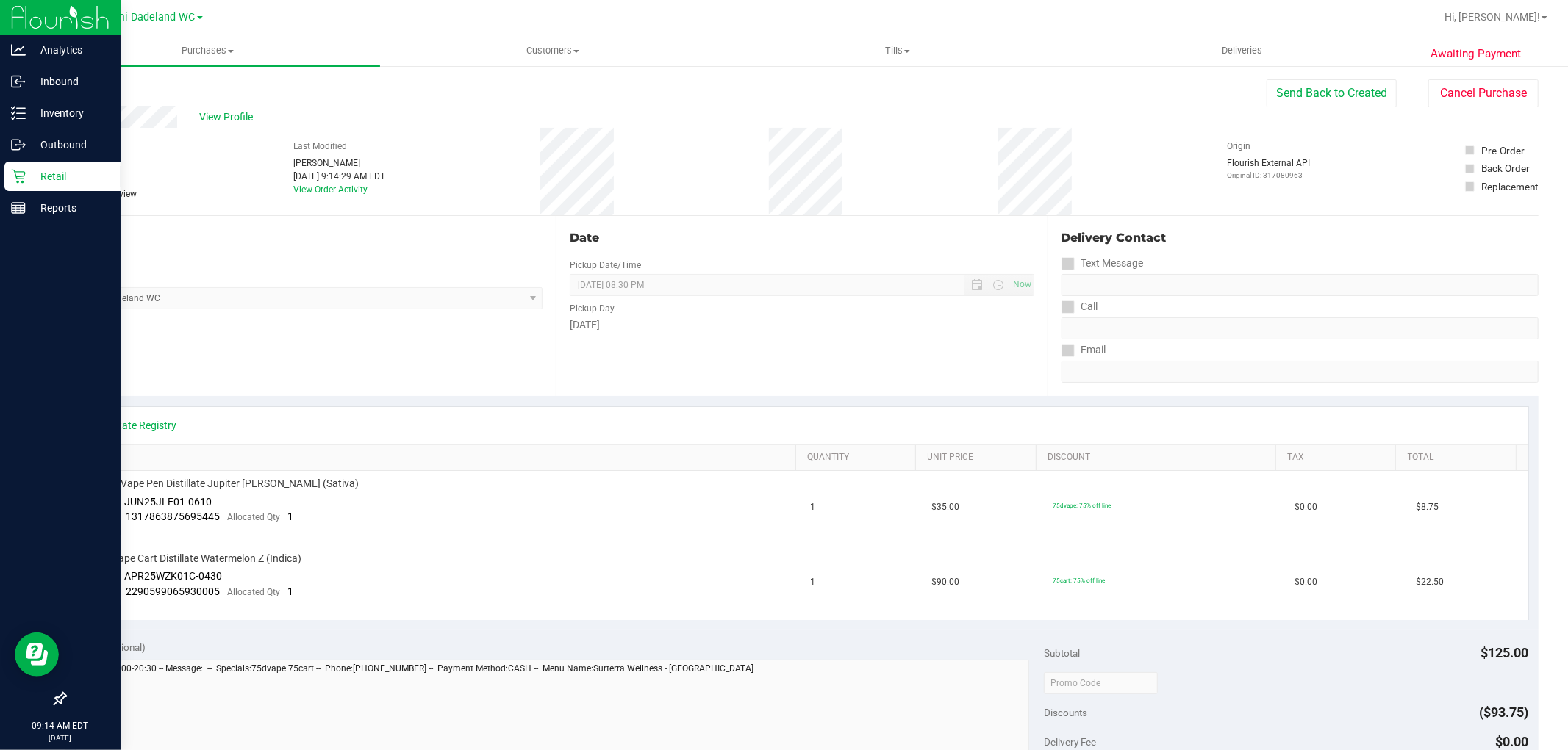
click at [10, 173] on div "Retail" at bounding box center [62, 176] width 116 height 29
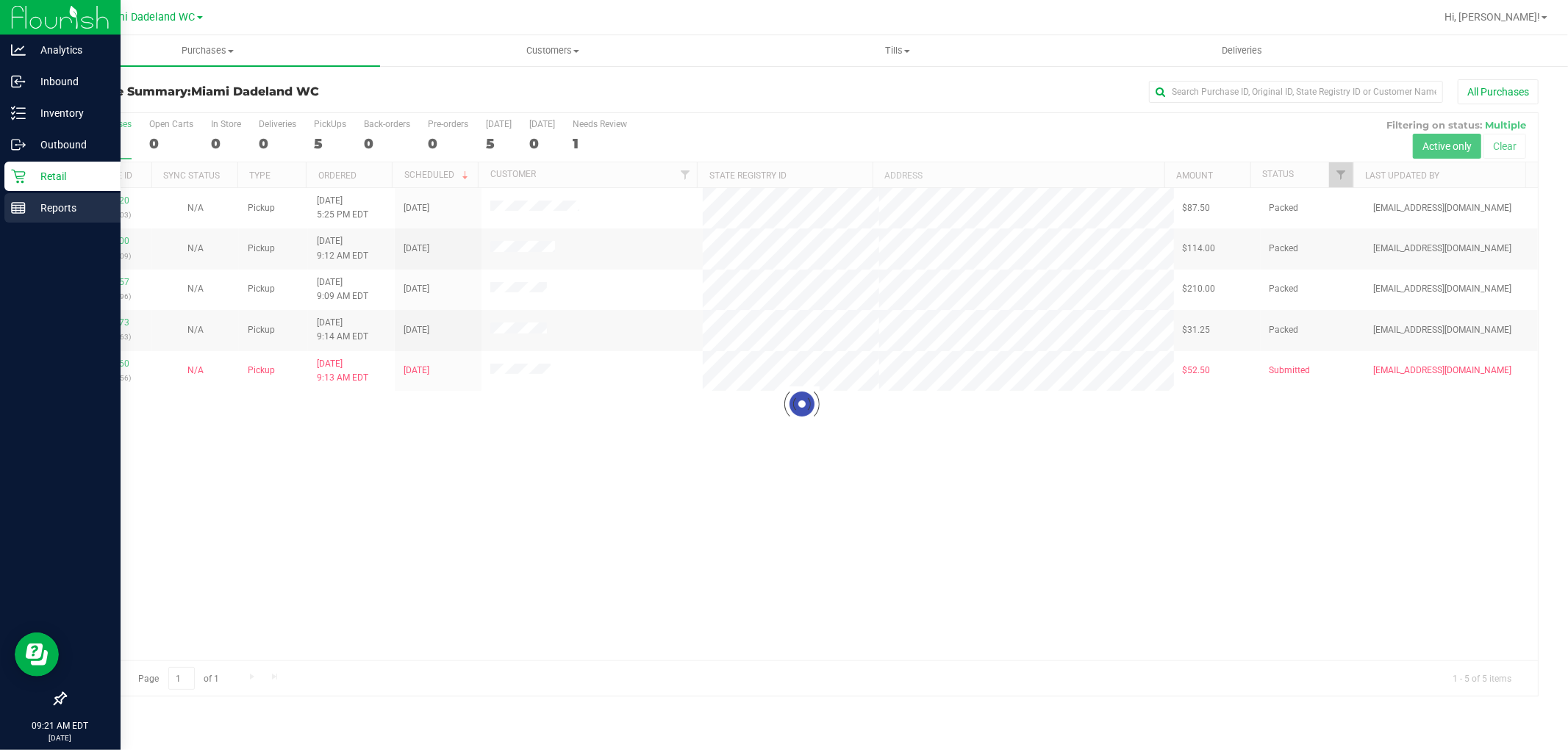
click at [2, 209] on link "Reports" at bounding box center [60, 209] width 121 height 32
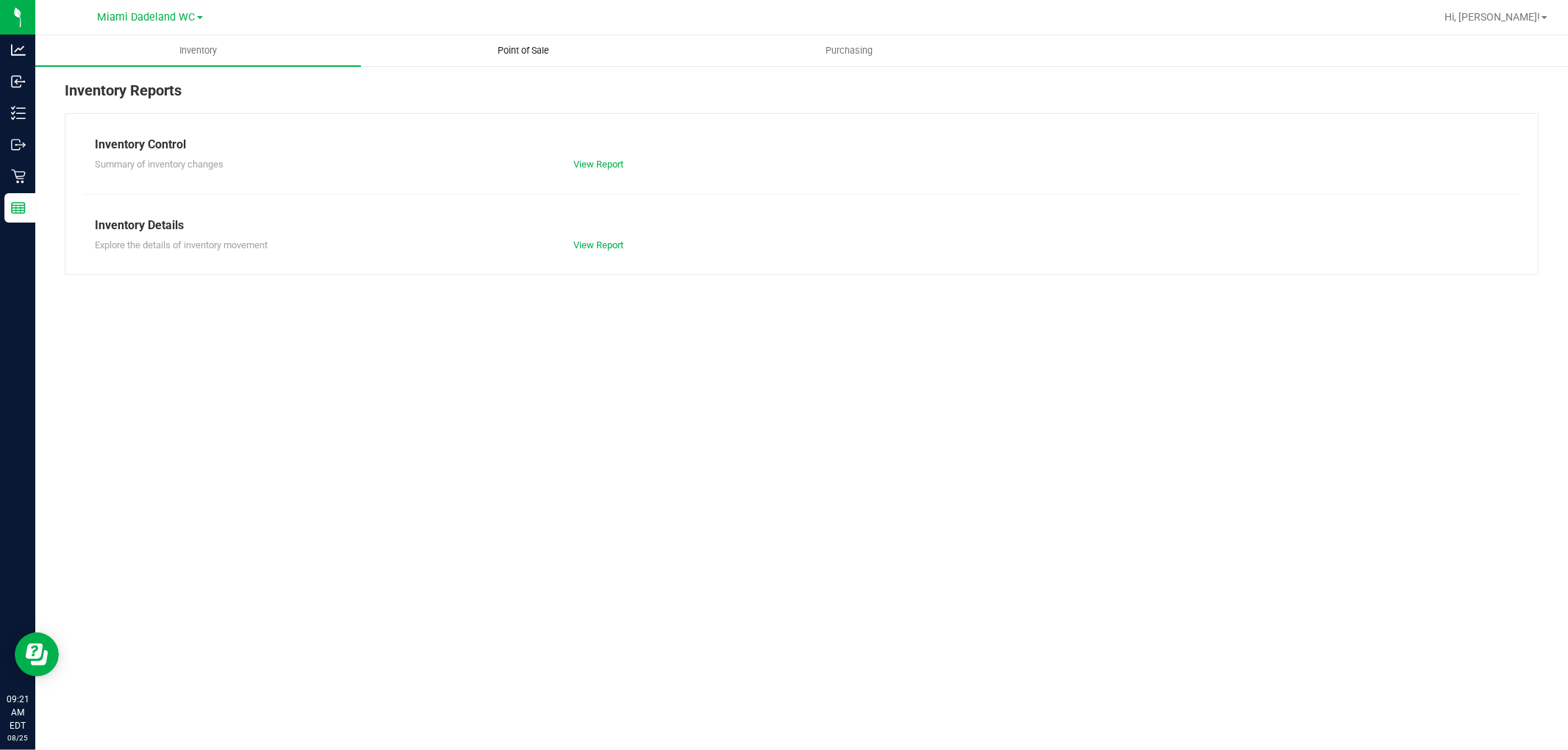
click at [510, 53] on span "Point of Sale" at bounding box center [524, 50] width 91 height 13
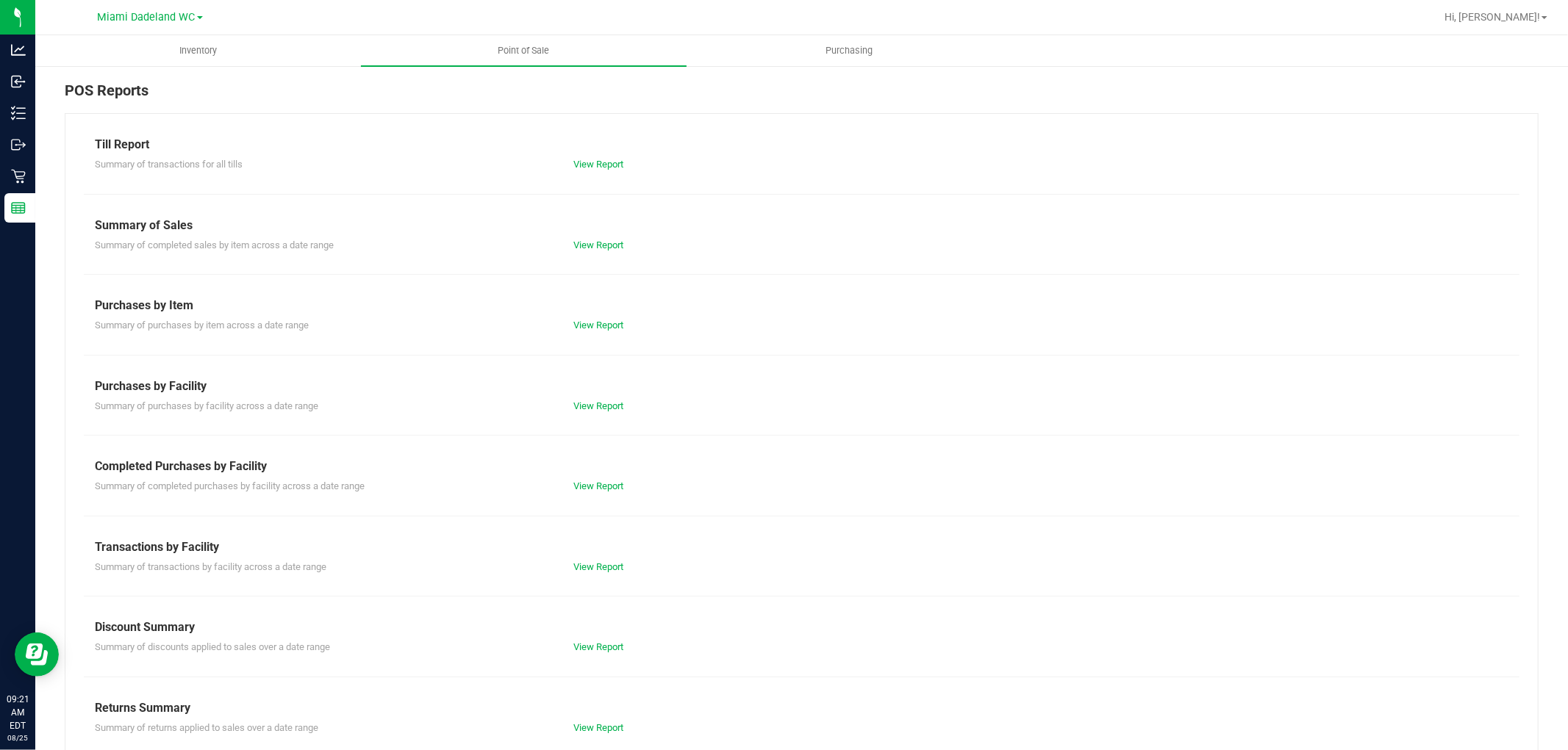
click at [615, 476] on div "Summary of completed purchases by facility across a date range View Report" at bounding box center [801, 485] width 1435 height 19
click at [614, 487] on link "View Report" at bounding box center [598, 486] width 50 height 11
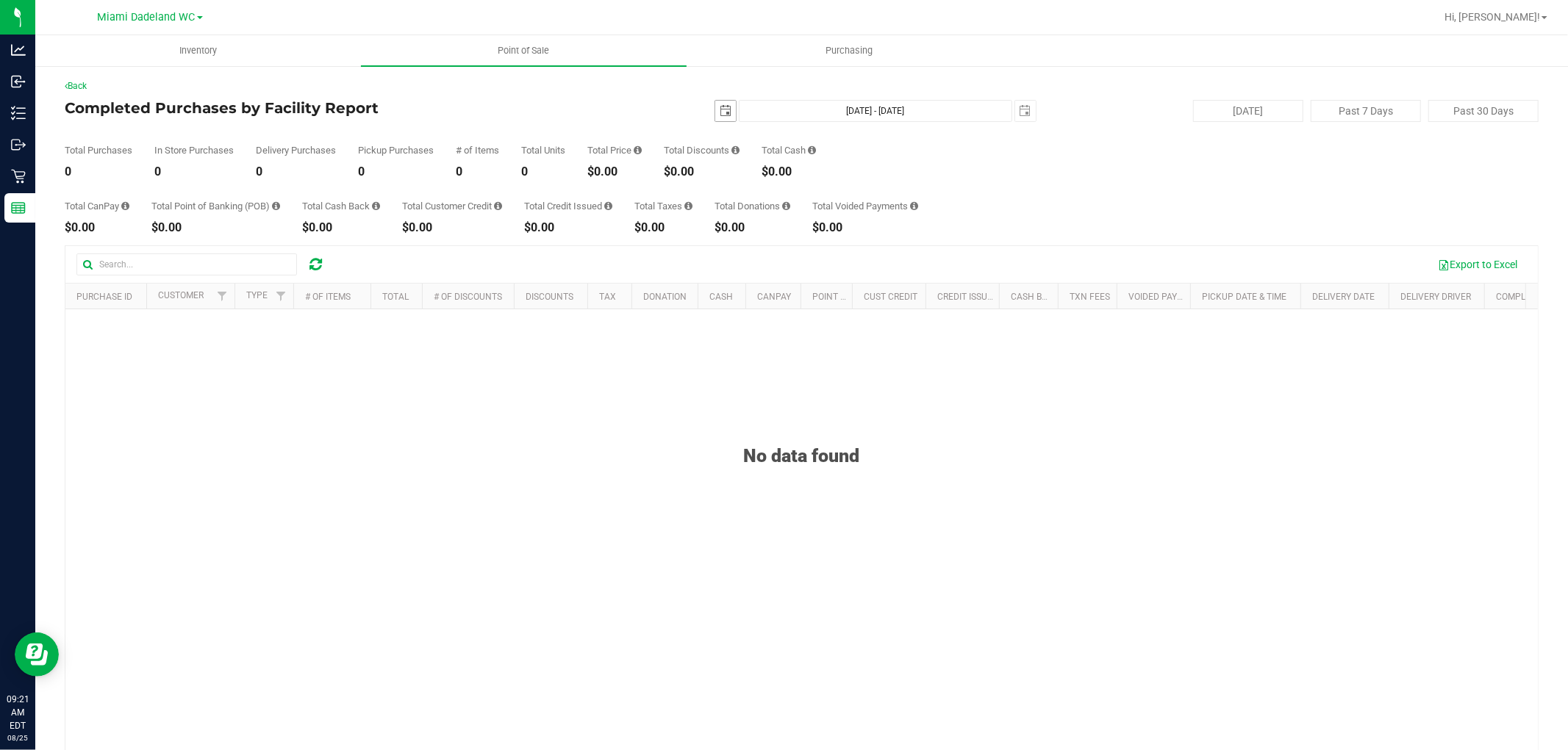
click at [720, 110] on span "select" at bounding box center [725, 111] width 12 height 12
click at [721, 284] on link "24" at bounding box center [720, 282] width 21 height 23
type input "2025-08-24"
type input "Aug 24, 2025 - Aug 25, 2025"
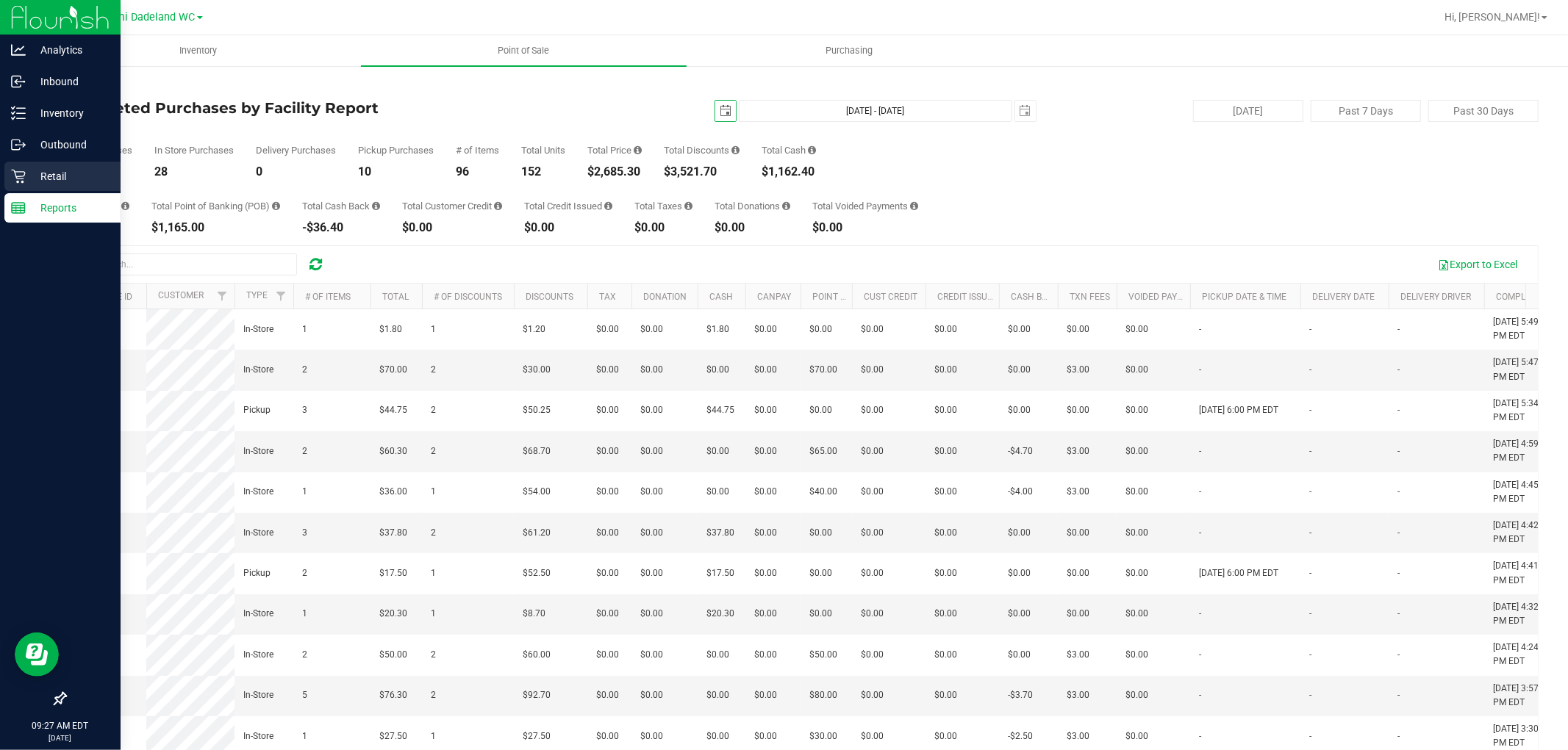
click at [79, 189] on div "Retail" at bounding box center [62, 176] width 116 height 29
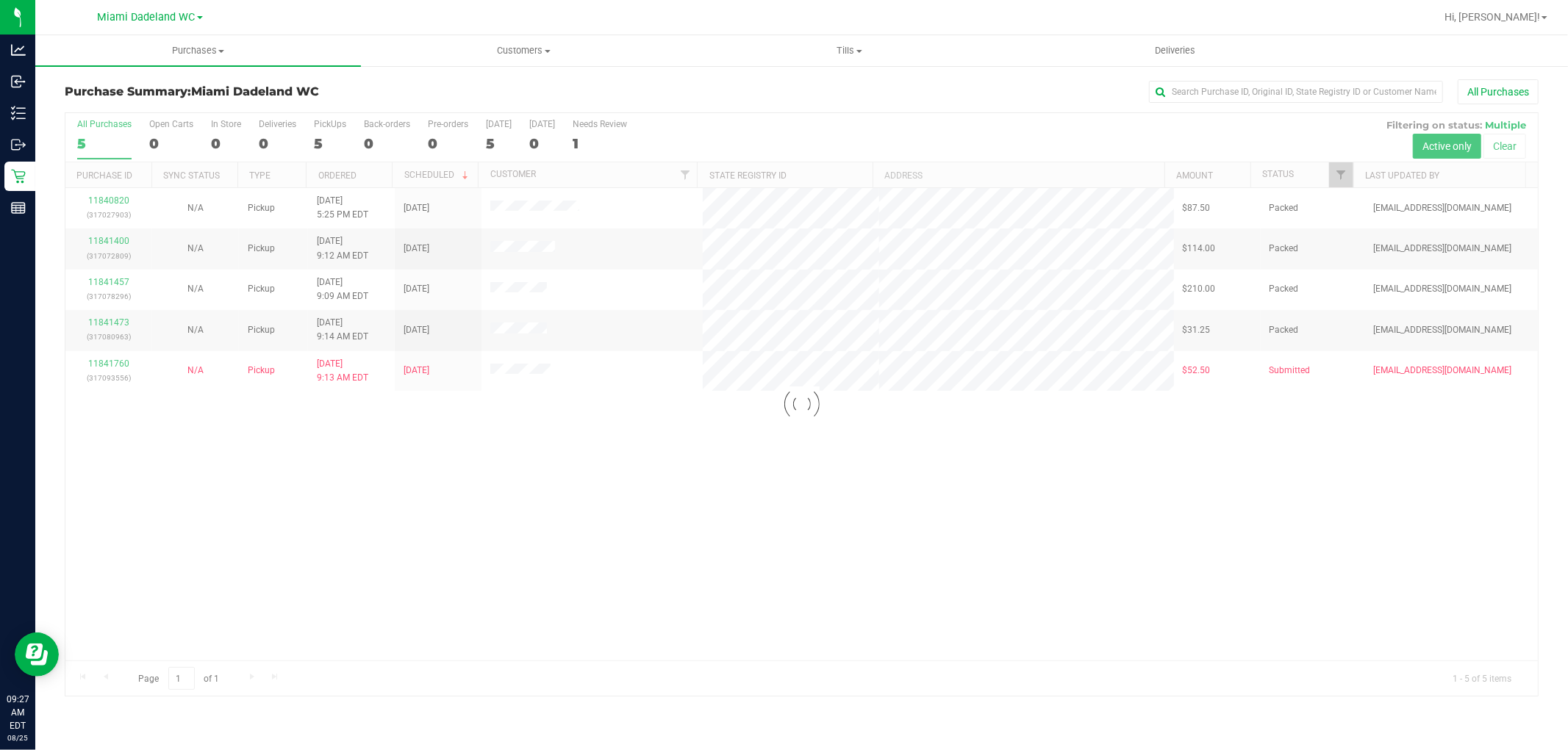
click at [781, 496] on div at bounding box center [801, 405] width 1472 height 583
click at [100, 365] on div at bounding box center [801, 405] width 1472 height 583
click at [100, 365] on link "11841760" at bounding box center [108, 363] width 41 height 11
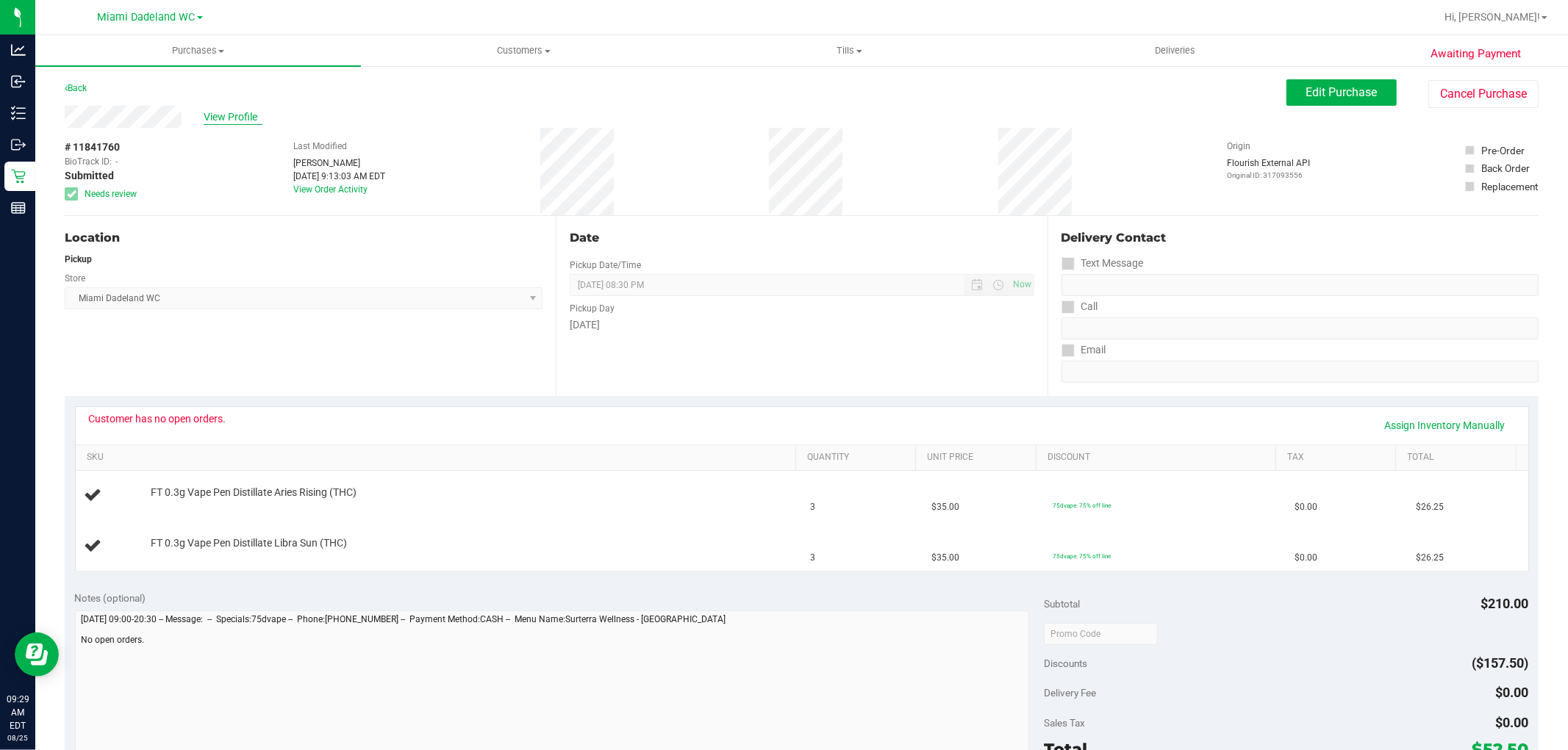
click at [224, 115] on span "View Profile" at bounding box center [233, 117] width 59 height 15
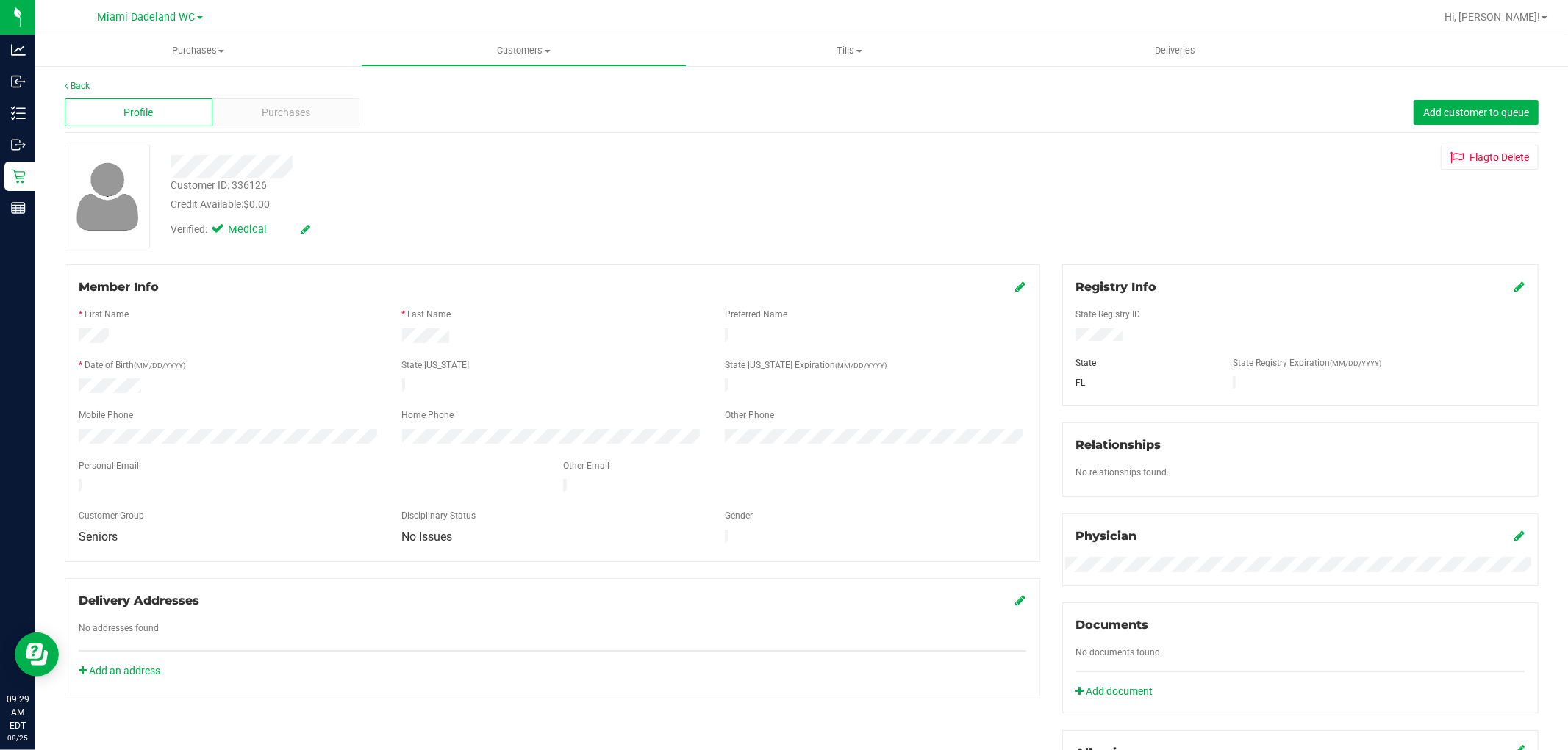
click at [250, 178] on div "Customer ID: 336126" at bounding box center [219, 185] width 96 height 15
click at [254, 185] on div "Customer ID: 336126" at bounding box center [219, 185] width 96 height 15
copy div "336126"
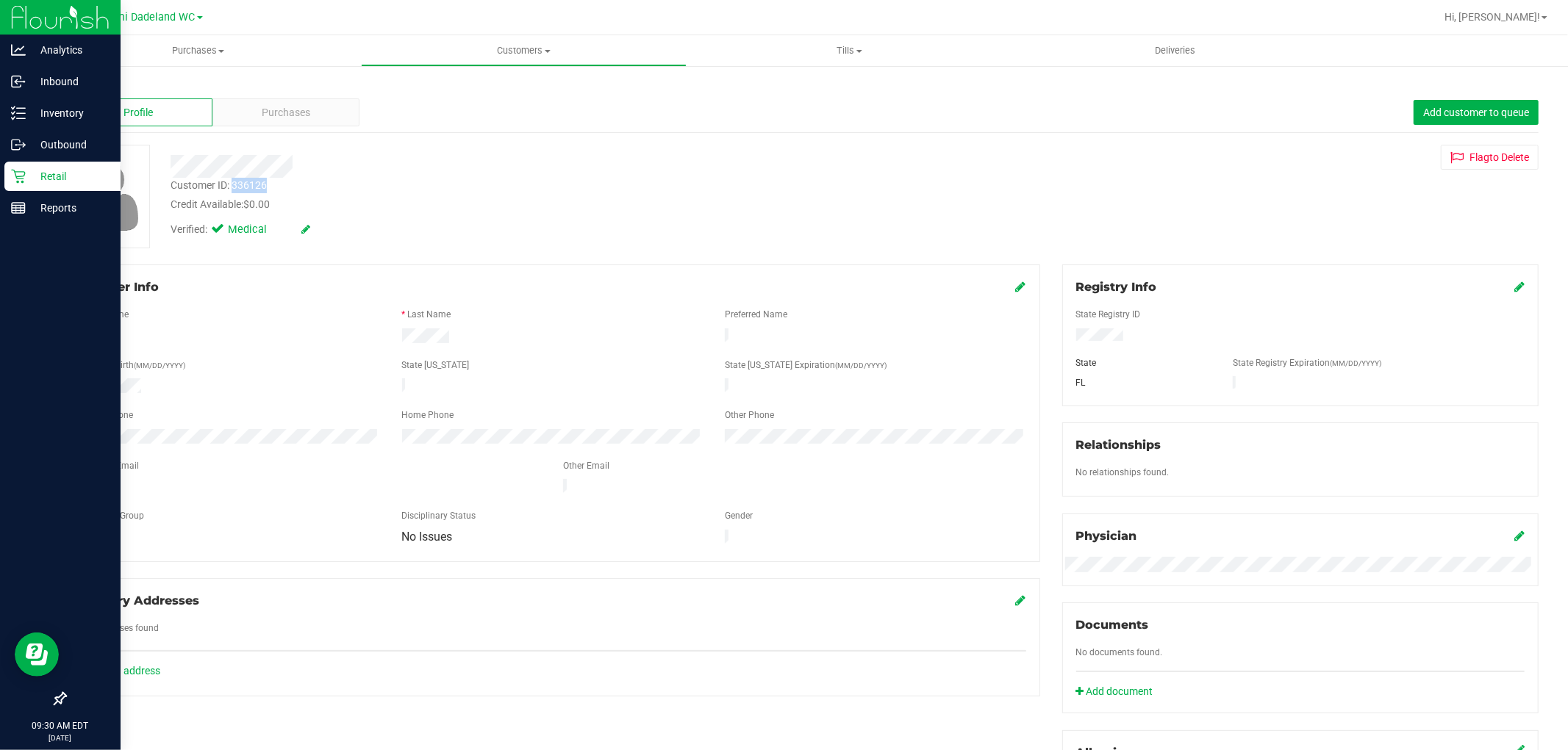
click at [36, 184] on p "Retail" at bounding box center [70, 176] width 88 height 18
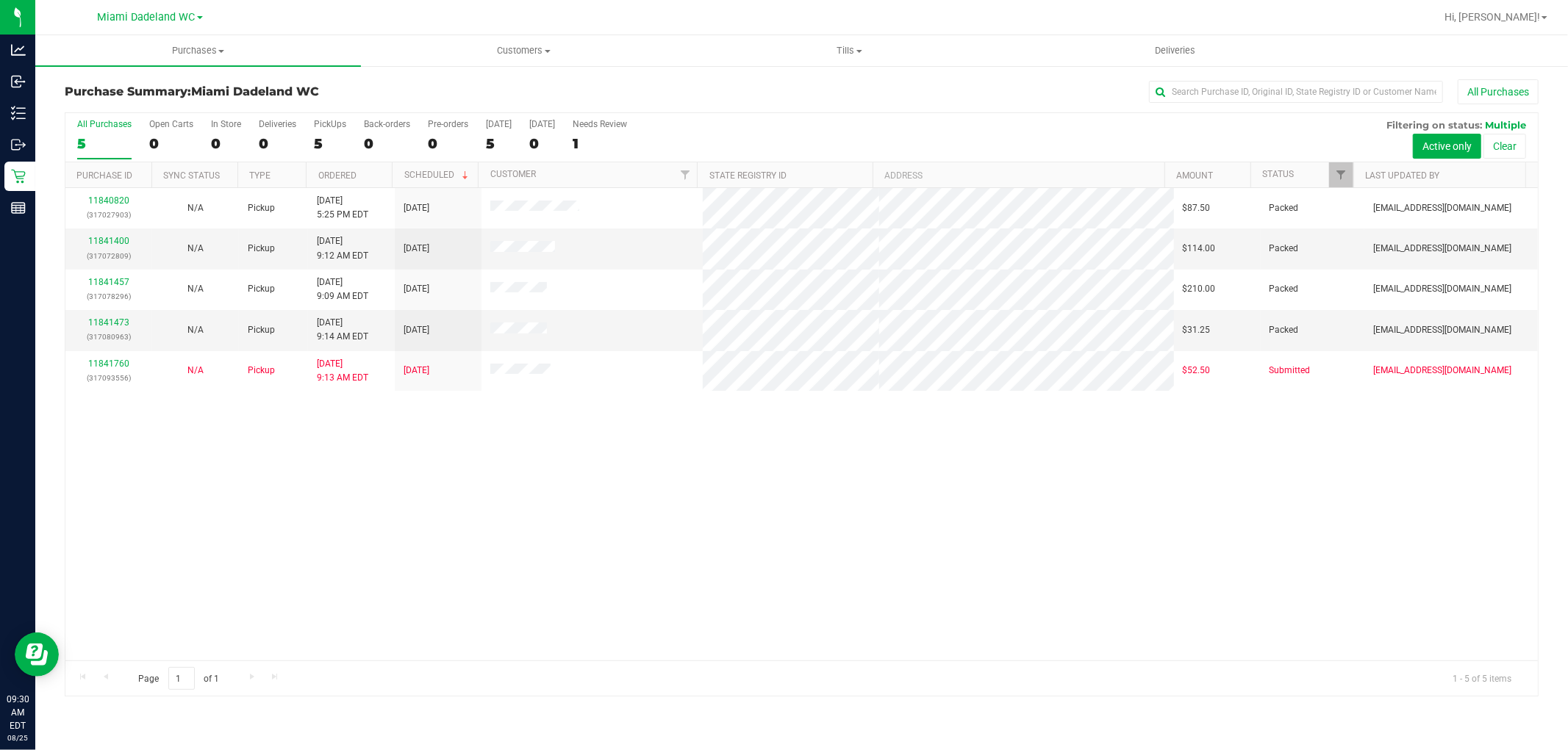
click at [958, 423] on div "11840820 (317027903) N/A Pickup 8/24/2025 5:25 PM EDT 8/25/2025 $87.50 Packed f…" at bounding box center [801, 424] width 1472 height 472
click at [848, 41] on uib-tab-heading "Tills Manage tills Reconcile e-payments" at bounding box center [849, 50] width 324 height 29
click at [848, 107] on li "Reconcile e-payments" at bounding box center [849, 107] width 325 height 18
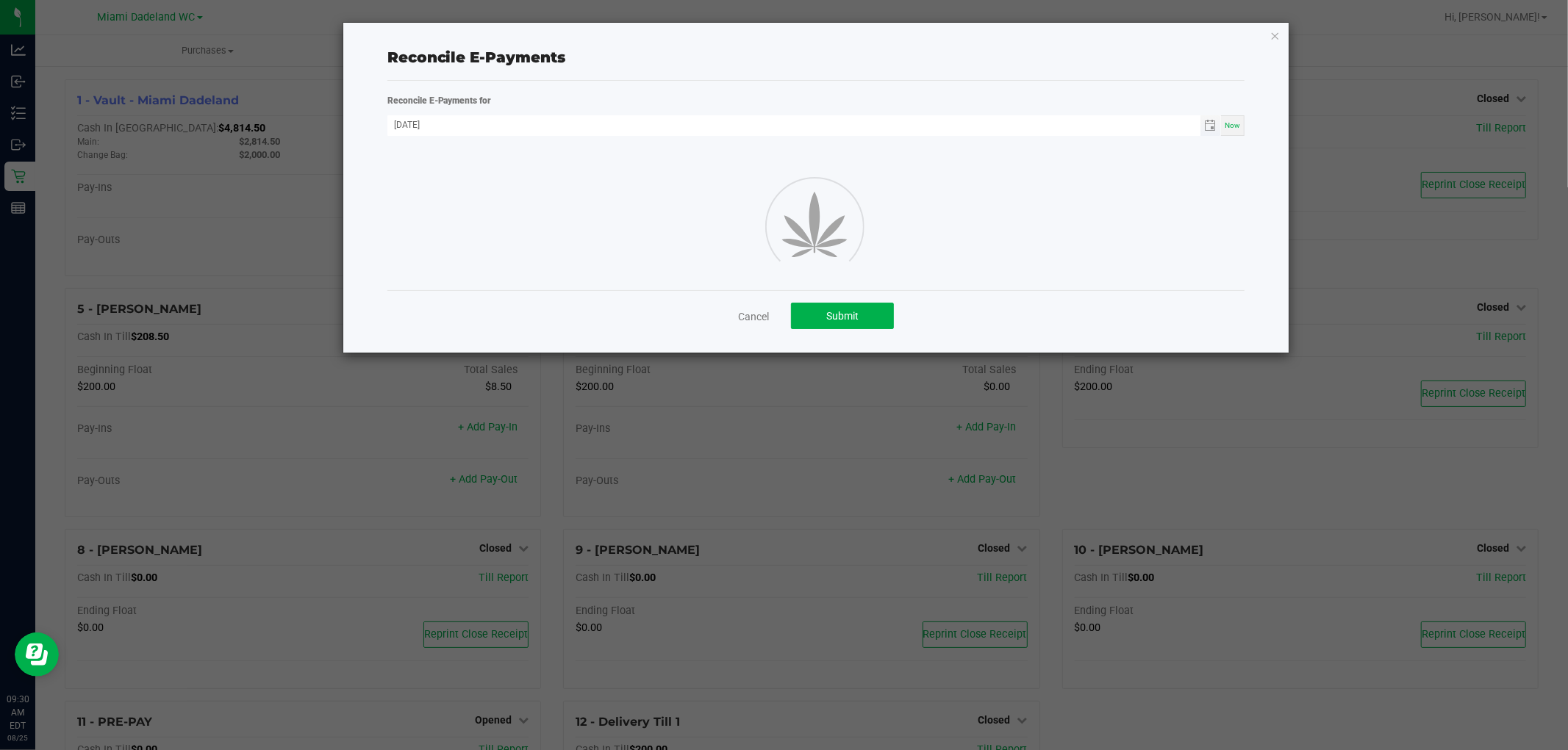
click at [1213, 133] on span "Toggle calendar" at bounding box center [1211, 125] width 21 height 20
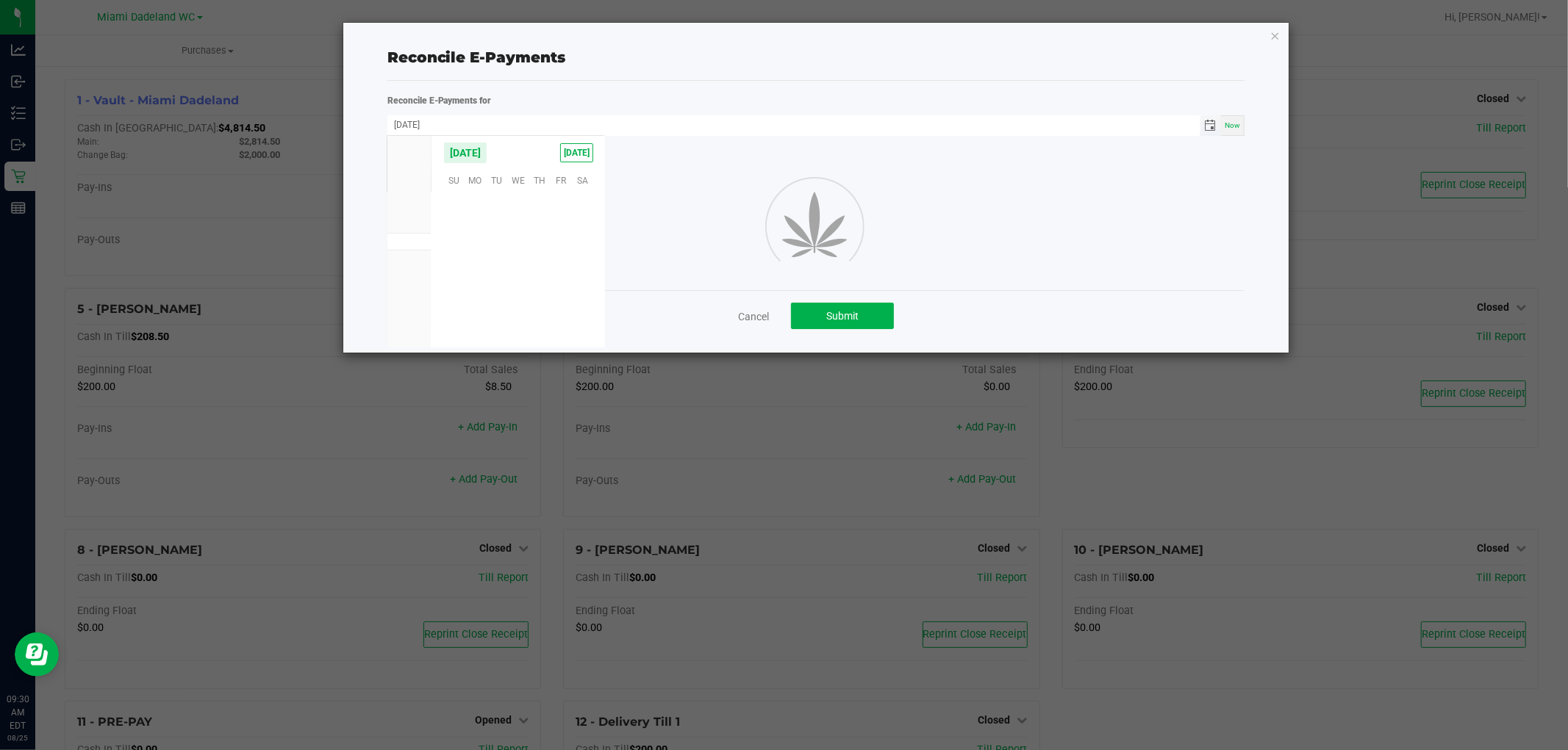
scroll to position [238124, 0]
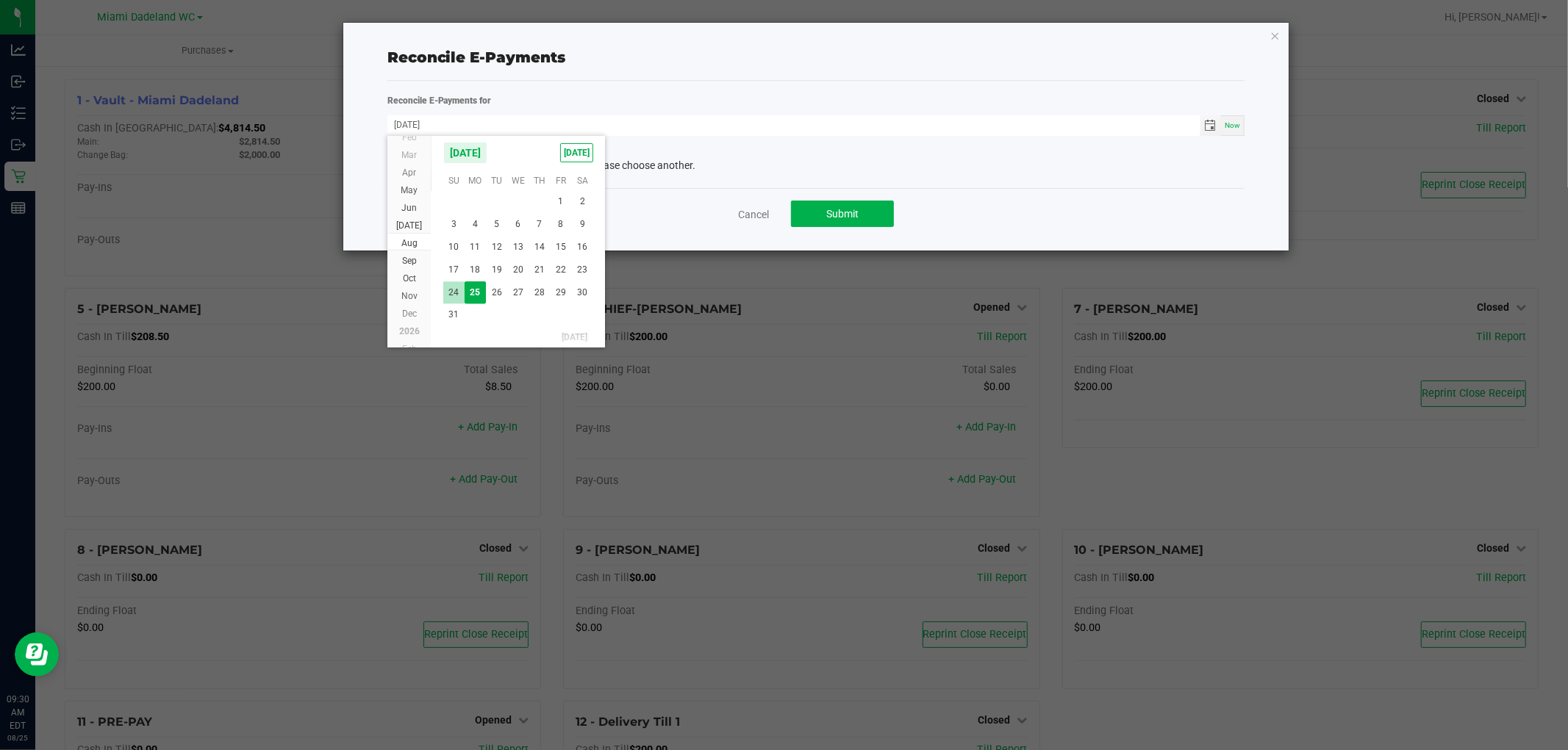
click at [446, 290] on span "24" at bounding box center [454, 293] width 21 height 23
type input "08/24/2025"
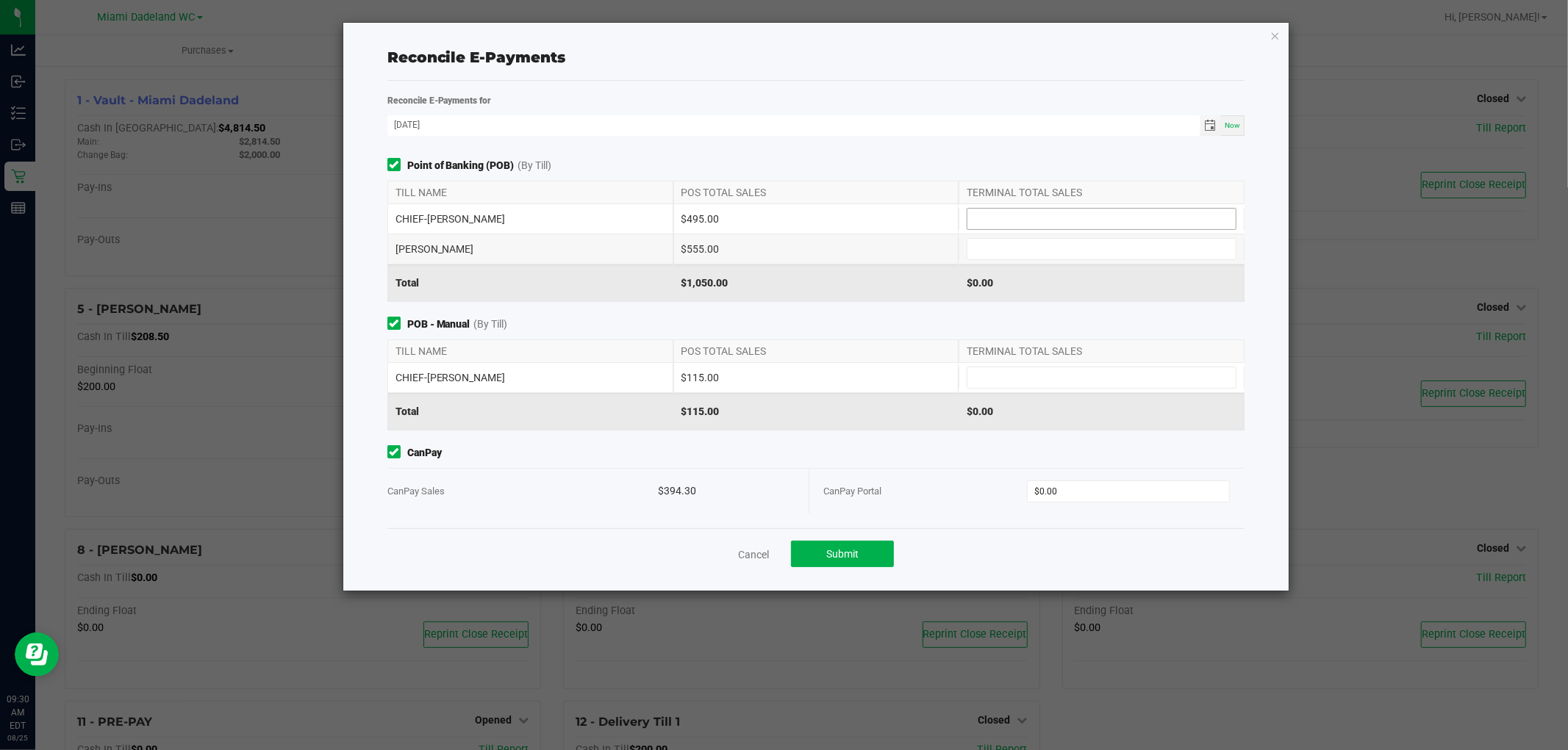
click at [1040, 214] on input at bounding box center [1101, 218] width 268 height 20
type input "$495.00"
type input "$555.00"
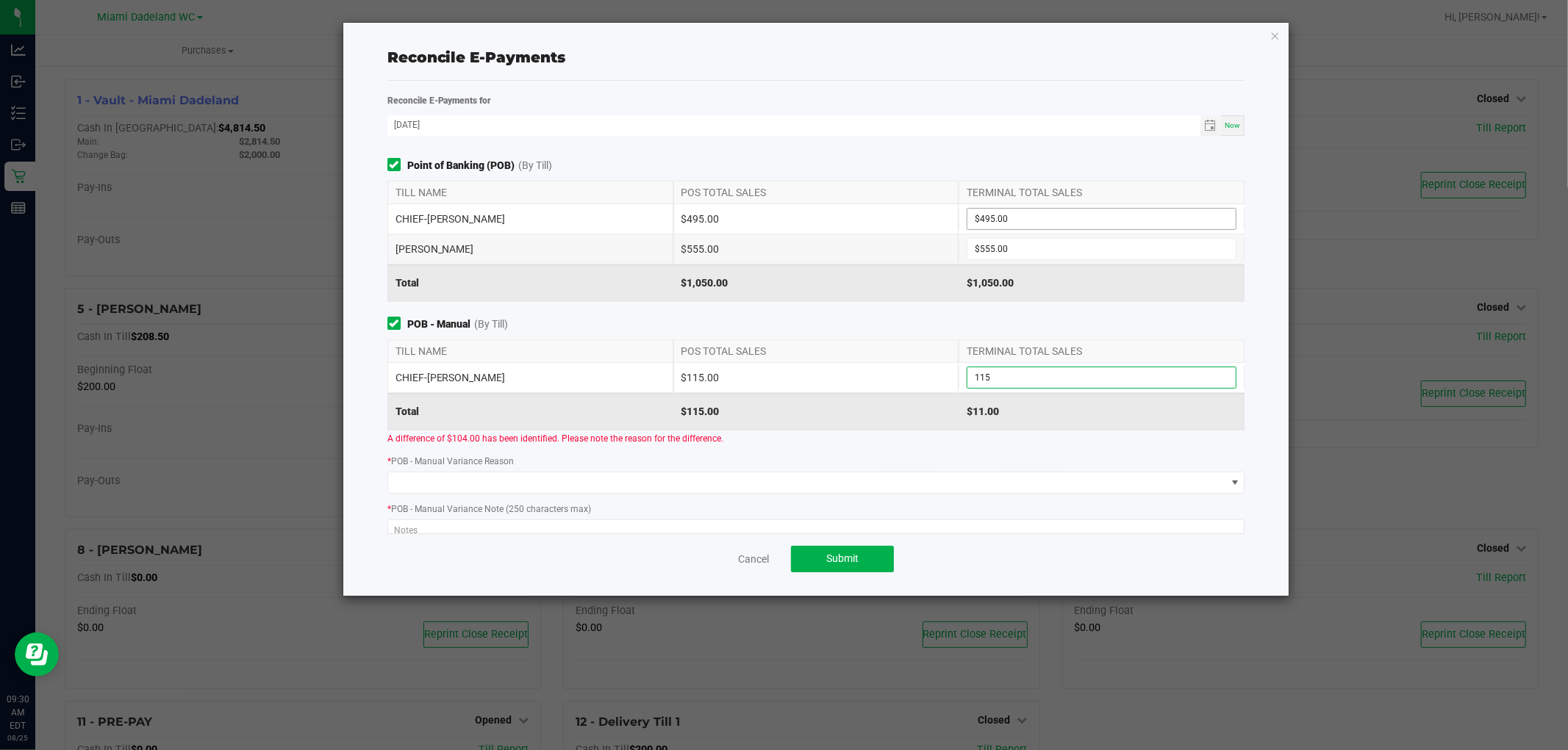
type input "$115.00"
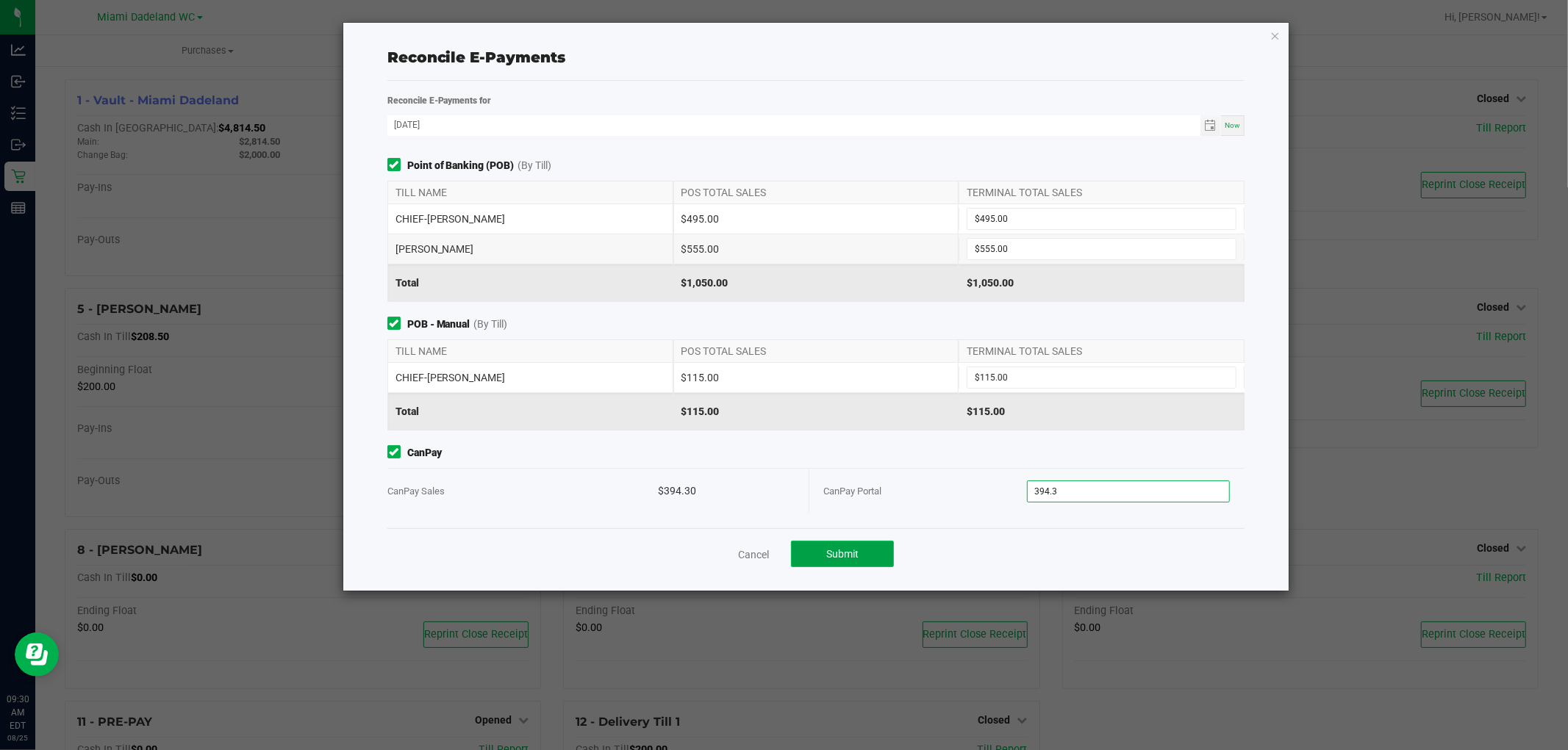
type input "$394.30"
click at [847, 561] on button "Submit" at bounding box center [842, 553] width 103 height 27
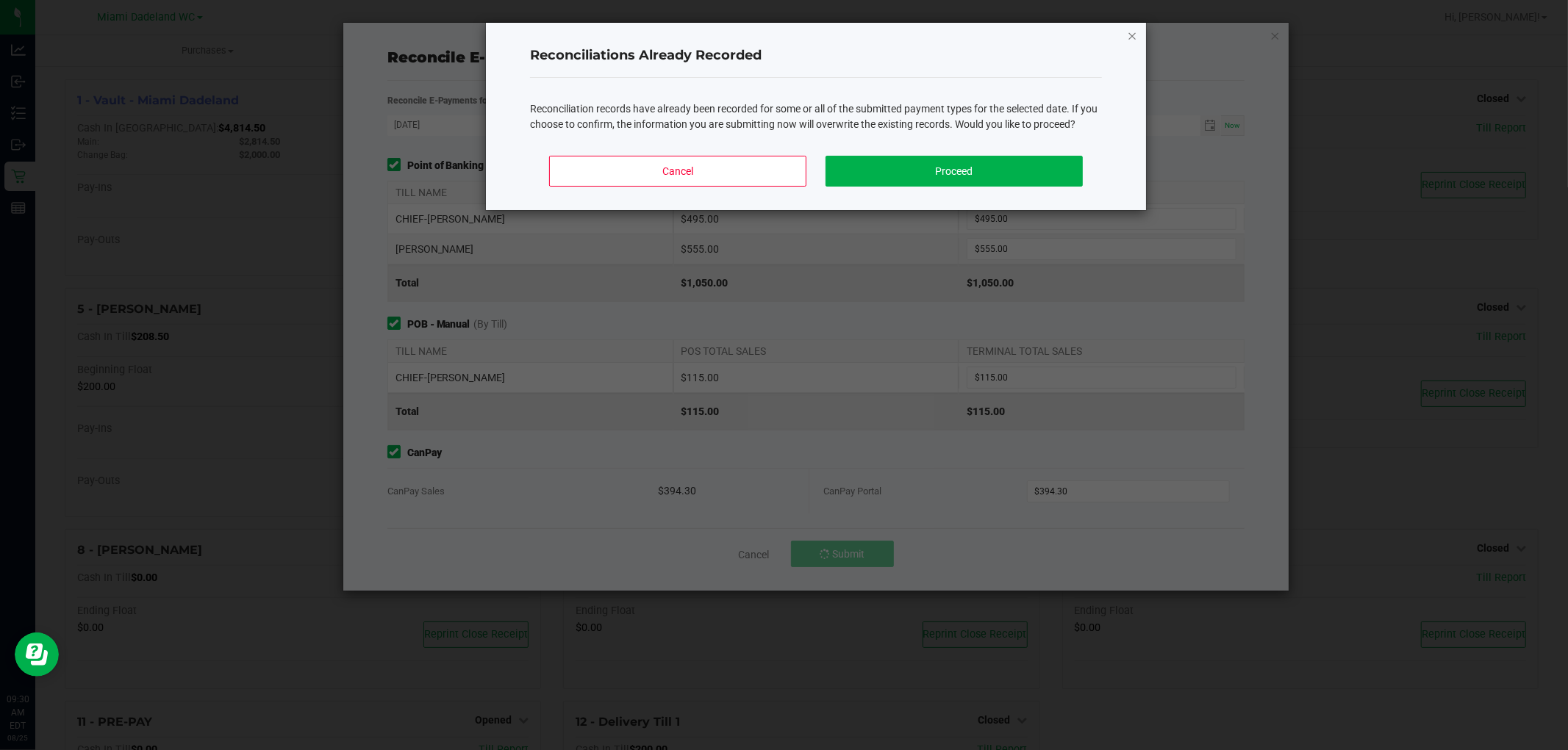
click at [1132, 32] on icon "Close" at bounding box center [1132, 36] width 11 height 18
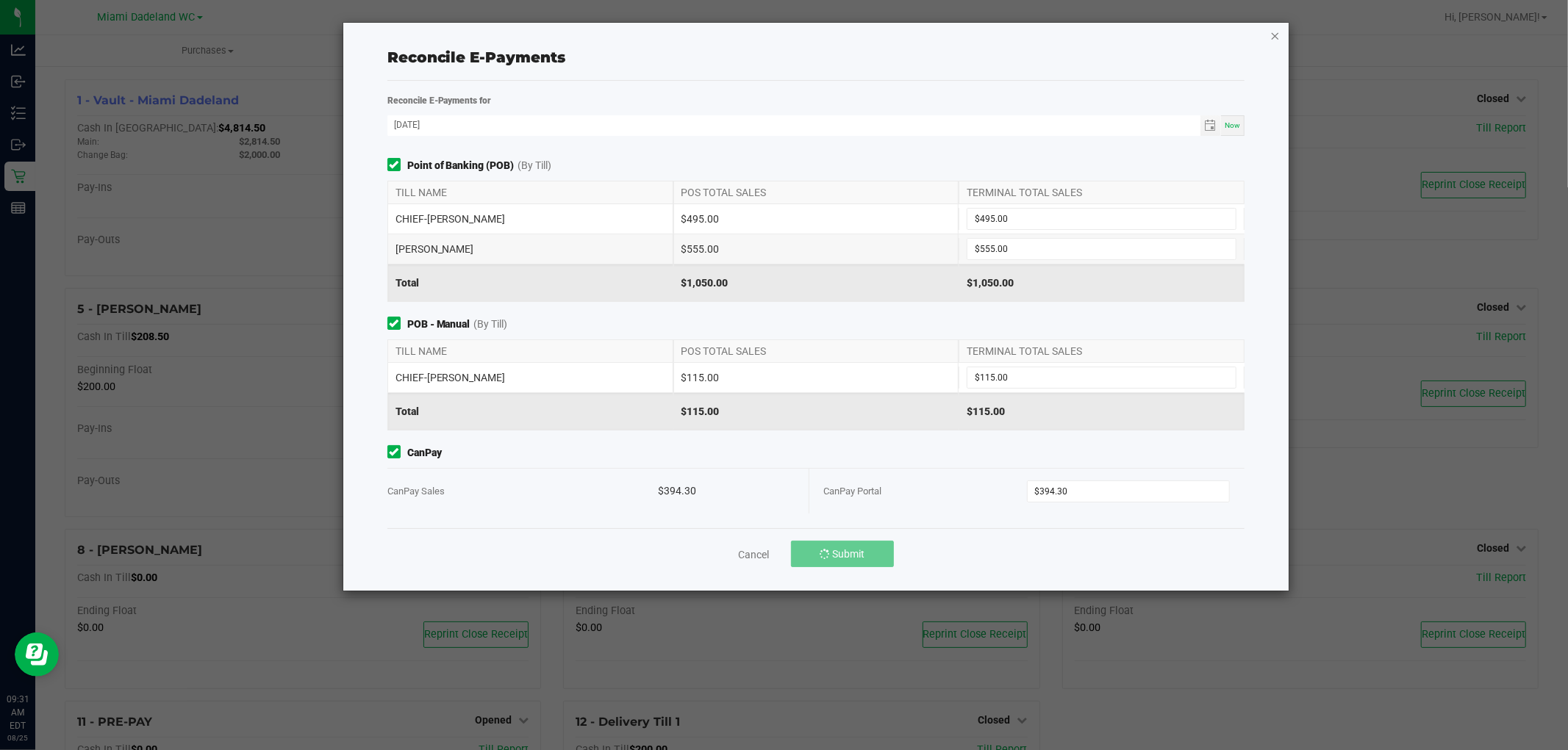
click at [1276, 34] on icon "button" at bounding box center [1275, 36] width 11 height 18
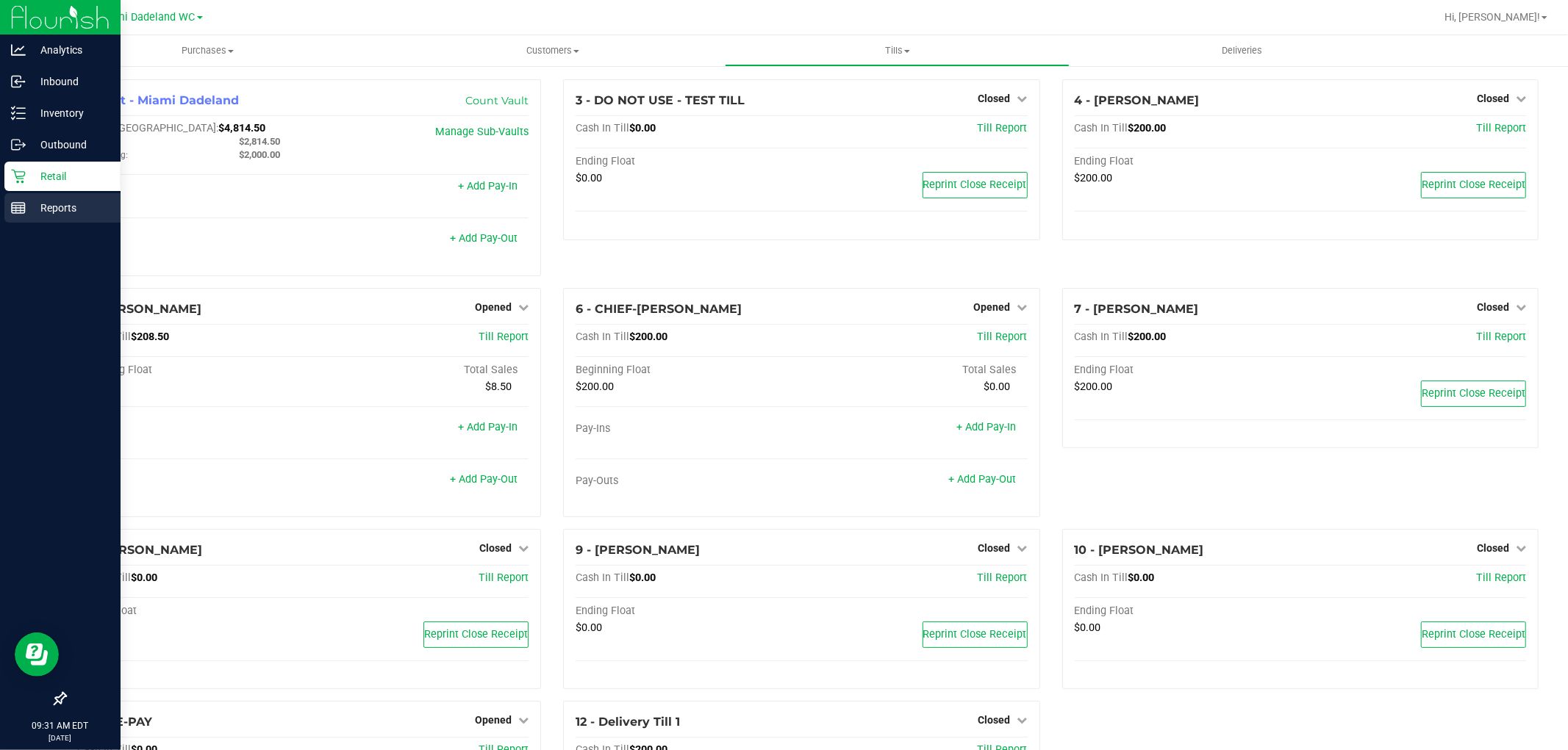
click at [52, 216] on p "Reports" at bounding box center [70, 208] width 88 height 18
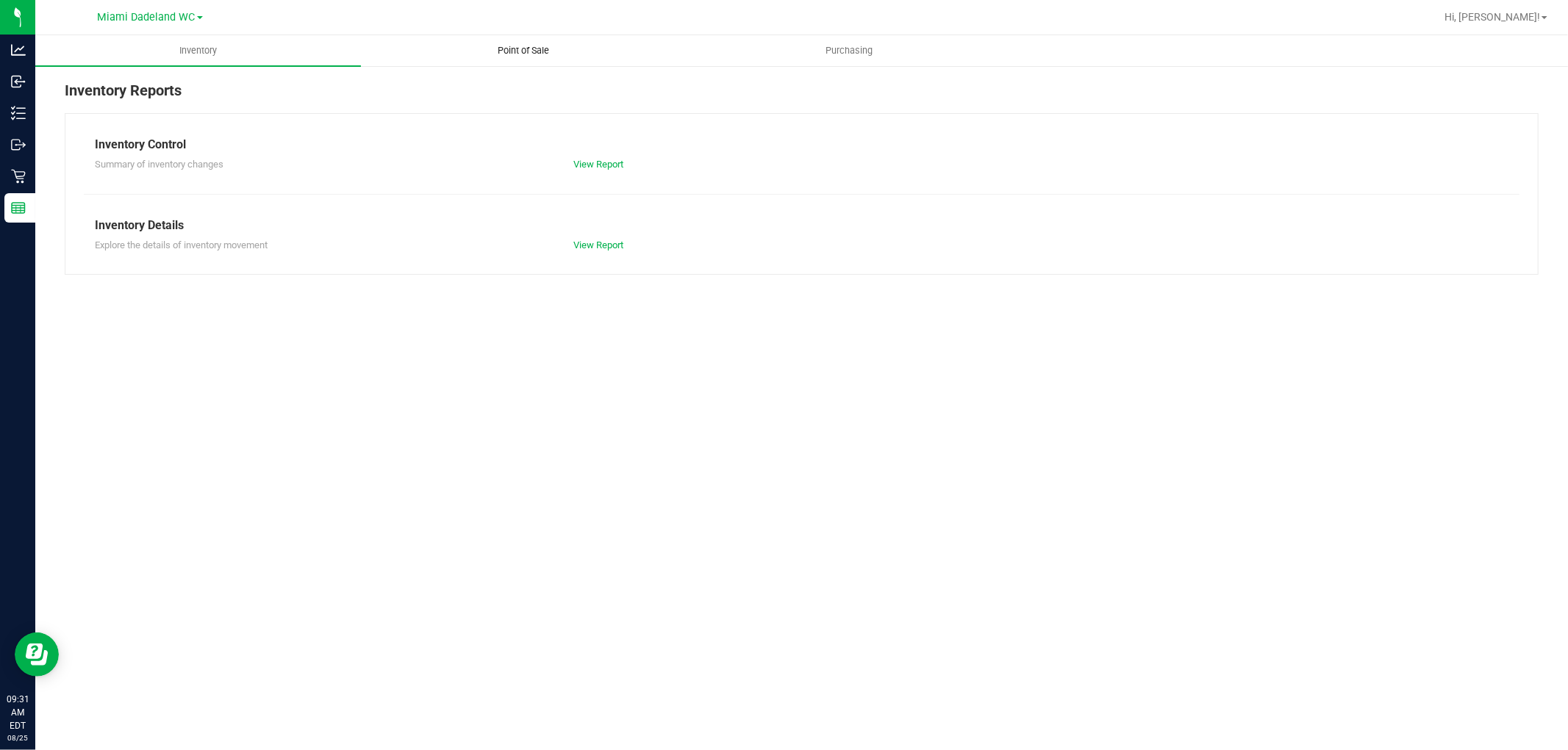
click at [545, 55] on span "Point of Sale" at bounding box center [524, 50] width 91 height 13
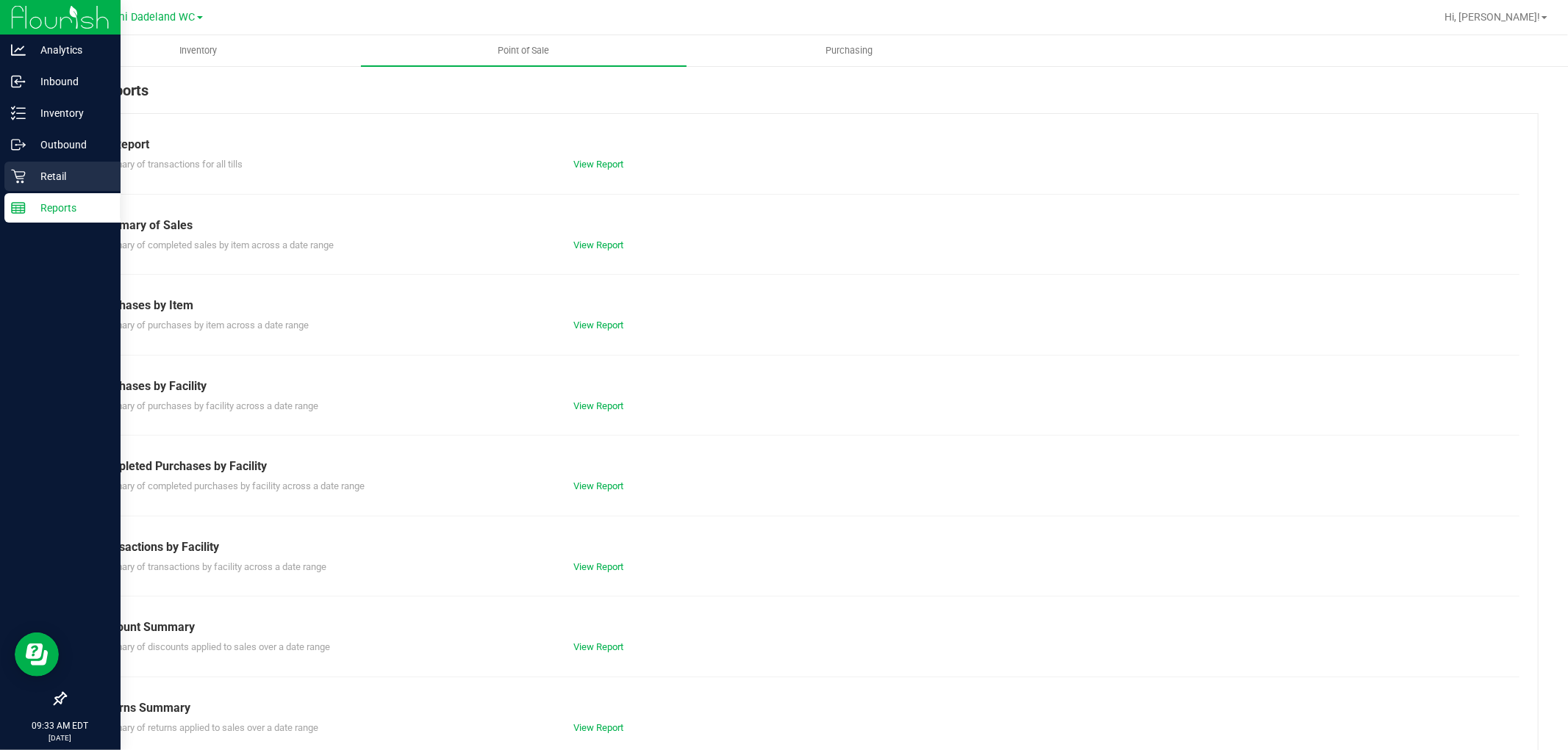
click at [12, 169] on icon at bounding box center [19, 176] width 15 height 15
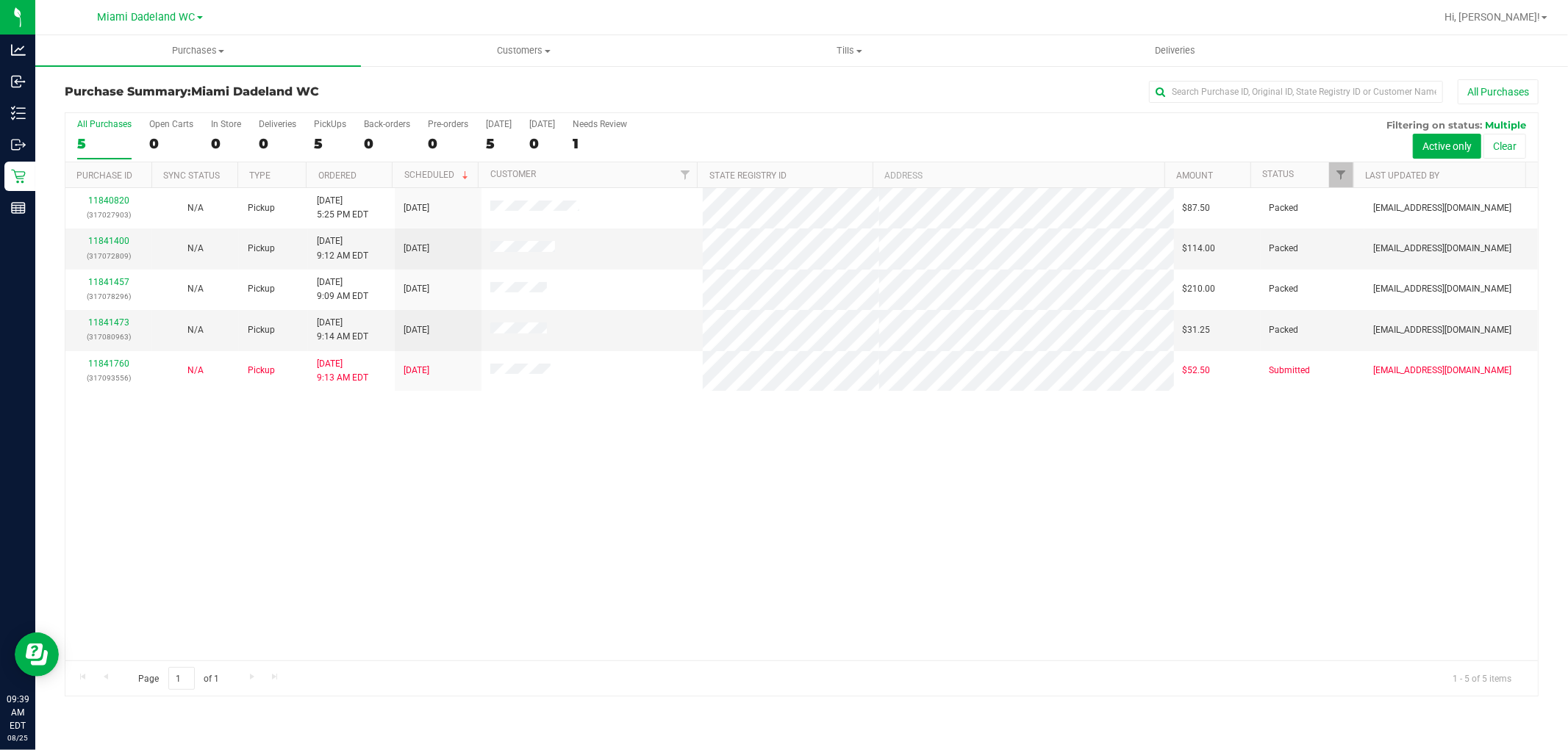
click at [907, 88] on div "All Purchases" at bounding box center [1047, 91] width 983 height 25
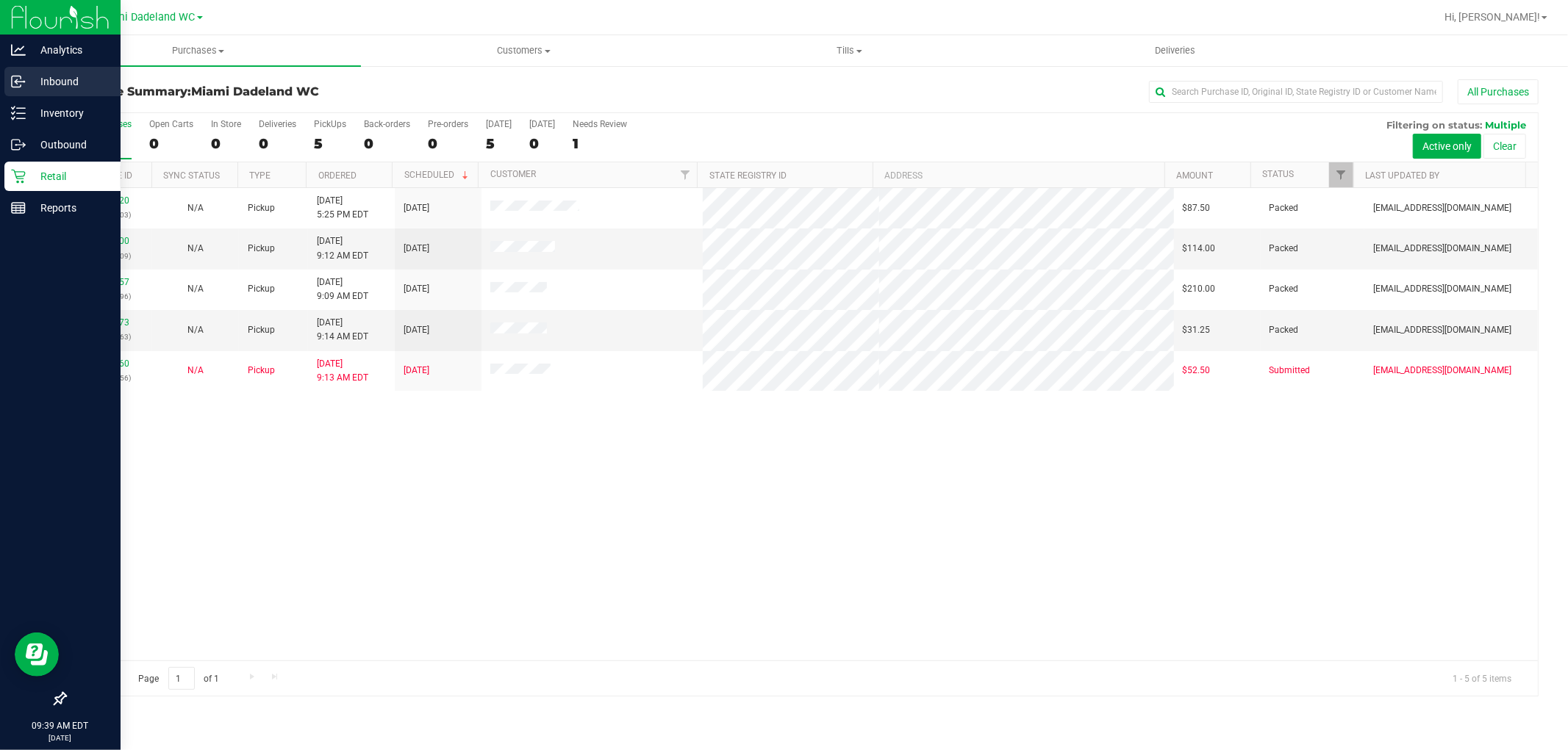
click at [65, 83] on p "Inbound" at bounding box center [70, 82] width 88 height 18
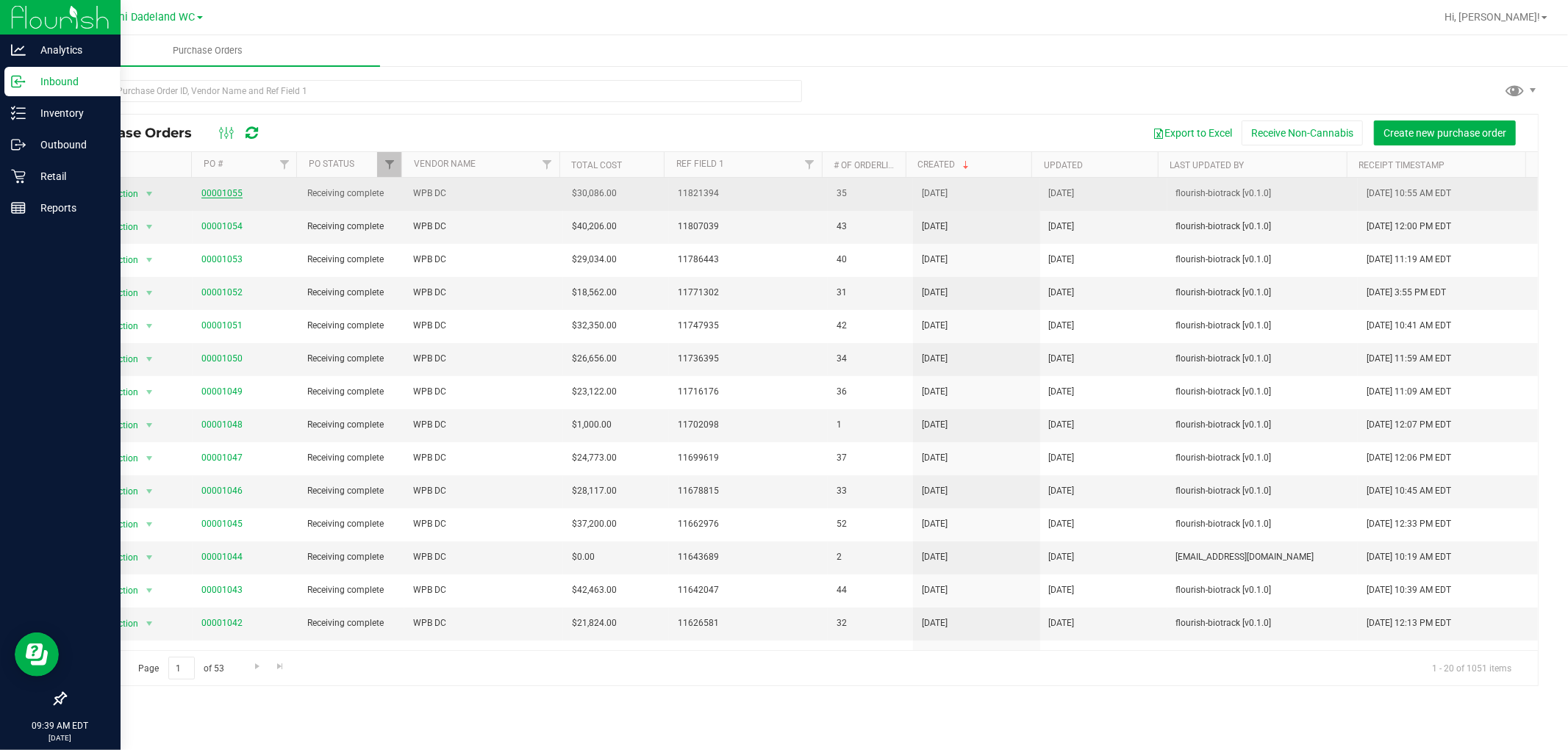
click at [220, 193] on link "00001055" at bounding box center [222, 193] width 41 height 11
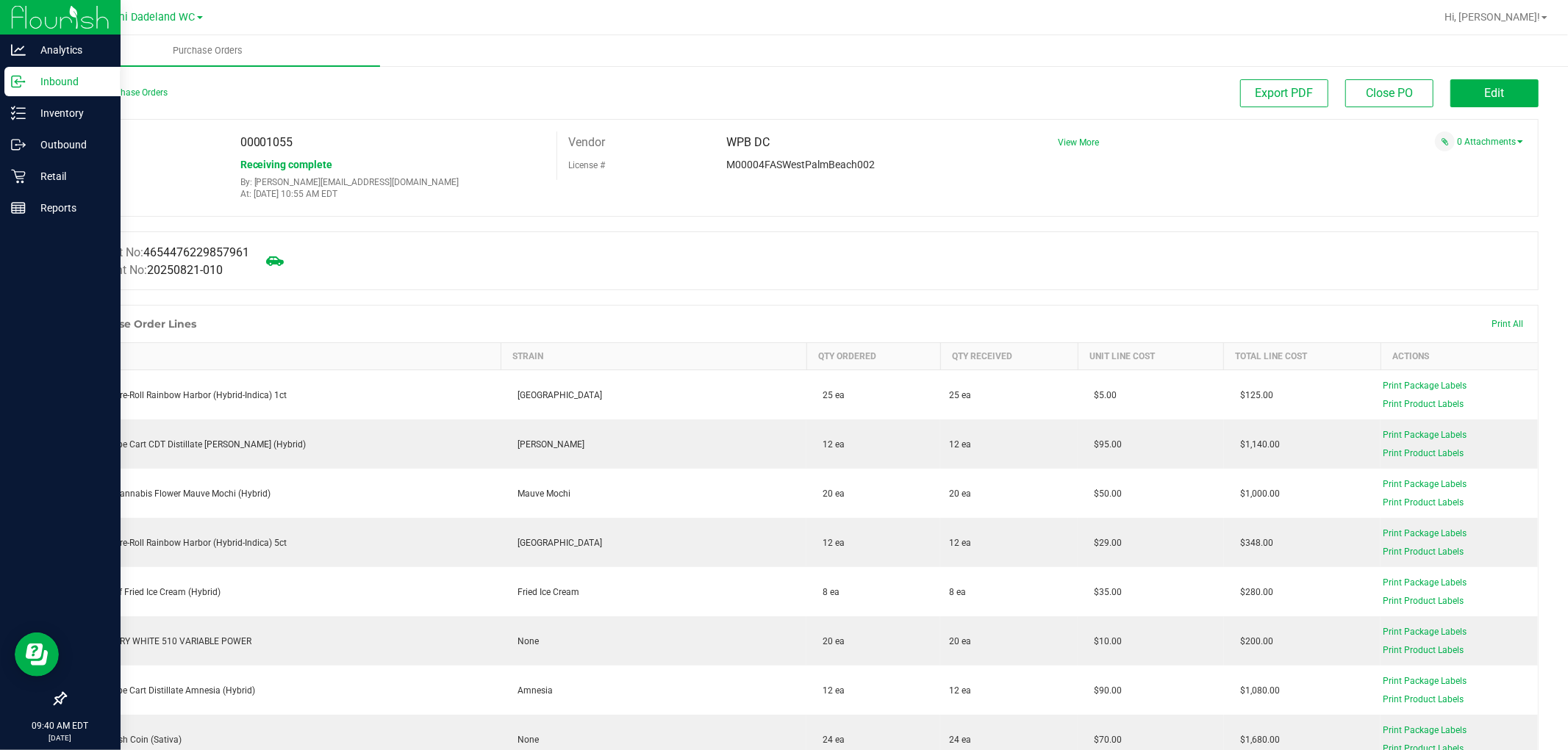
click at [1022, 94] on div "Export PDF Close PO Edit" at bounding box center [986, 93] width 1106 height 28
click at [60, 172] on p "Retail" at bounding box center [70, 176] width 88 height 18
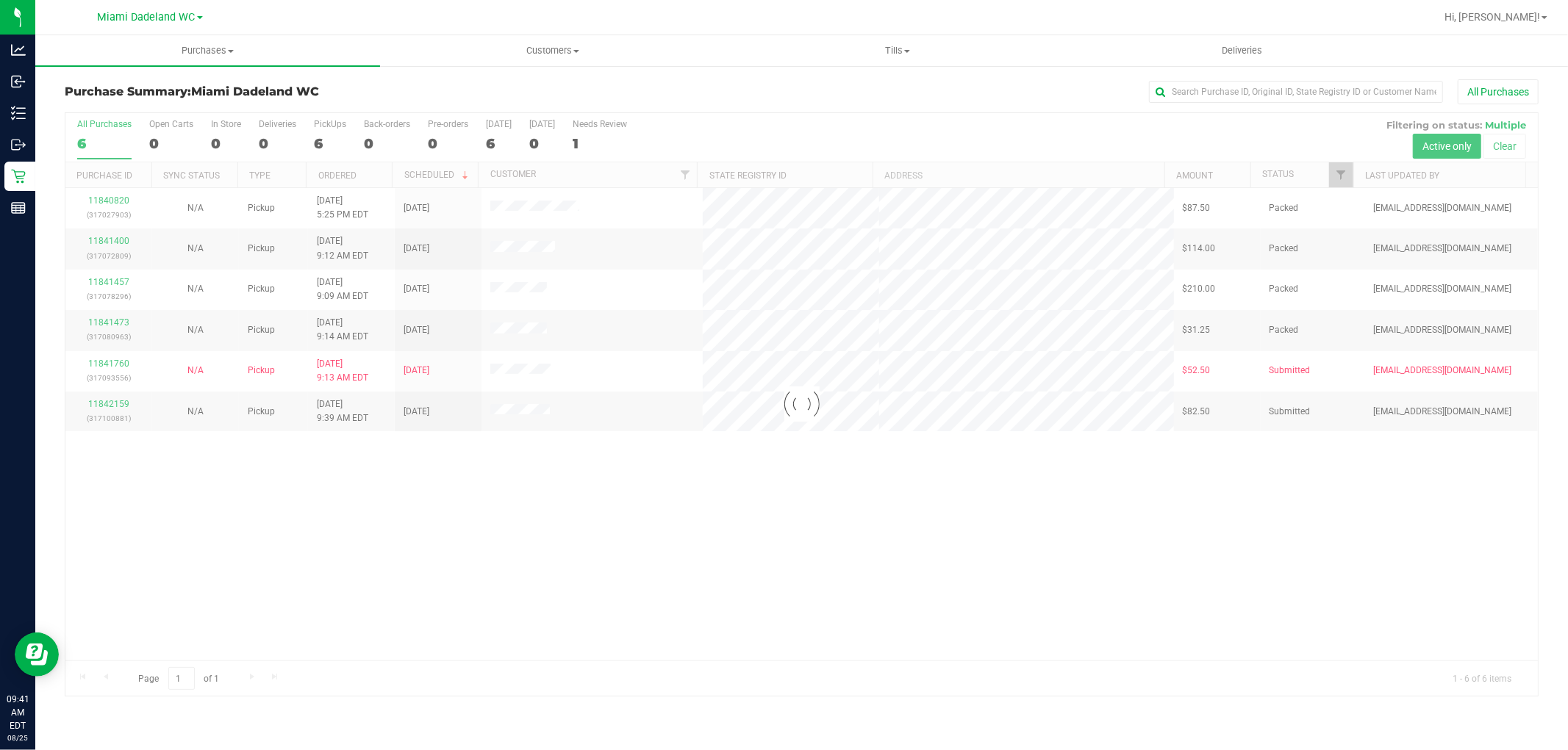
click at [116, 370] on div at bounding box center [801, 405] width 1472 height 583
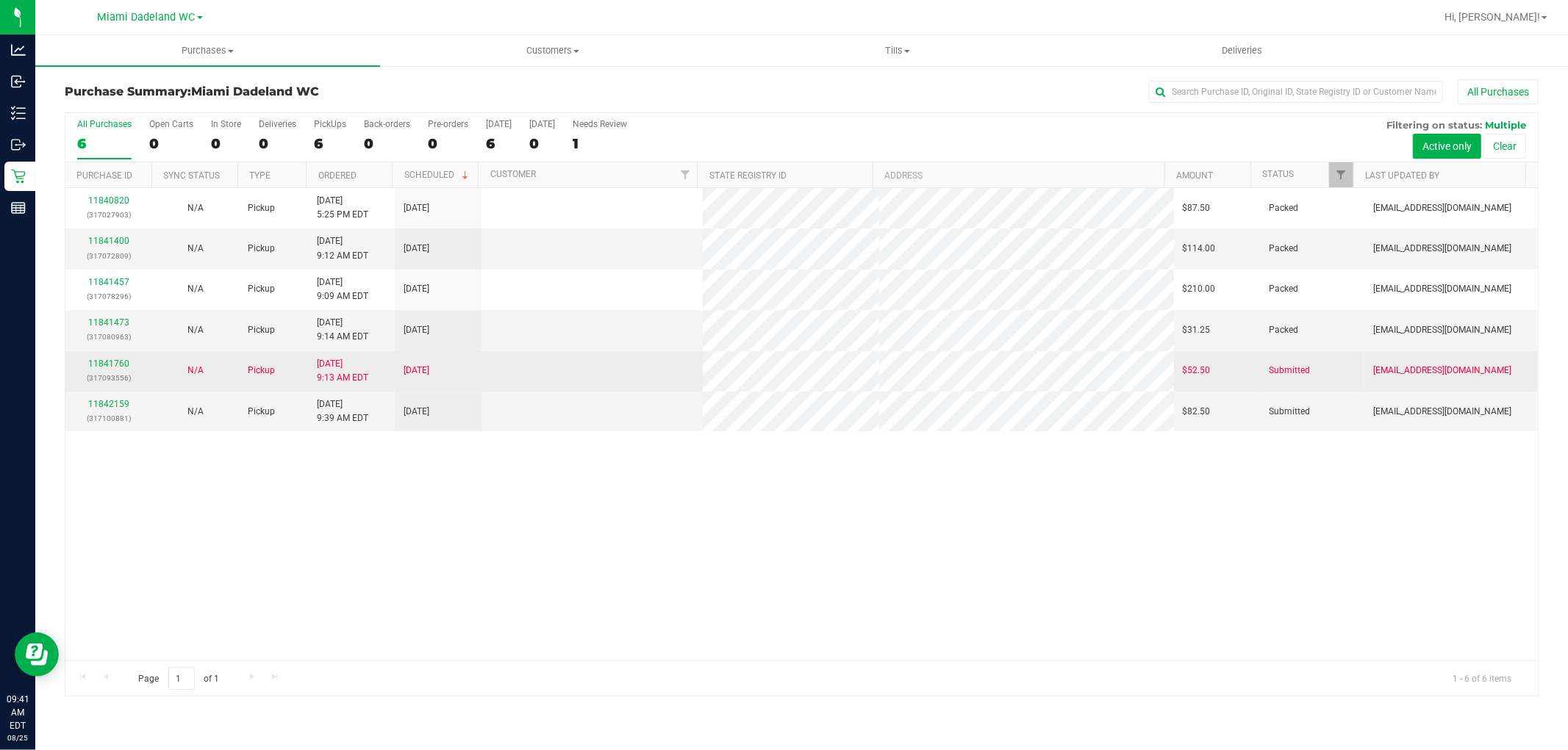
click at [115, 375] on p "(317093556)" at bounding box center [108, 378] width 69 height 14
click at [108, 366] on link "11841760" at bounding box center [108, 363] width 41 height 11
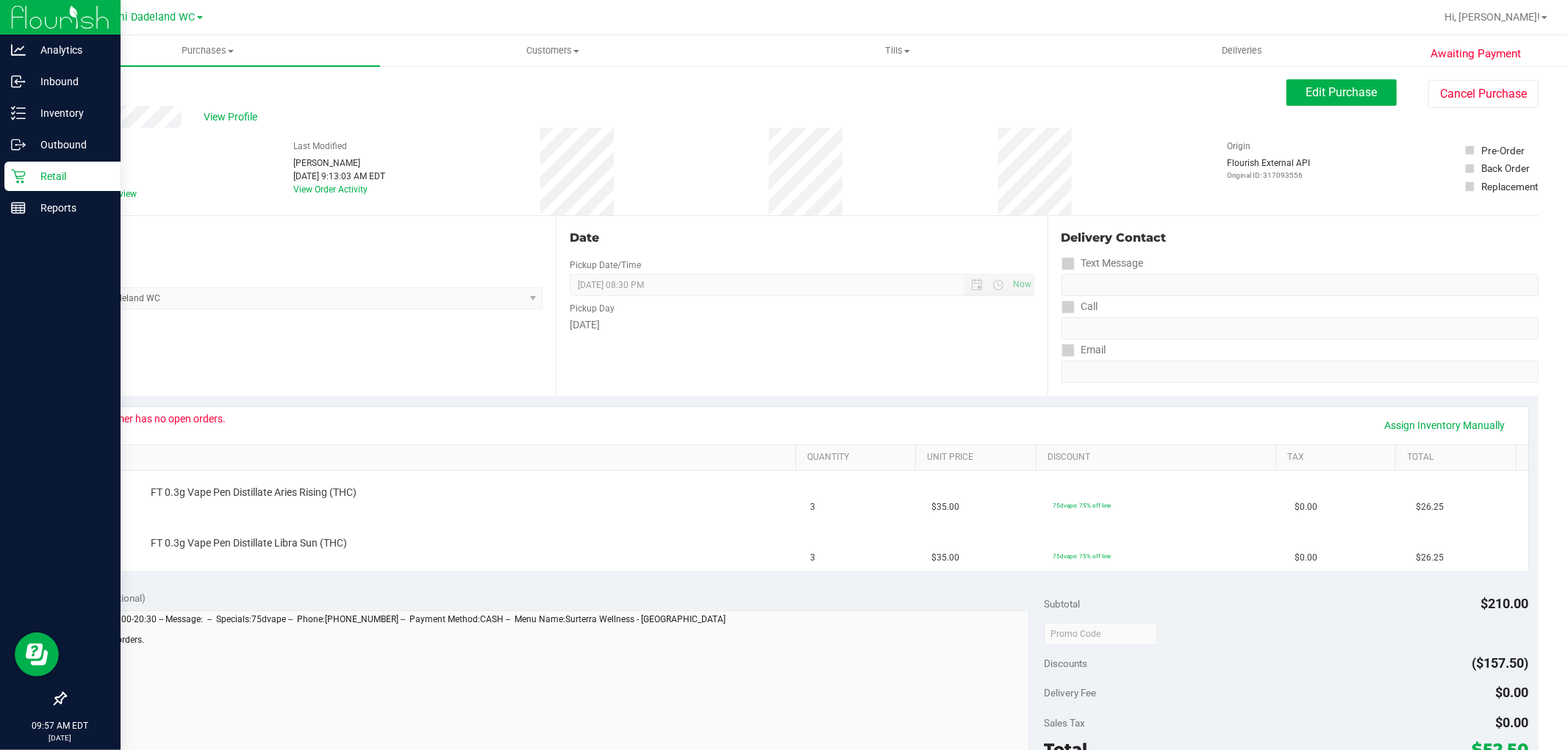
click at [55, 175] on p "Retail" at bounding box center [70, 176] width 88 height 18
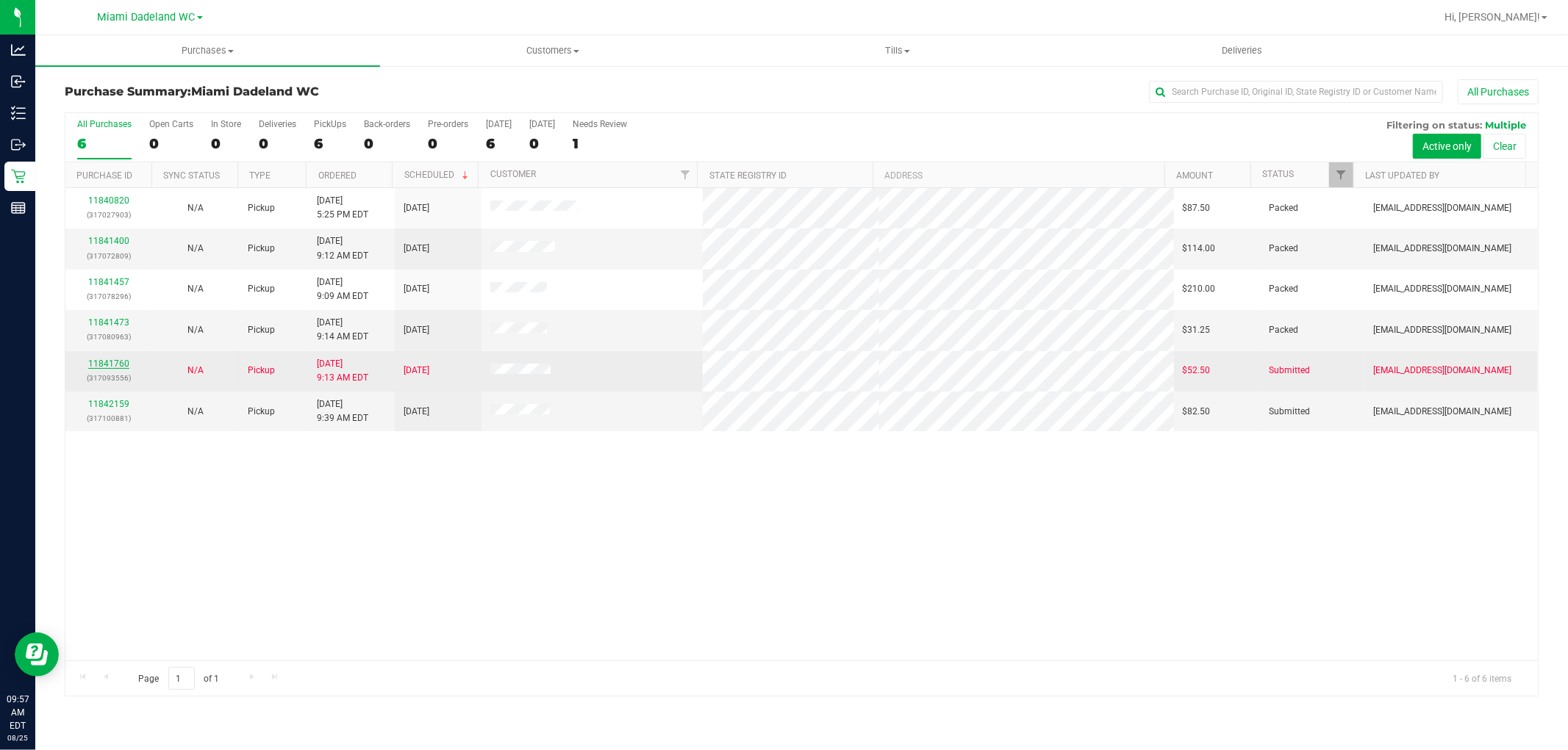
click at [110, 361] on link "11841760" at bounding box center [108, 363] width 41 height 11
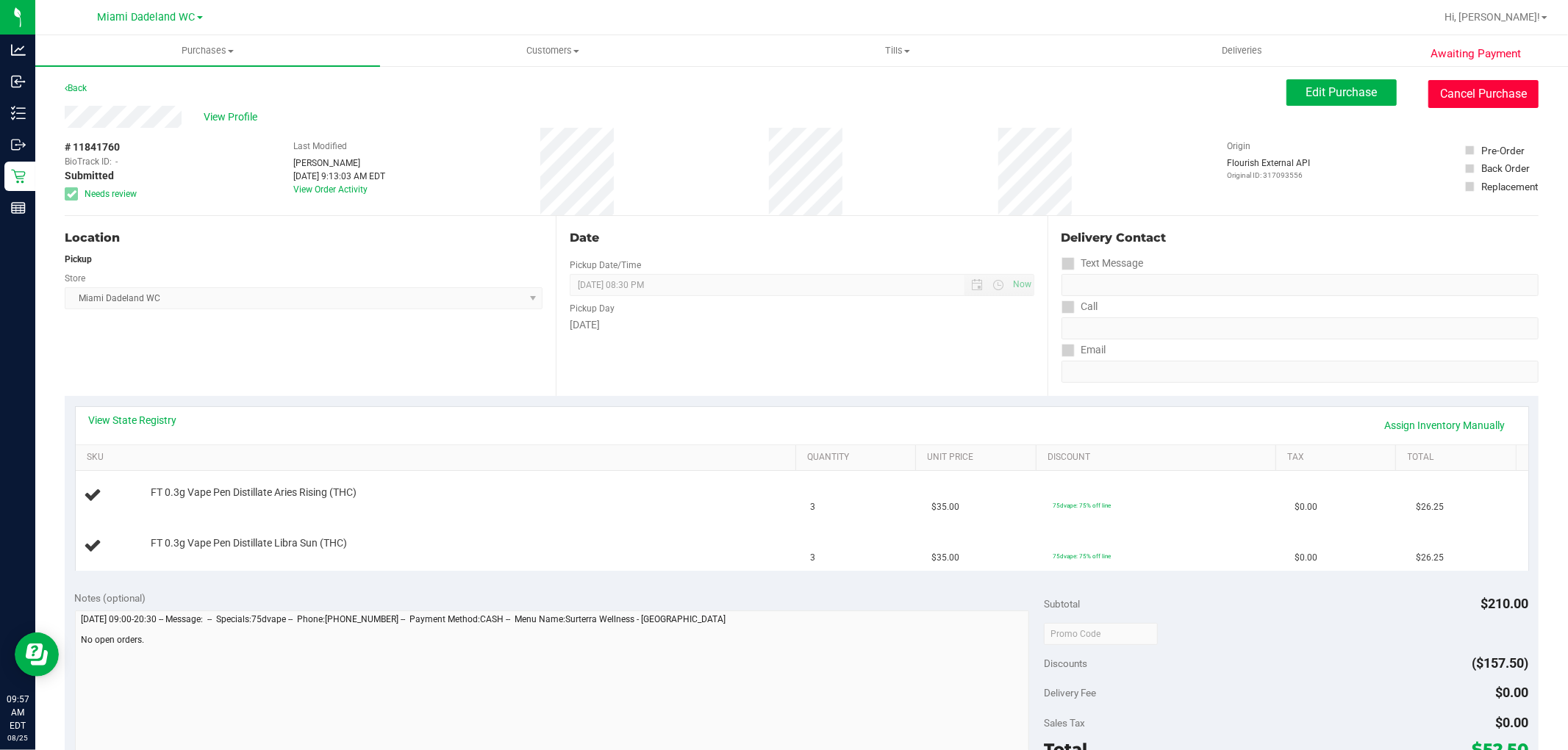
click at [1457, 94] on button "Cancel Purchase" at bounding box center [1483, 94] width 110 height 28
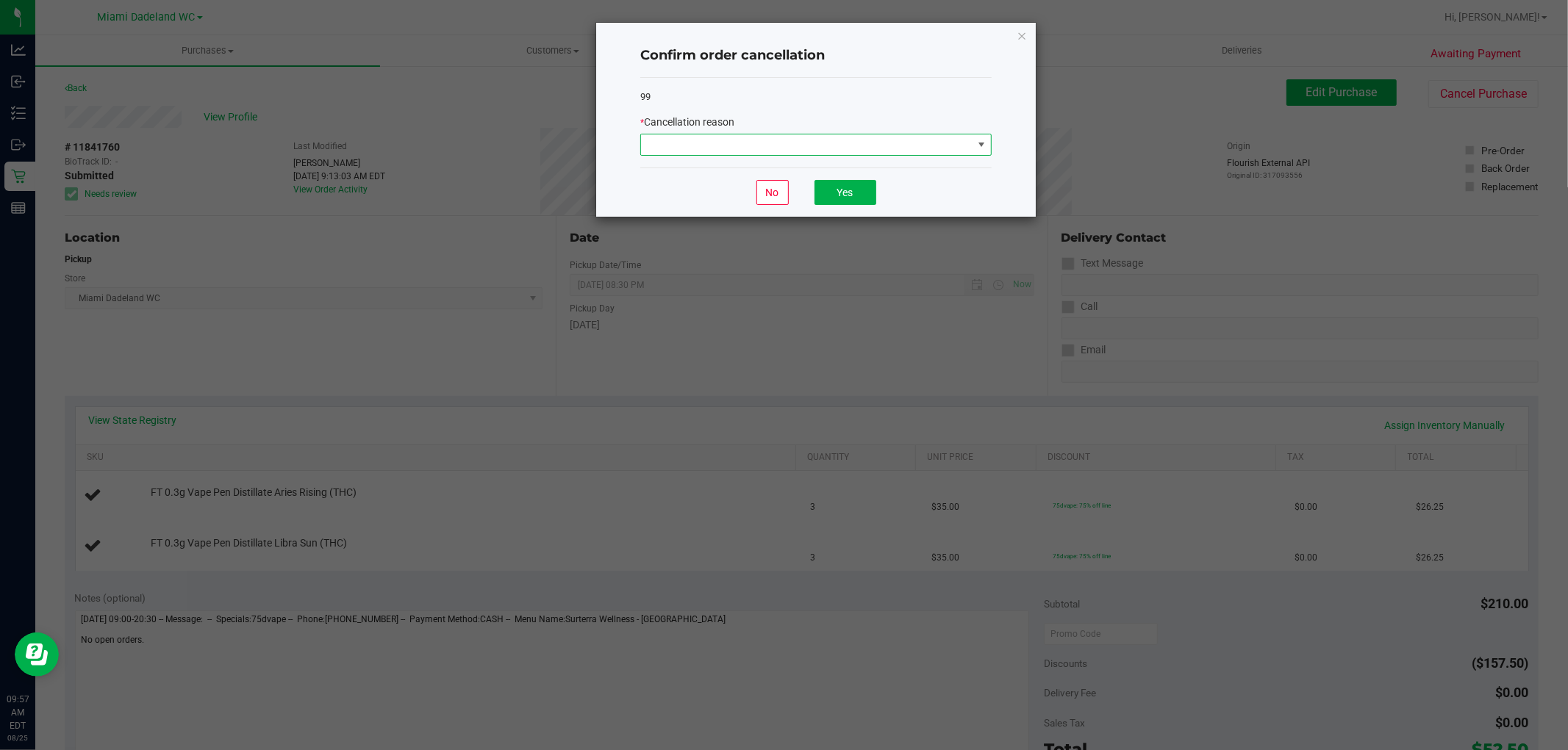
click at [921, 142] on span at bounding box center [807, 144] width 332 height 20
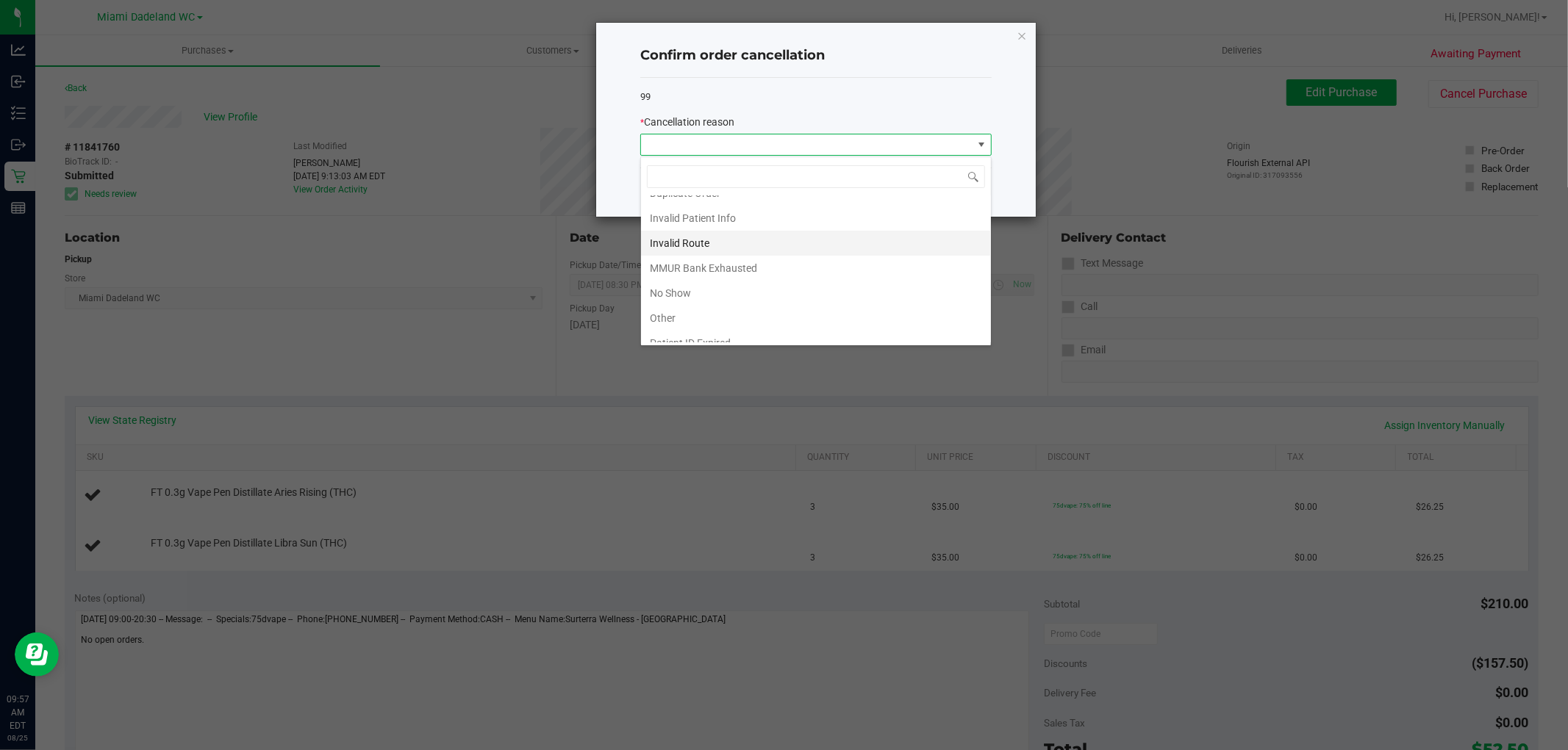
scroll to position [78, 0]
click at [836, 246] on li "No Show" at bounding box center [816, 255] width 350 height 25
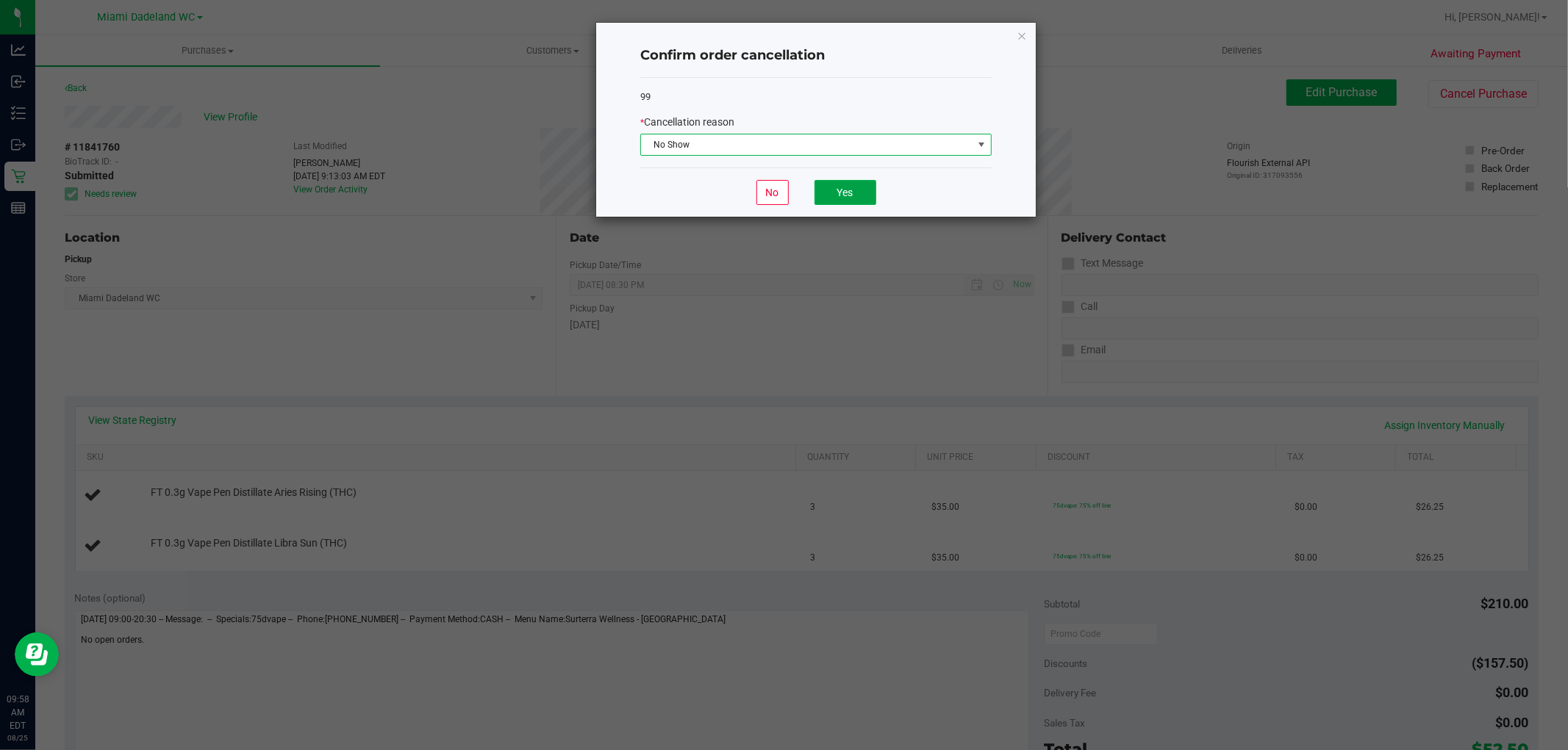
click at [855, 188] on button "Yes" at bounding box center [845, 192] width 62 height 25
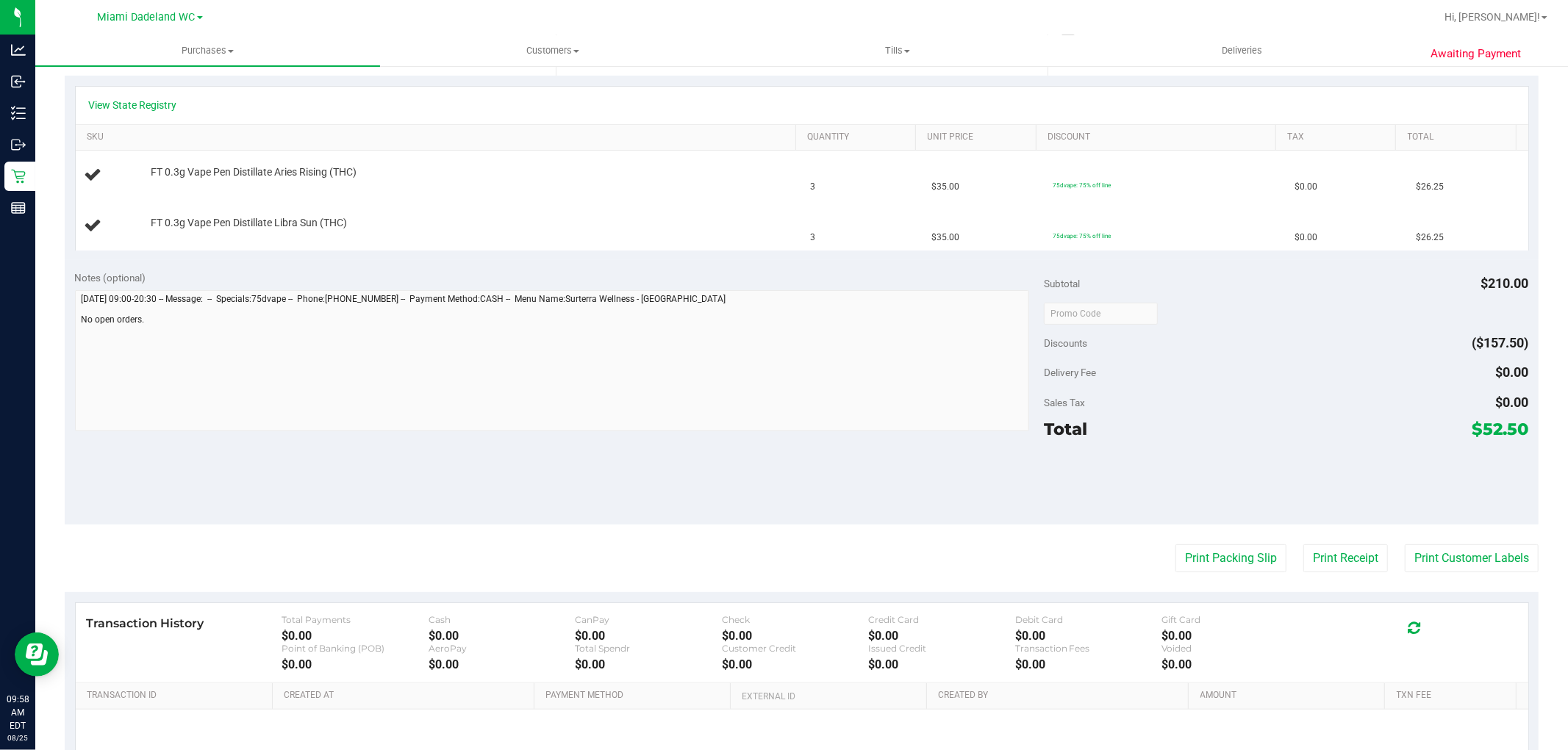
scroll to position [0, 0]
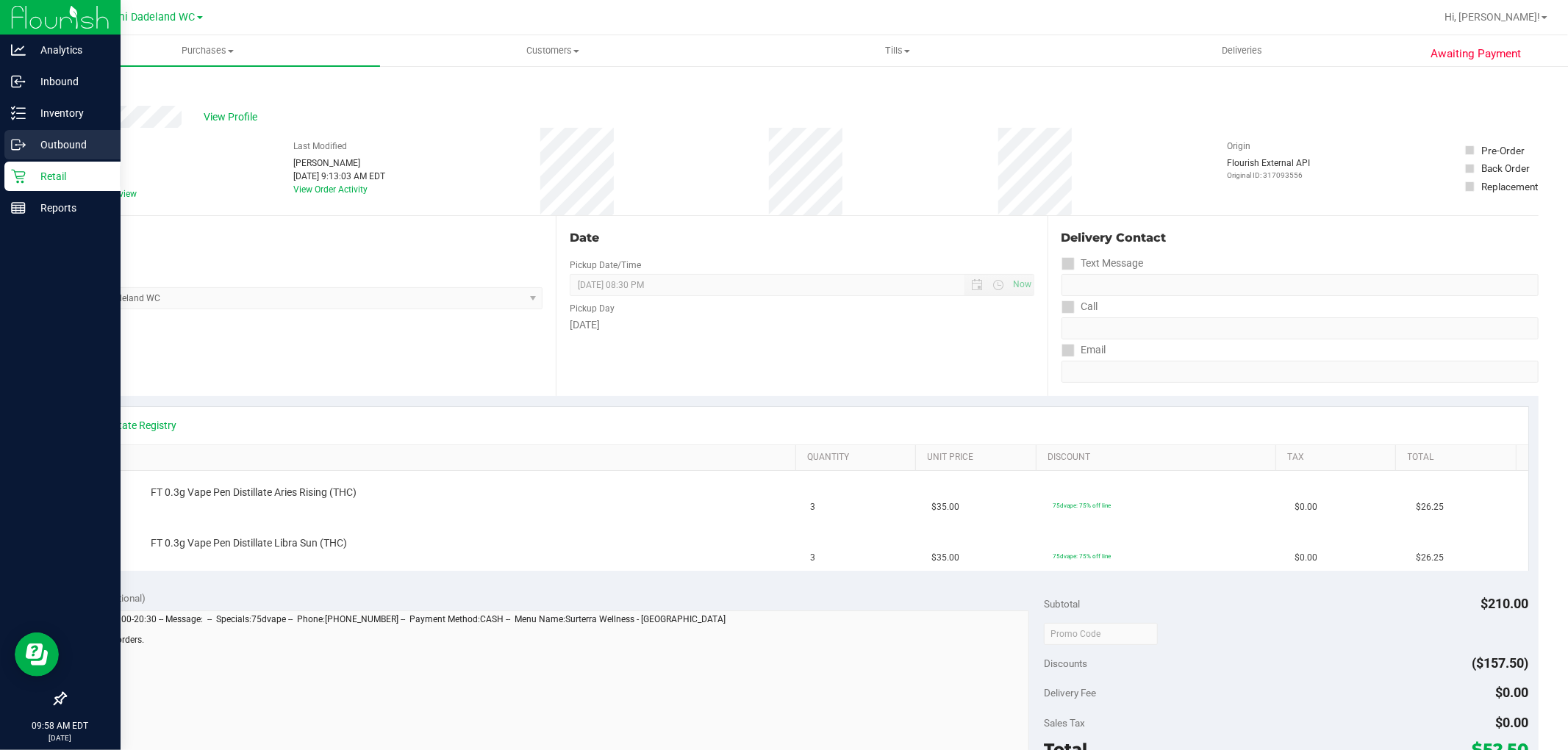
drag, startPoint x: 15, startPoint y: 150, endPoint x: 16, endPoint y: 157, distance: 7.1
click at [15, 149] on icon at bounding box center [16, 145] width 8 height 11
click at [23, 184] on div "Retail" at bounding box center [62, 176] width 116 height 29
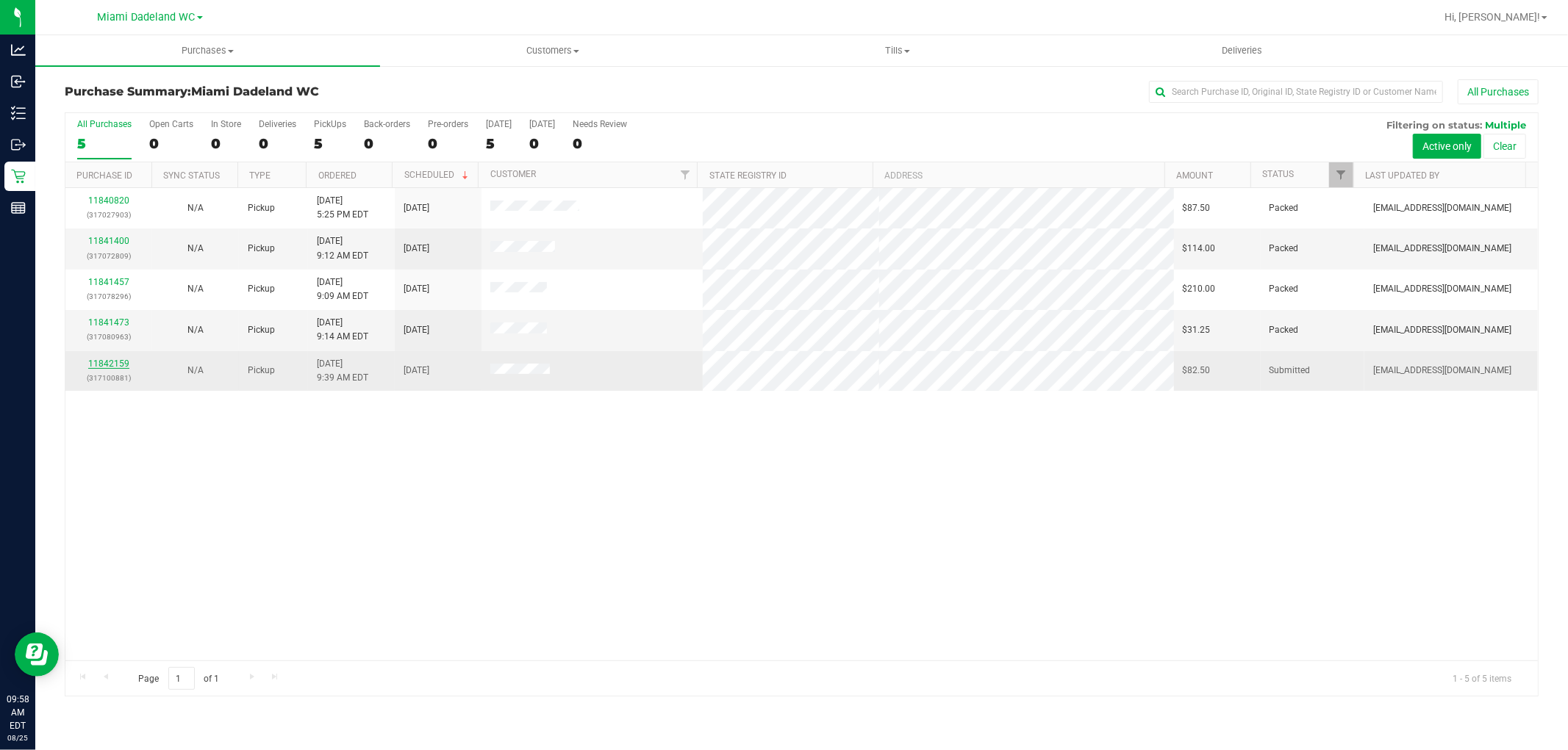
click at [111, 367] on link "11842159" at bounding box center [108, 363] width 41 height 11
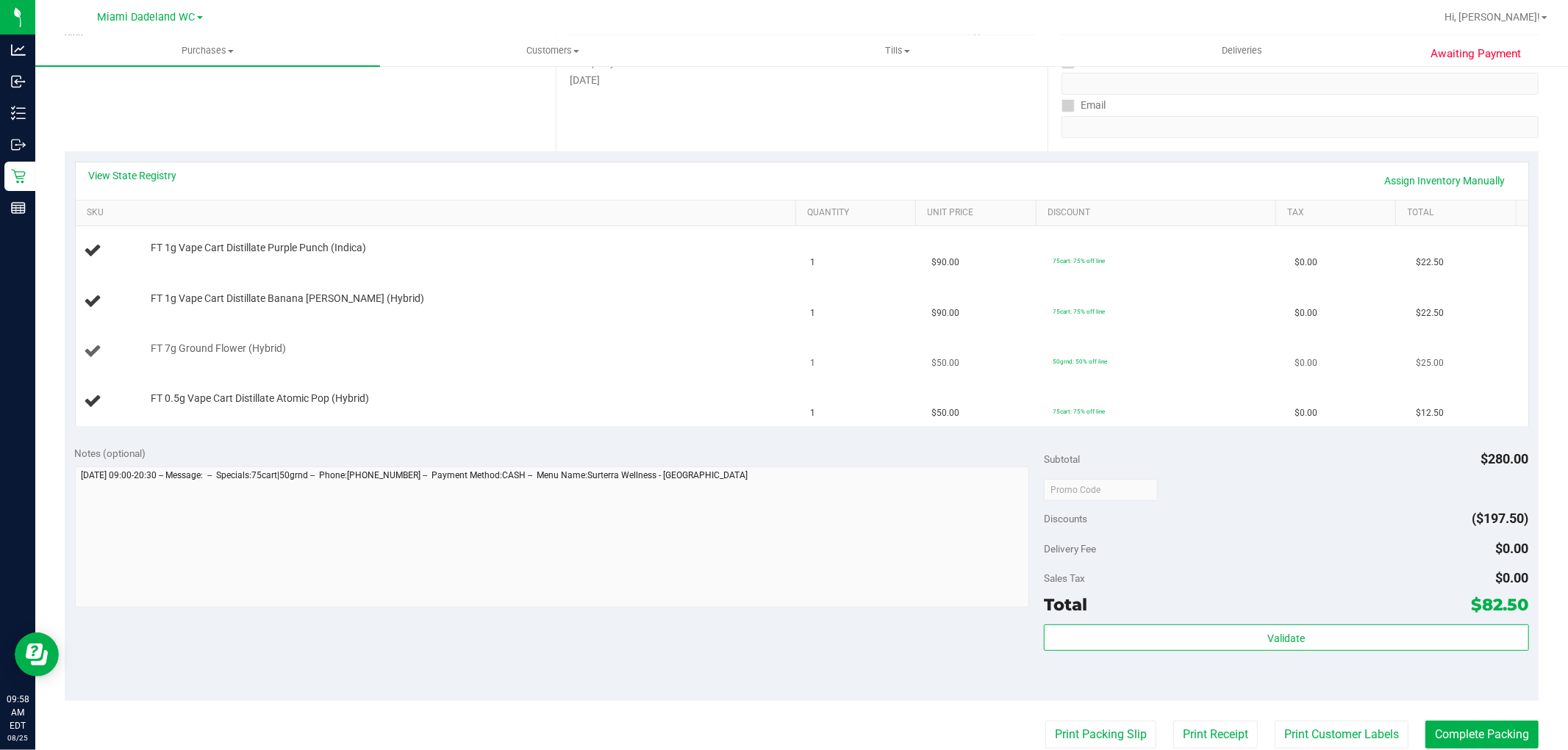
scroll to position [568, 0]
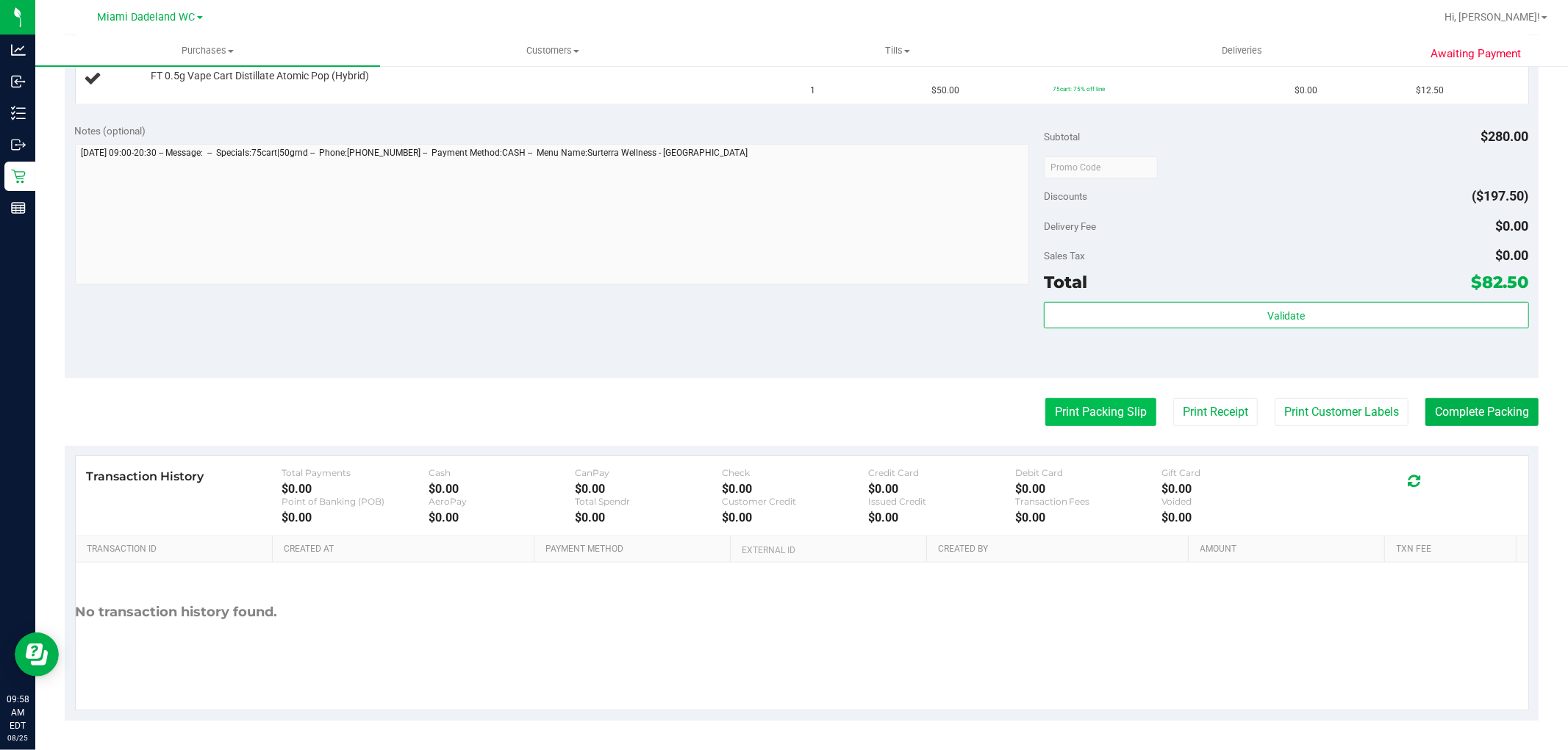
click at [1082, 409] on button "Print Packing Slip" at bounding box center [1100, 412] width 111 height 28
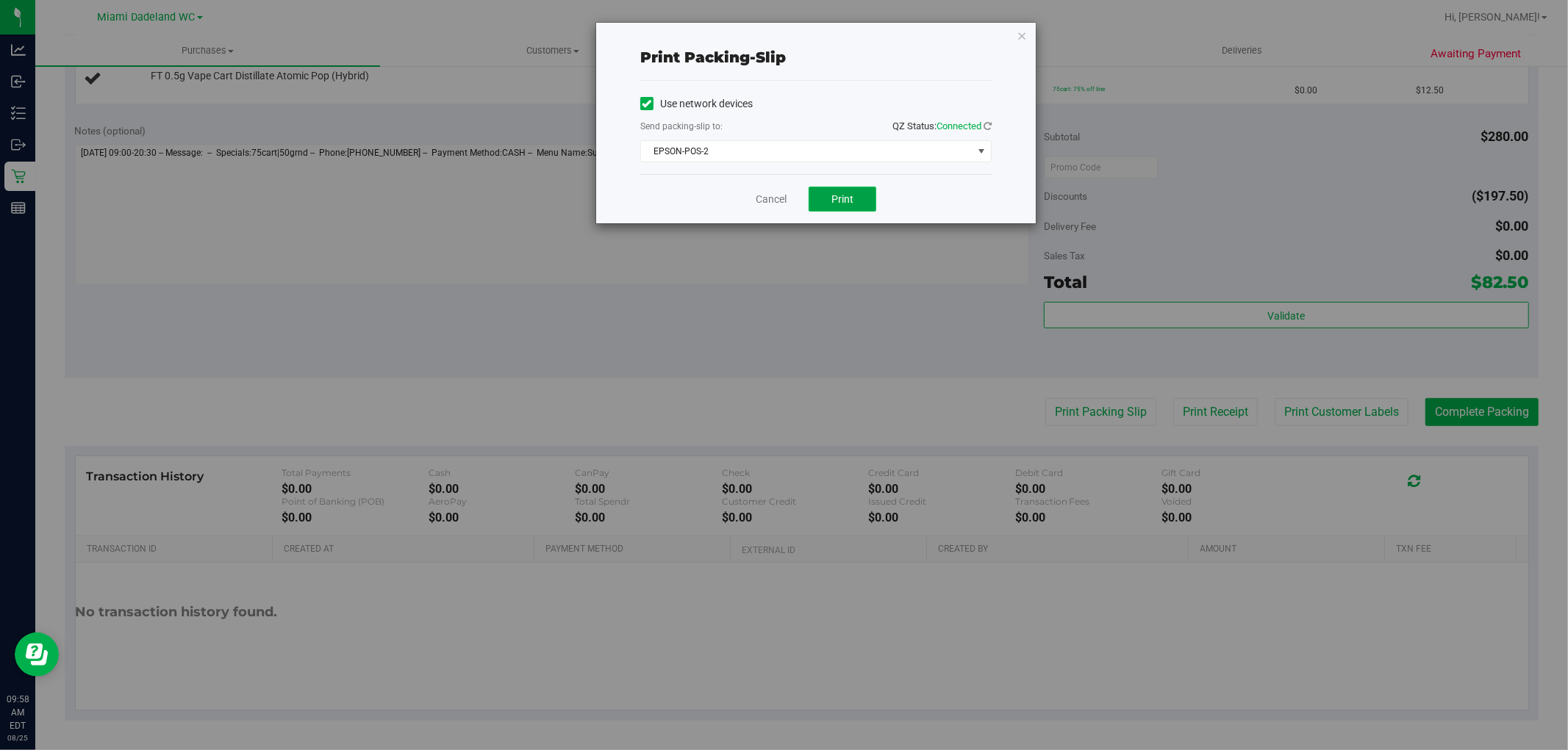
click at [863, 196] on button "Print" at bounding box center [843, 199] width 68 height 25
click at [769, 196] on link "Cancel" at bounding box center [771, 199] width 31 height 15
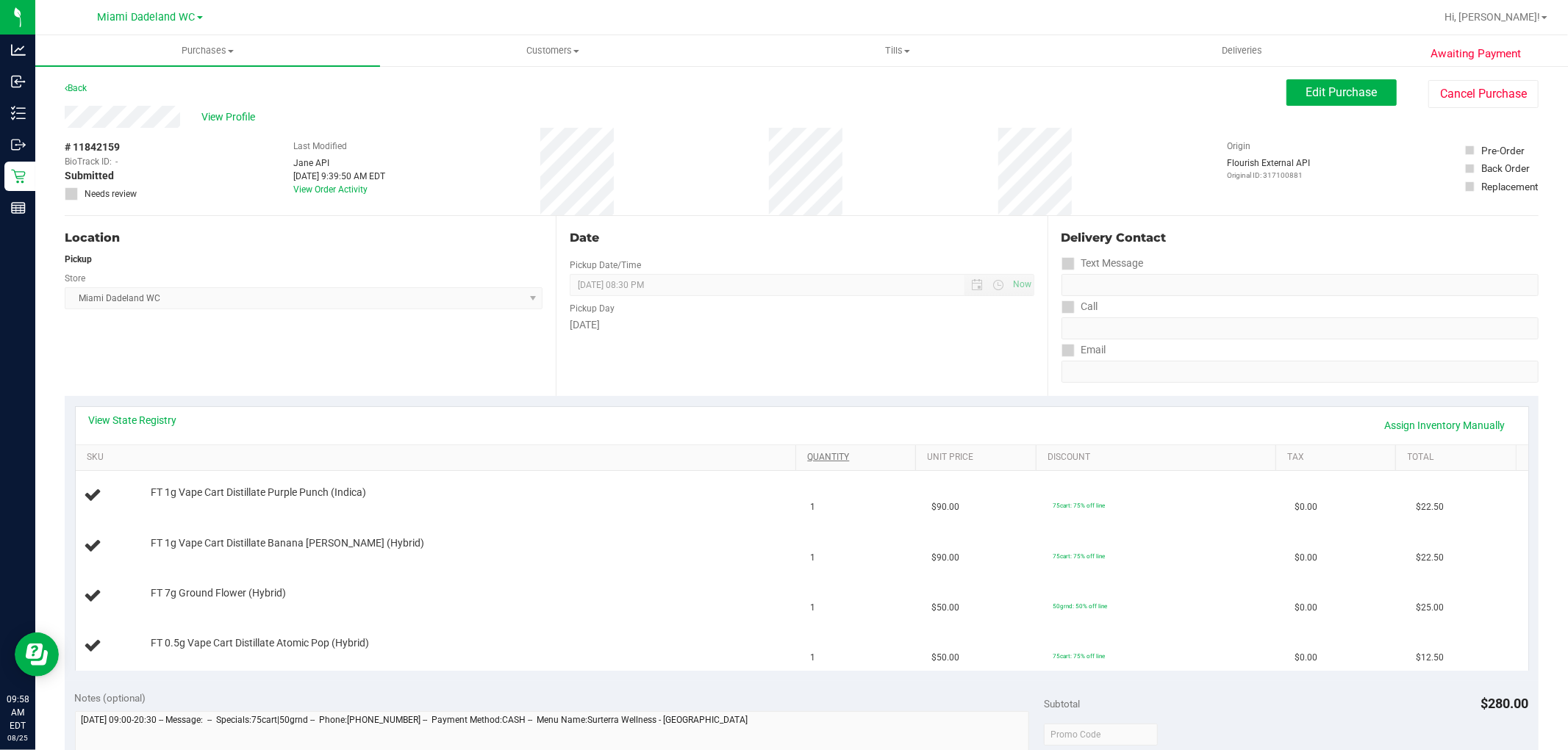
scroll to position [163, 0]
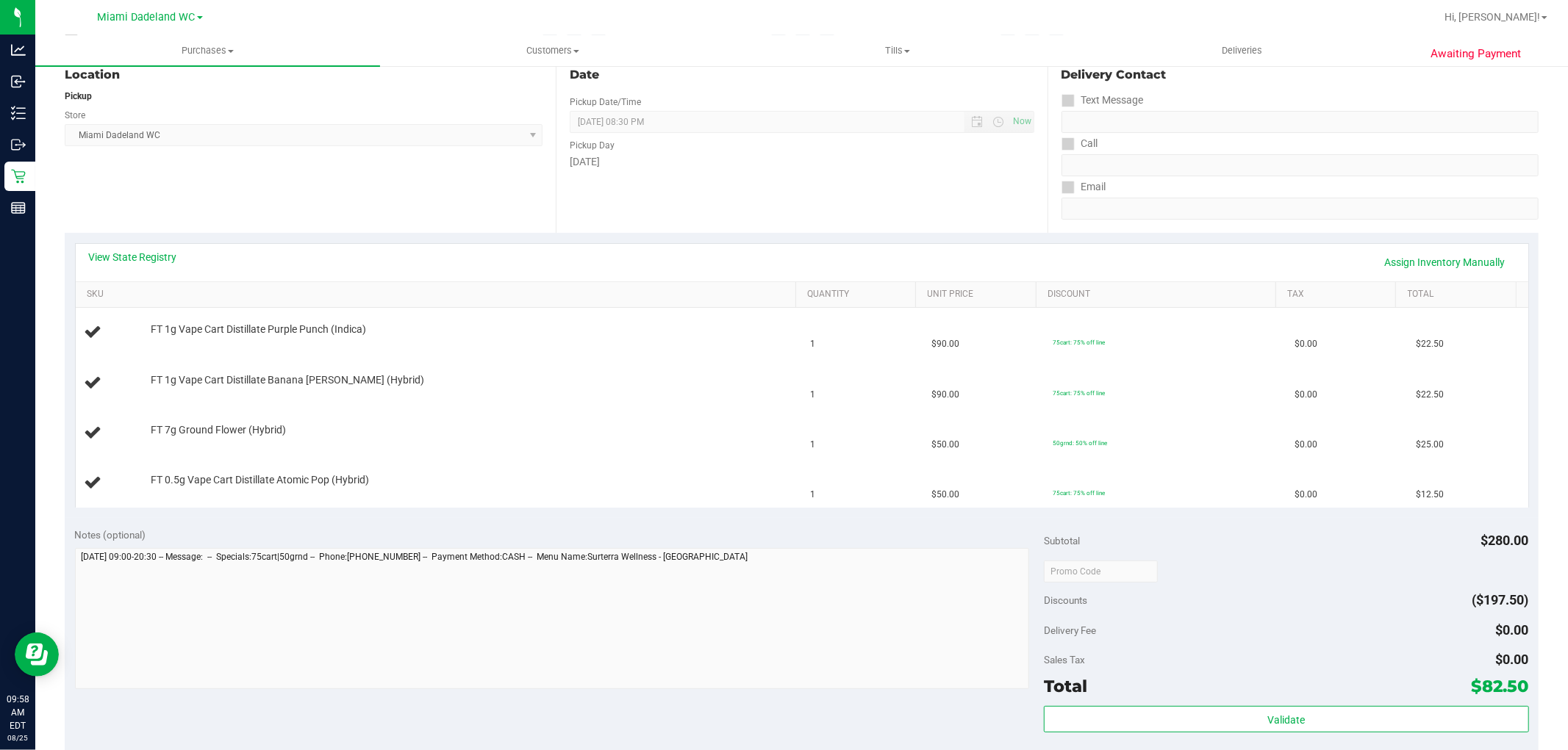
click at [804, 210] on div "Date Pickup Date/Time 08/25/2025 Now 08/25/2025 08:30 PM Now Pickup Day Monday" at bounding box center [801, 142] width 491 height 180
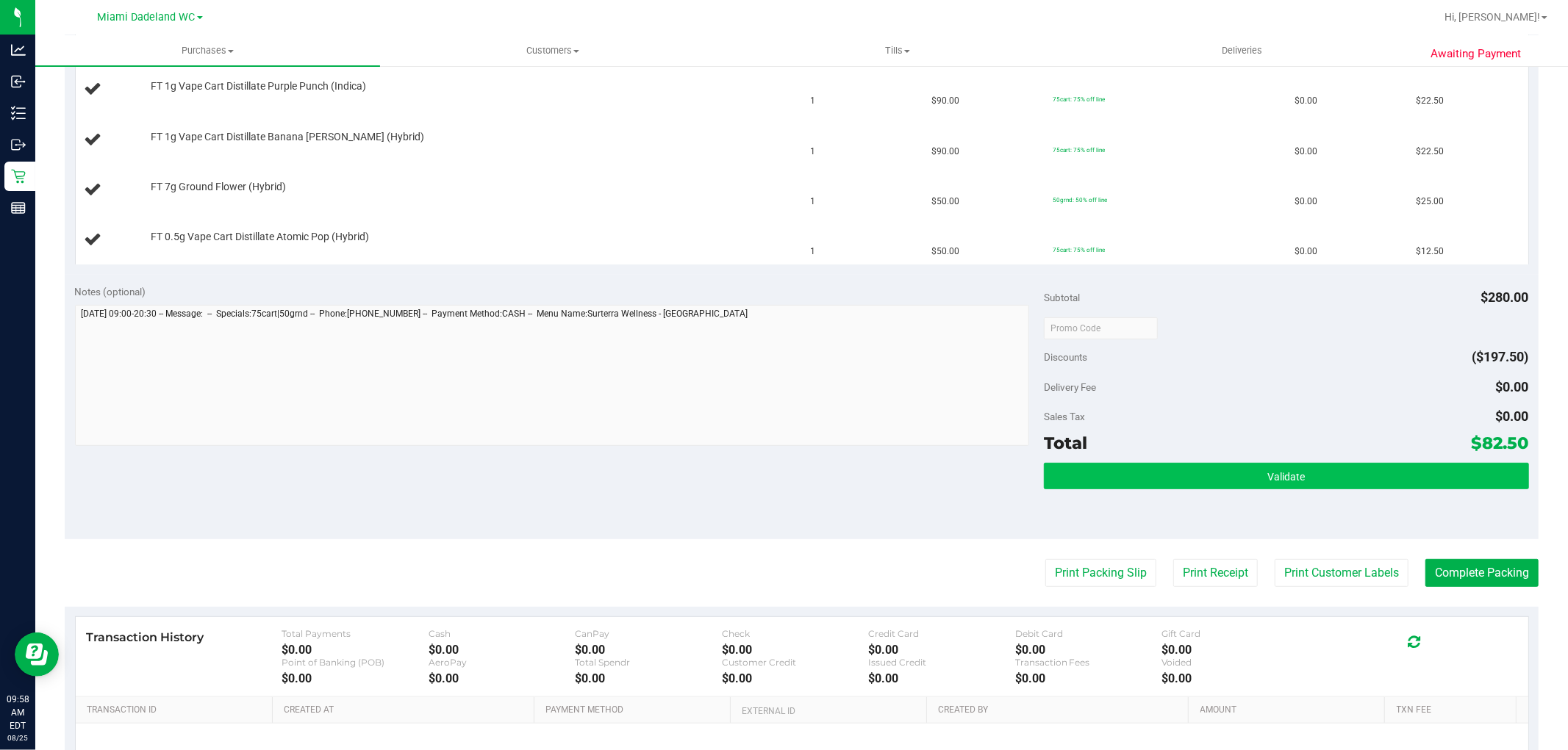
scroll to position [408, 0]
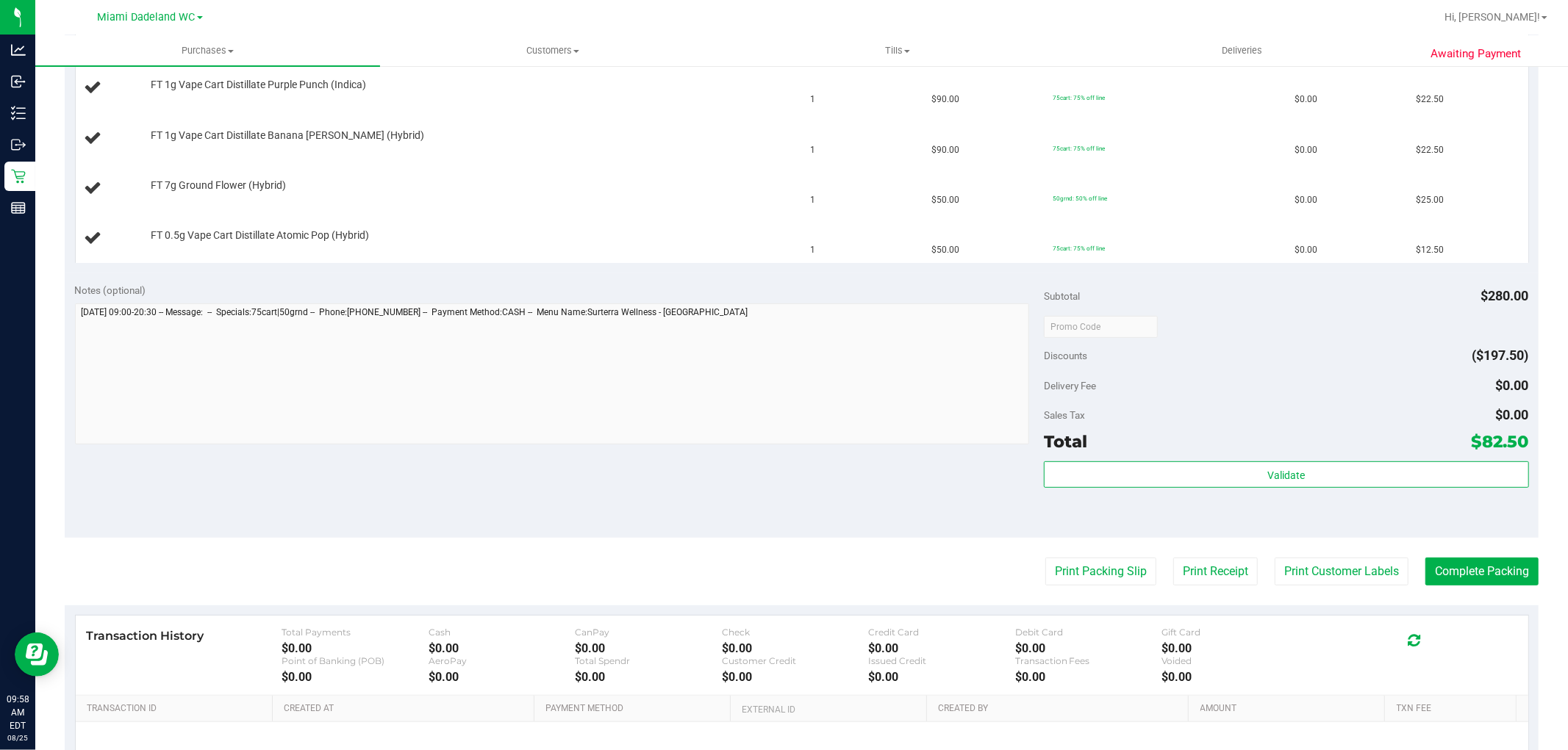
click at [1287, 288] on div "Subtotal $280.00" at bounding box center [1285, 296] width 484 height 27
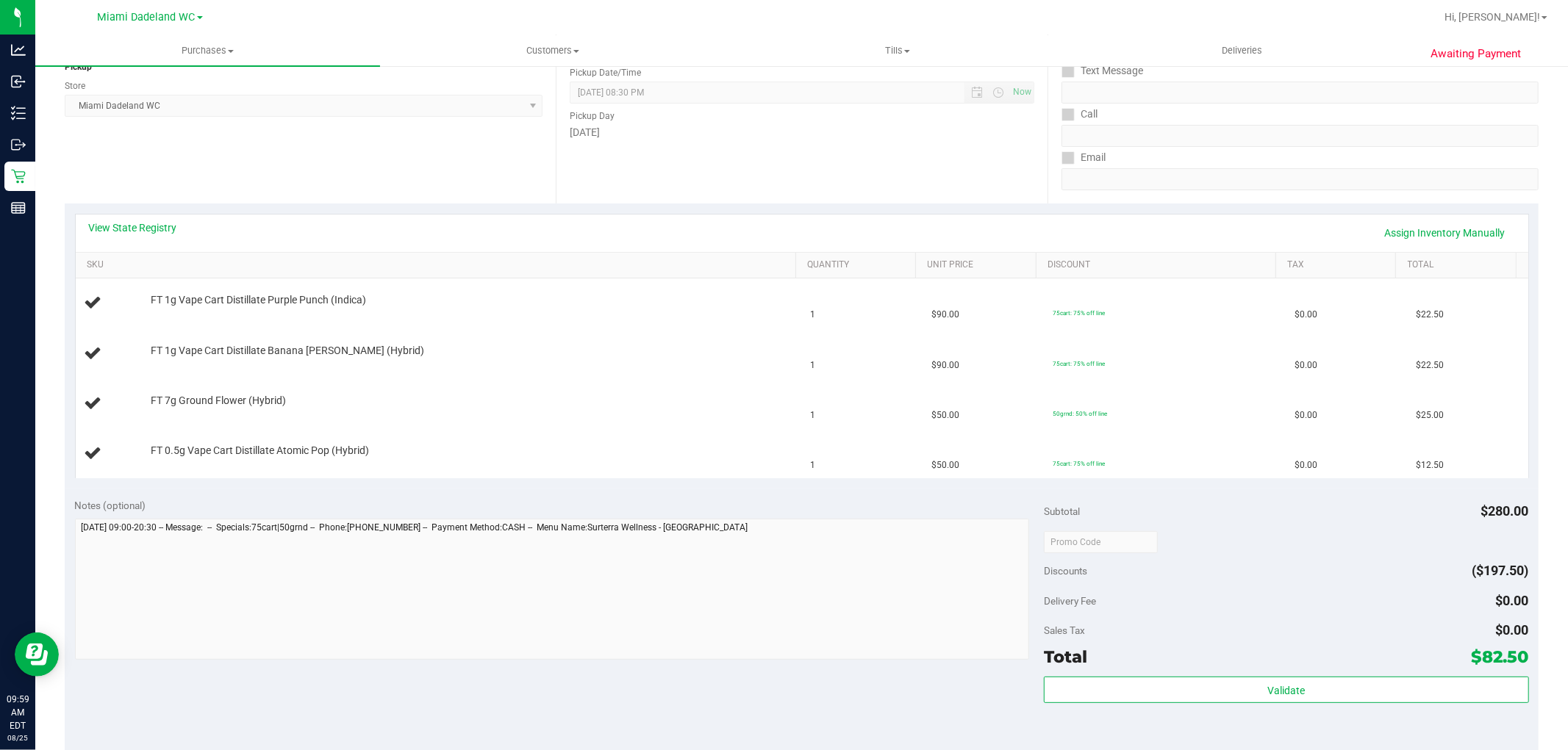
scroll to position [163, 0]
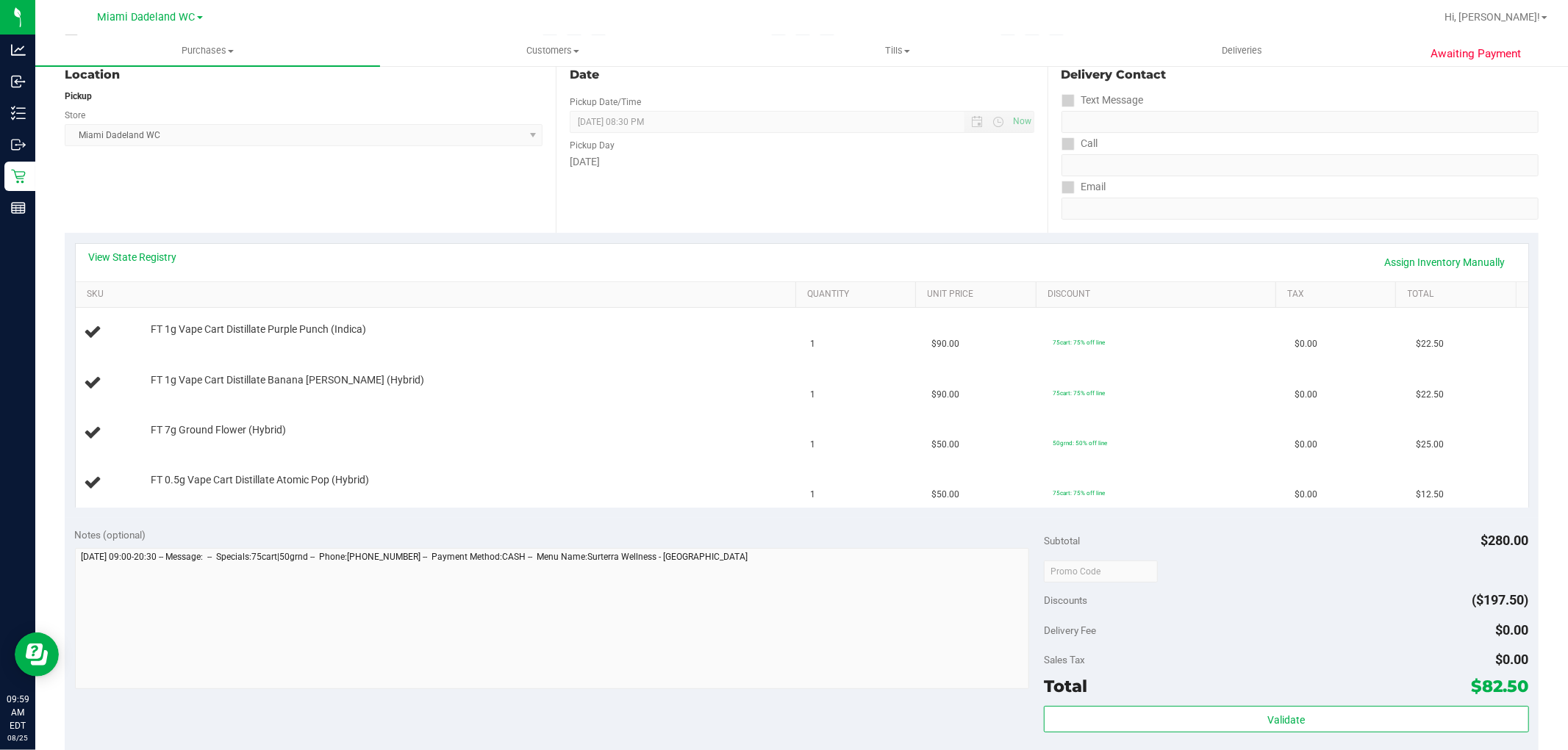
click at [895, 228] on div "Date Pickup Date/Time 08/25/2025 Now 08/25/2025 08:30 PM Now Pickup Day Monday" at bounding box center [801, 142] width 491 height 180
click at [838, 199] on div "Date Pickup Date/Time 08/25/2025 Now 08/25/2025 08:30 PM Now Pickup Day Monday" at bounding box center [801, 142] width 491 height 180
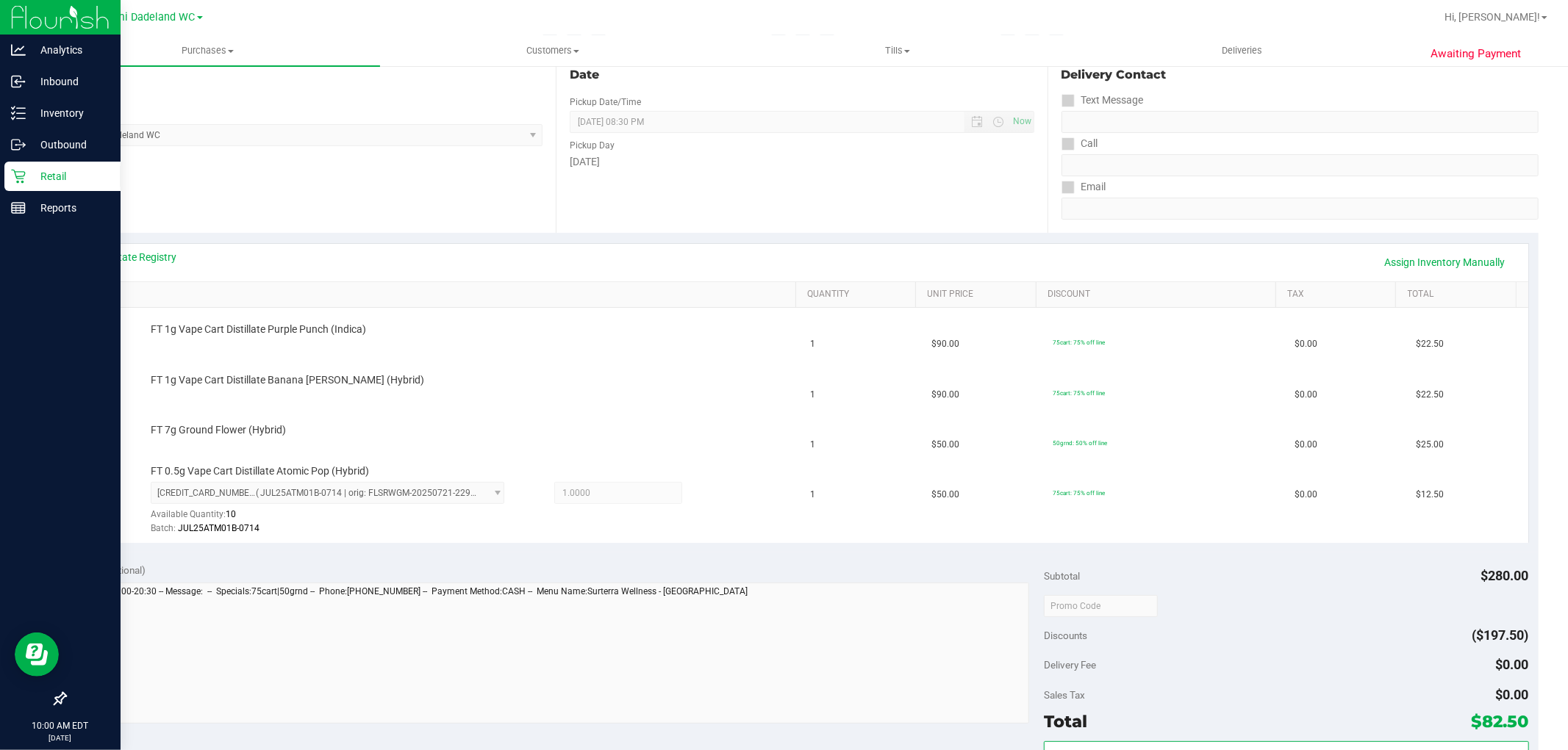
click at [12, 175] on icon at bounding box center [19, 176] width 15 height 15
